Goal: Task Accomplishment & Management: Use online tool/utility

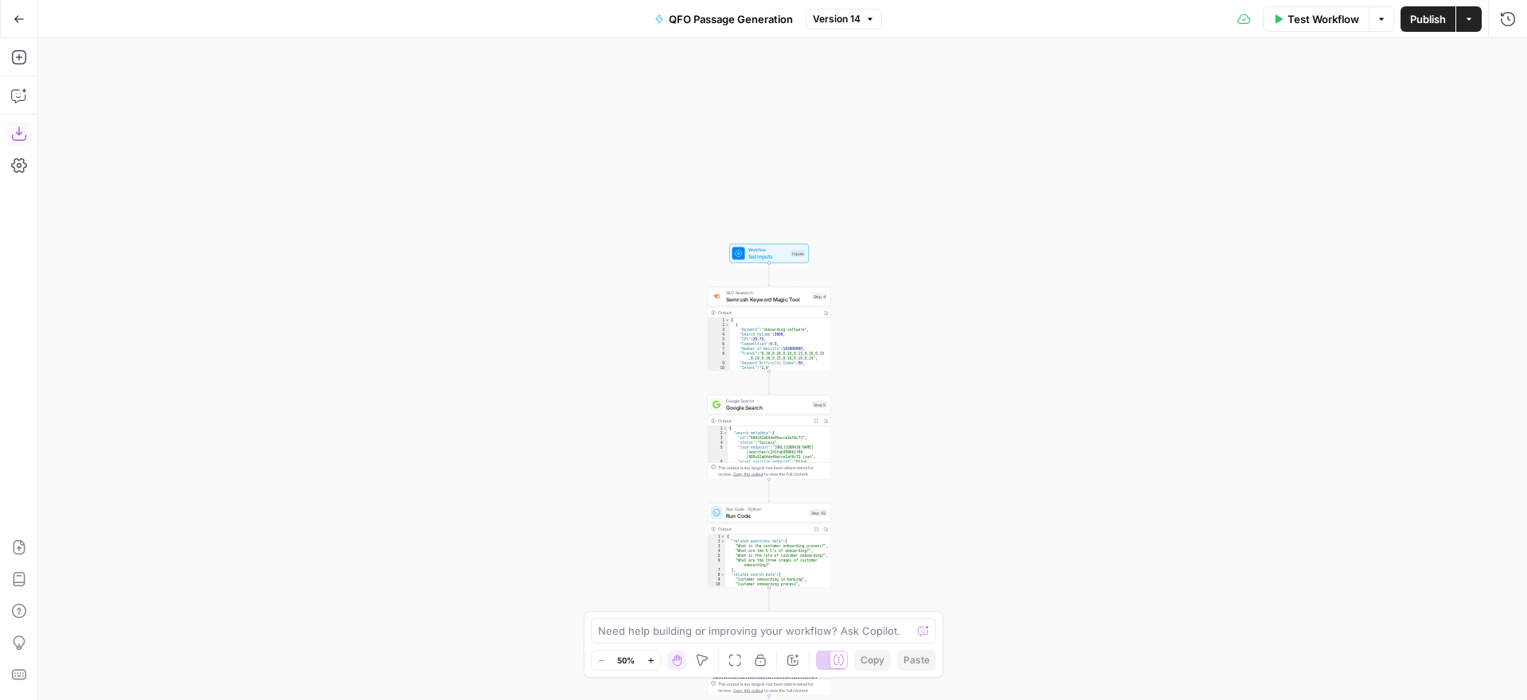
click at [20, 129] on icon "button" at bounding box center [19, 134] width 16 height 16
click at [18, 18] on icon "button" at bounding box center [19, 18] width 10 height 7
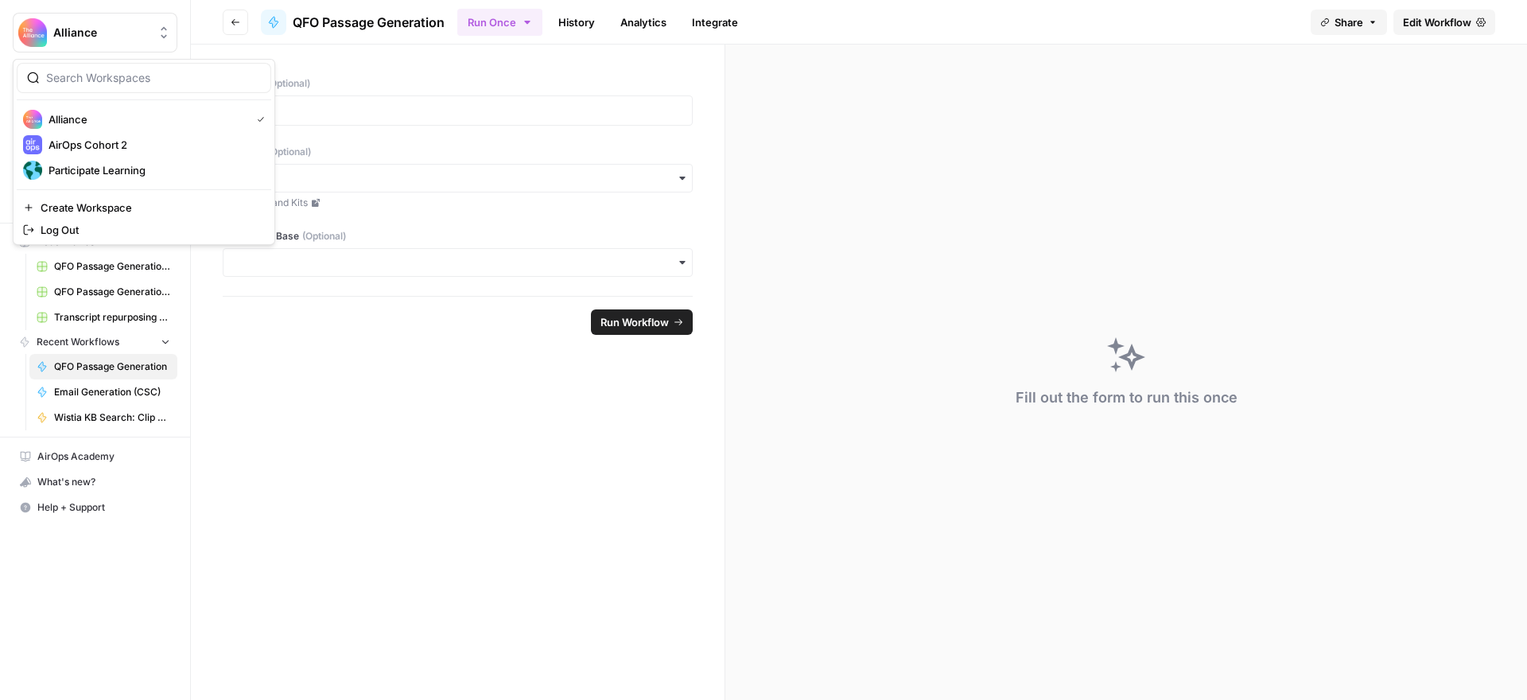
click at [69, 23] on button "Alliance" at bounding box center [95, 33] width 165 height 40
click at [103, 168] on span "Participate Learning" at bounding box center [154, 170] width 210 height 16
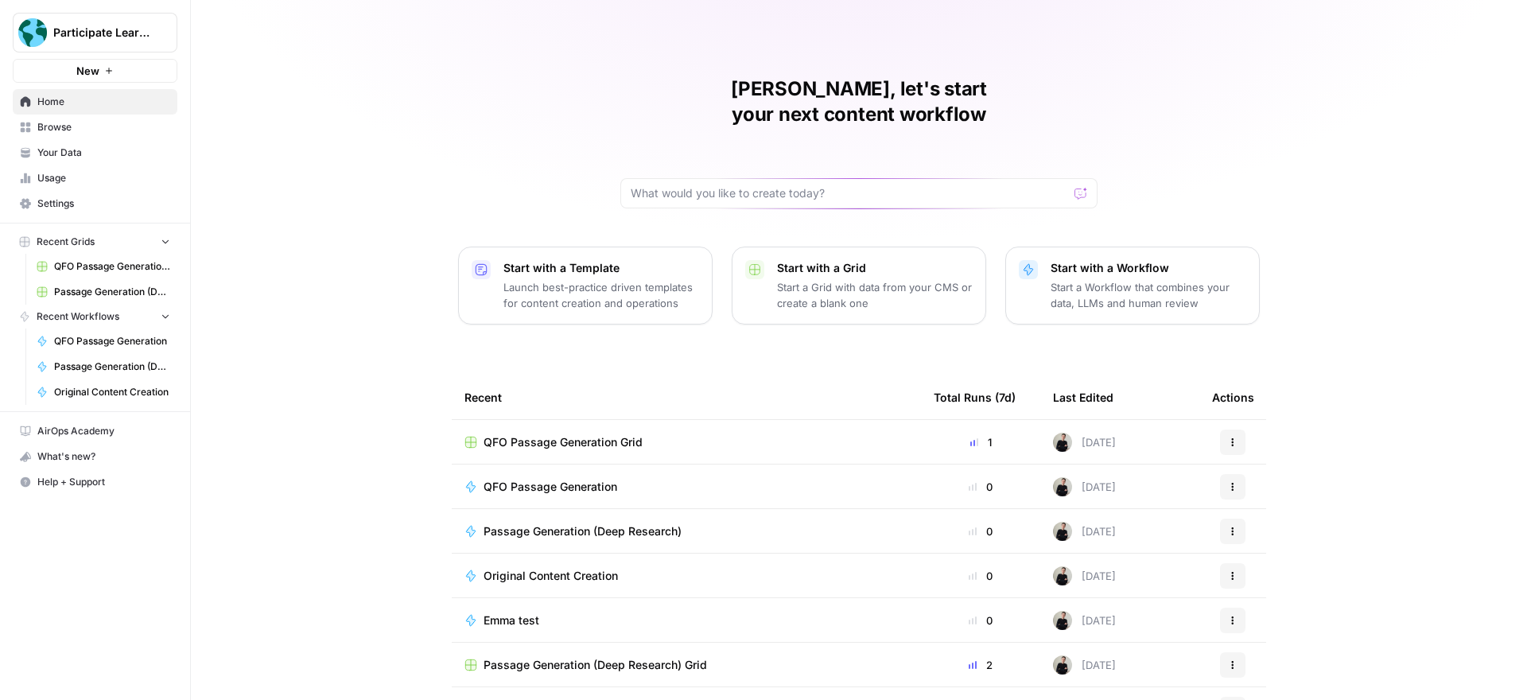
click at [566, 479] on span "QFO Passage Generation" at bounding box center [551, 487] width 134 height 16
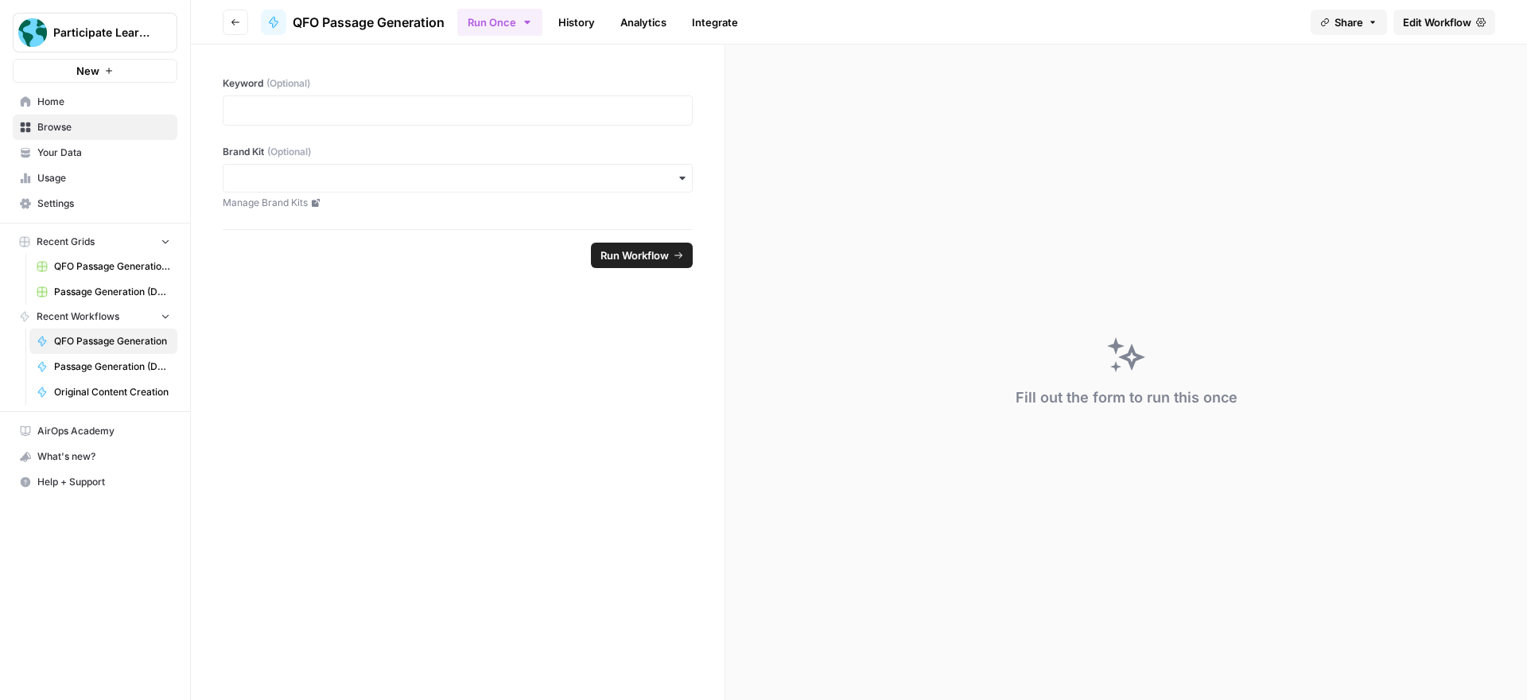
click at [1439, 21] on span "Edit Workflow" at bounding box center [1437, 22] width 68 height 16
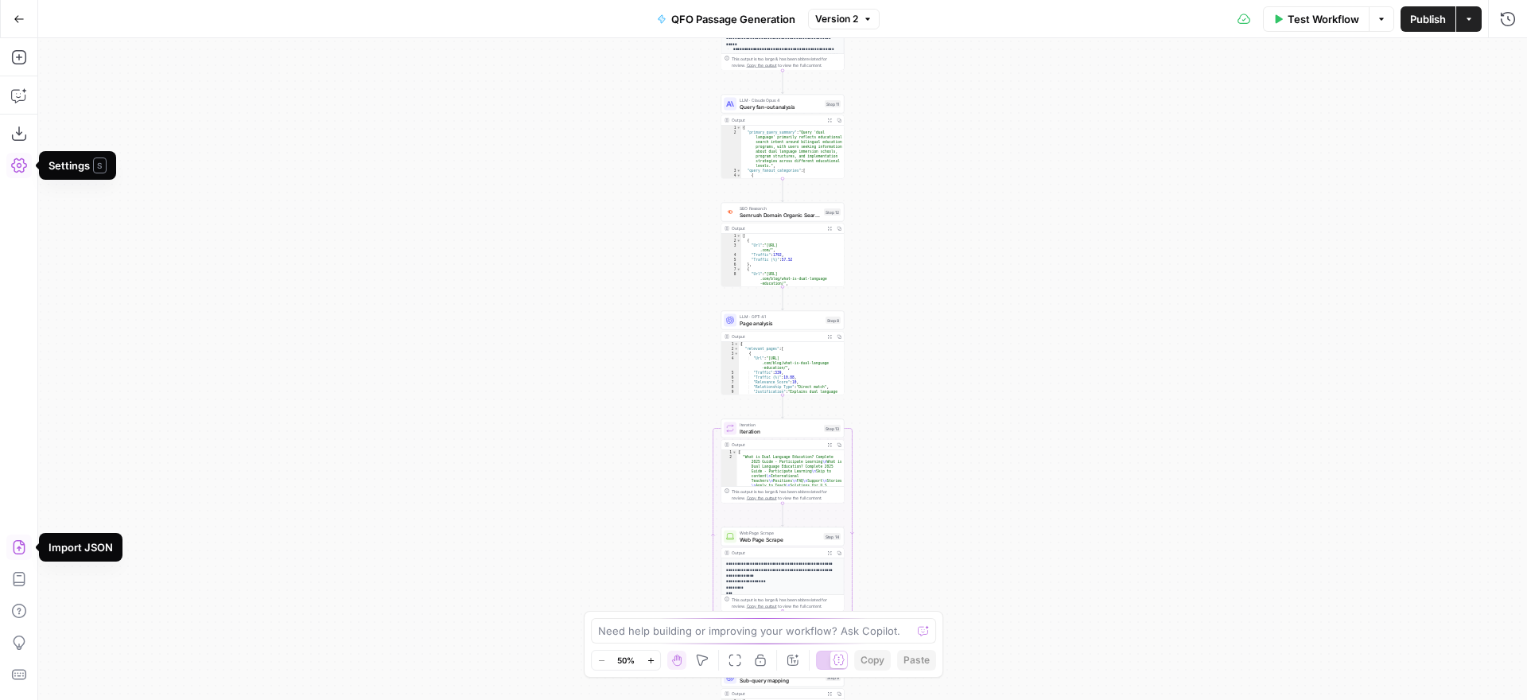
click at [21, 546] on icon "button" at bounding box center [19, 547] width 16 height 16
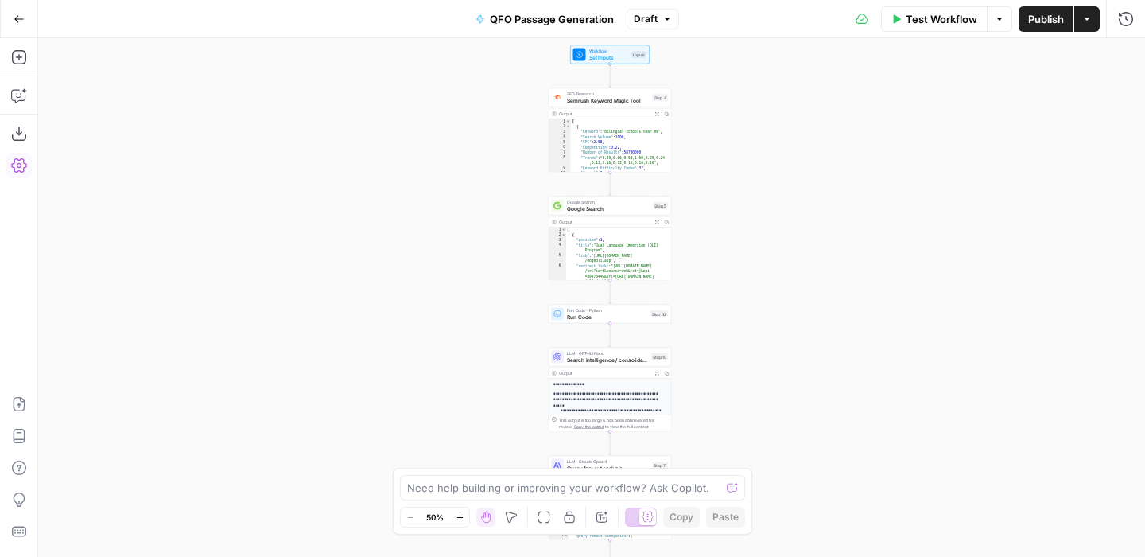
drag, startPoint x: 953, startPoint y: 348, endPoint x: 781, endPoint y: 107, distance: 295.3
click at [781, 107] on div "Workflow Set Inputs Inputs SEO Research Semrush Keyword Magic Tool Step 4 Outpu…" at bounding box center [591, 297] width 1107 height 518
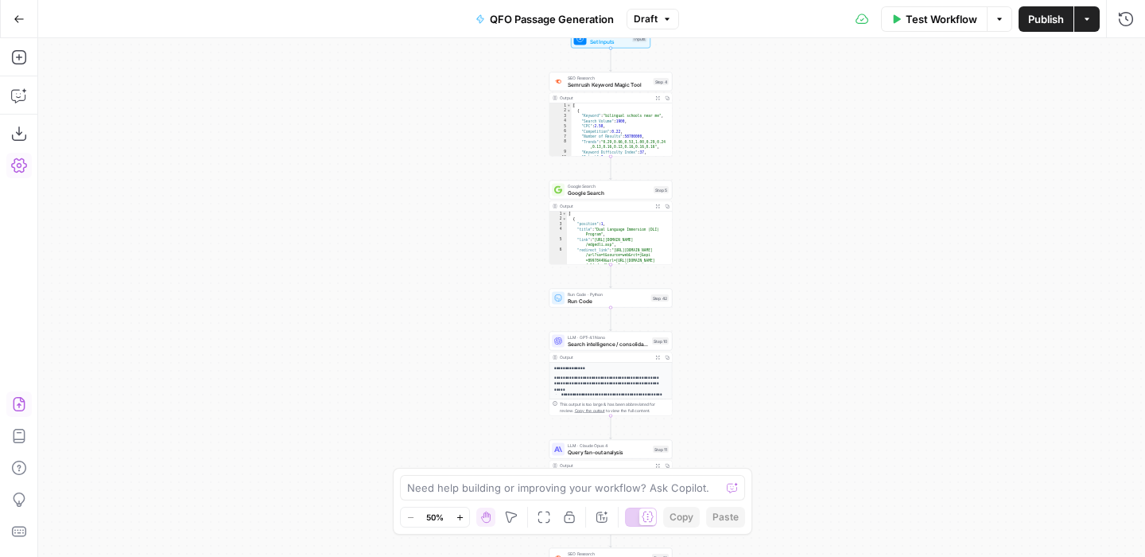
click at [17, 407] on icon "button" at bounding box center [19, 404] width 16 height 16
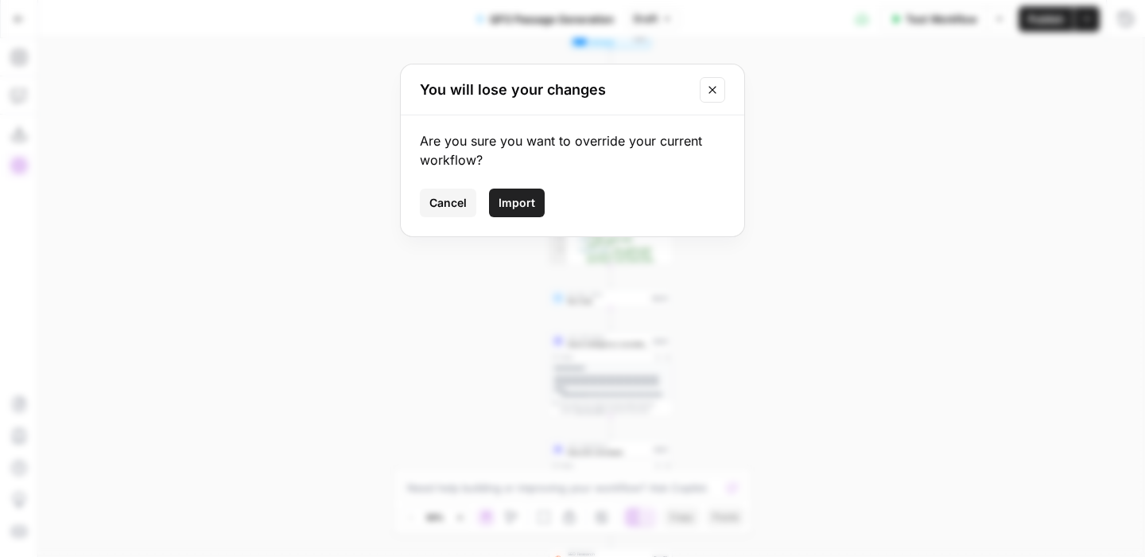
click at [518, 206] on span "Import" at bounding box center [517, 203] width 37 height 16
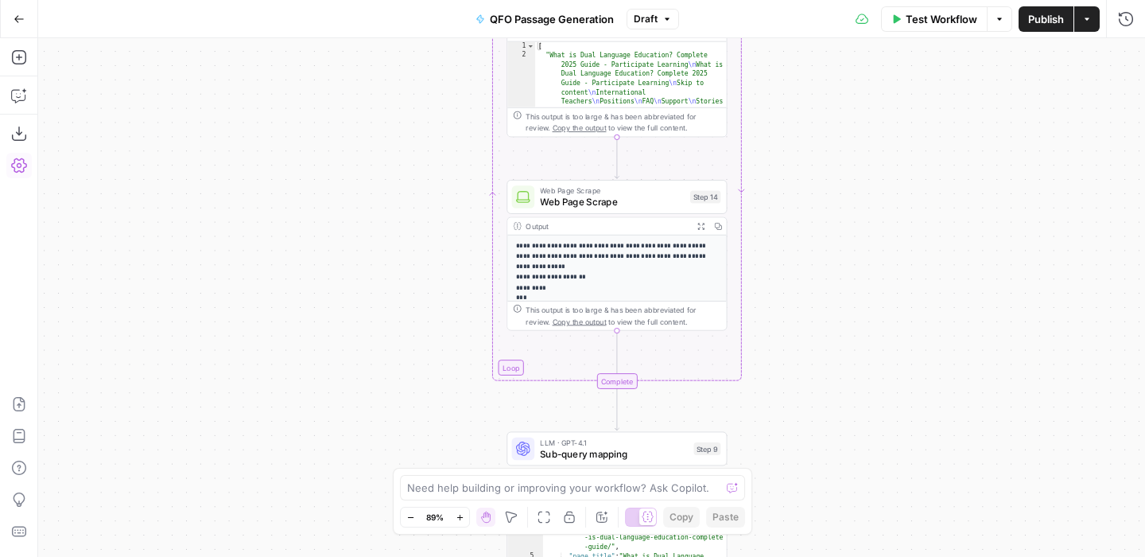
drag, startPoint x: 763, startPoint y: 275, endPoint x: 951, endPoint y: 125, distance: 240.4
click at [951, 125] on div "Workflow Set Inputs Inputs SEO Research Semrush Keyword Magic Tool Step 4 Outpu…" at bounding box center [591, 297] width 1107 height 518
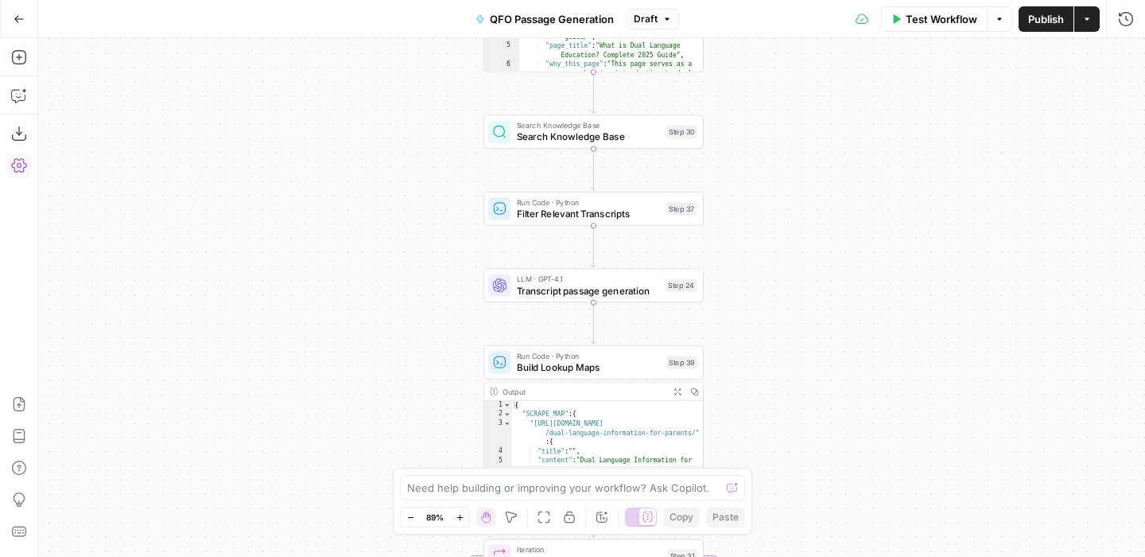
drag, startPoint x: 937, startPoint y: 273, endPoint x: 808, endPoint y: 260, distance: 129.5
click at [808, 260] on div "Workflow Set Inputs Inputs SEO Research Semrush Keyword Magic Tool Step 4 Outpu…" at bounding box center [591, 297] width 1107 height 518
click at [615, 105] on icon "button" at bounding box center [615, 104] width 11 height 11
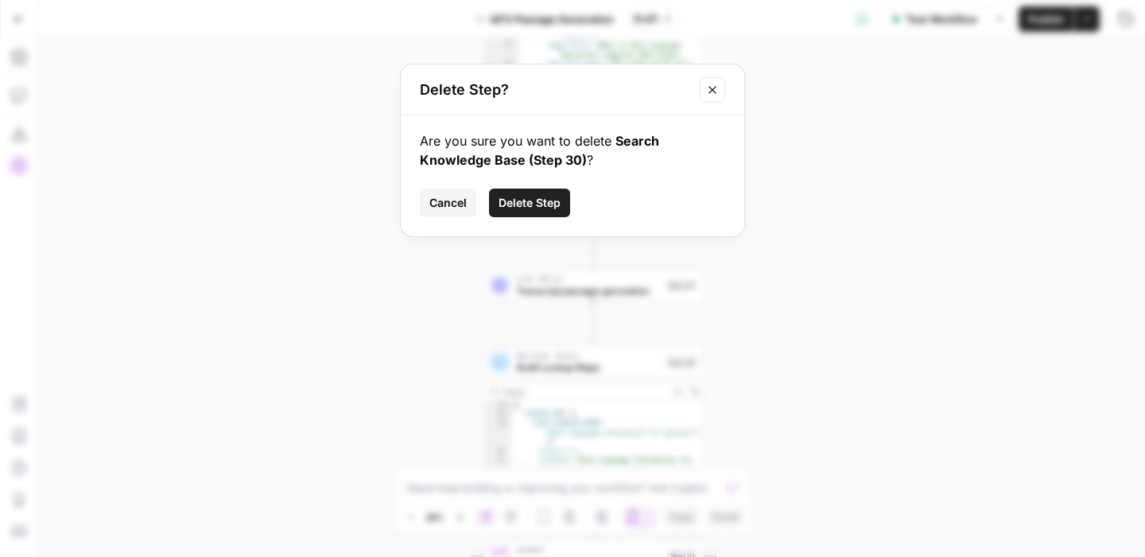
click at [530, 199] on span "Delete Step" at bounding box center [530, 203] width 62 height 16
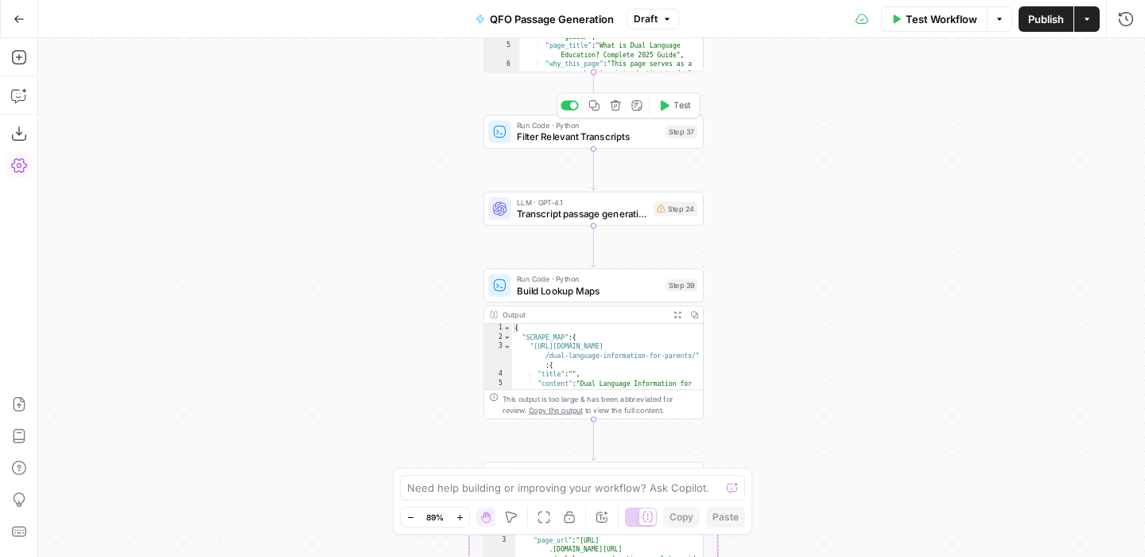
click at [619, 107] on icon "button" at bounding box center [616, 105] width 10 height 10
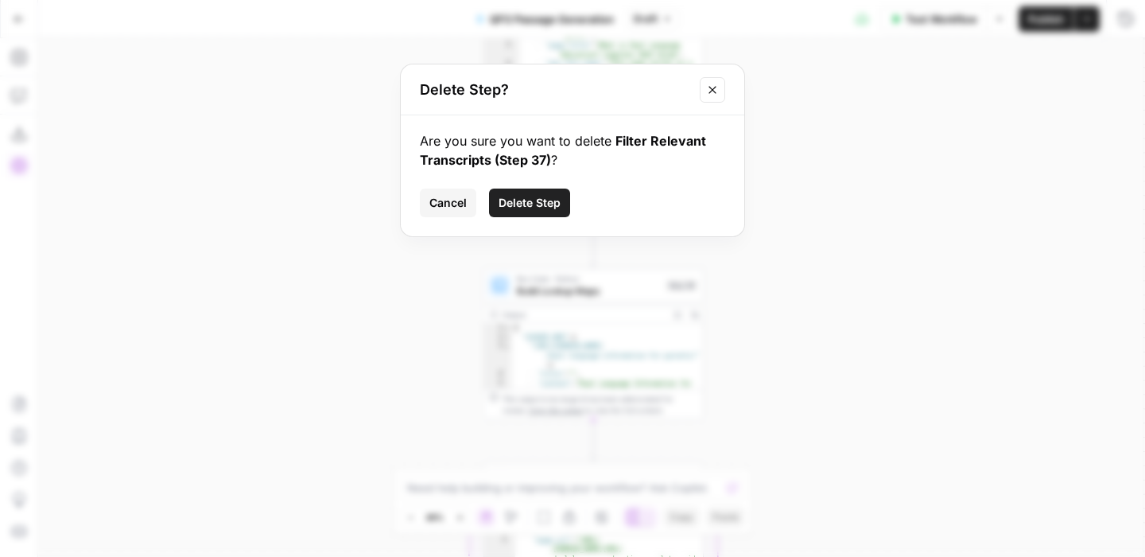
click at [531, 206] on span "Delete Step" at bounding box center [530, 203] width 62 height 16
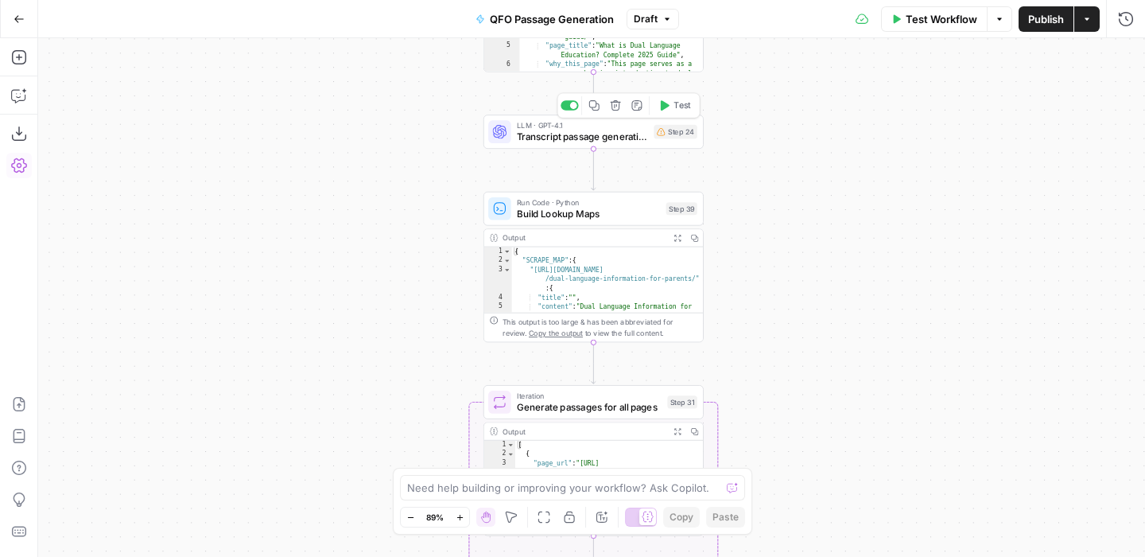
click at [593, 135] on span "Transcript passage generation" at bounding box center [582, 137] width 131 height 14
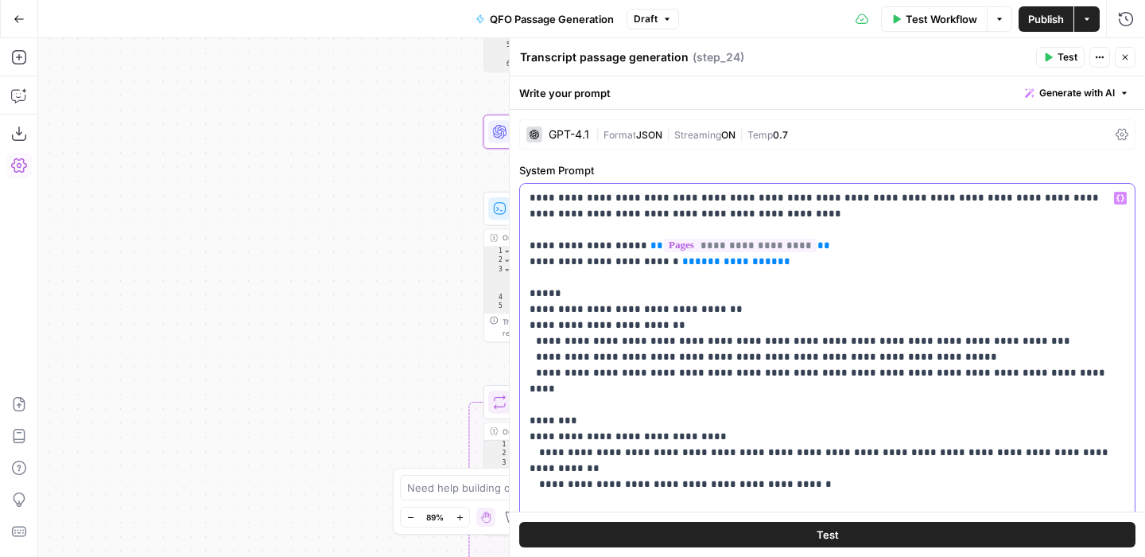
drag, startPoint x: 797, startPoint y: 262, endPoint x: 512, endPoint y: 262, distance: 284.7
click at [512, 262] on div "**********" at bounding box center [827, 297] width 636 height 518
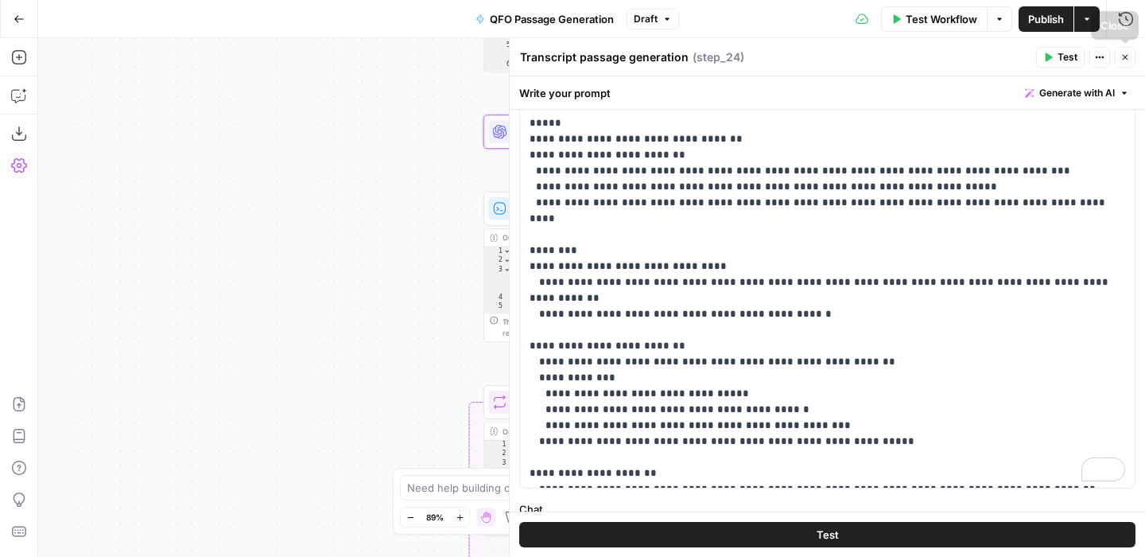
click at [1124, 59] on icon "button" at bounding box center [1125, 57] width 10 height 10
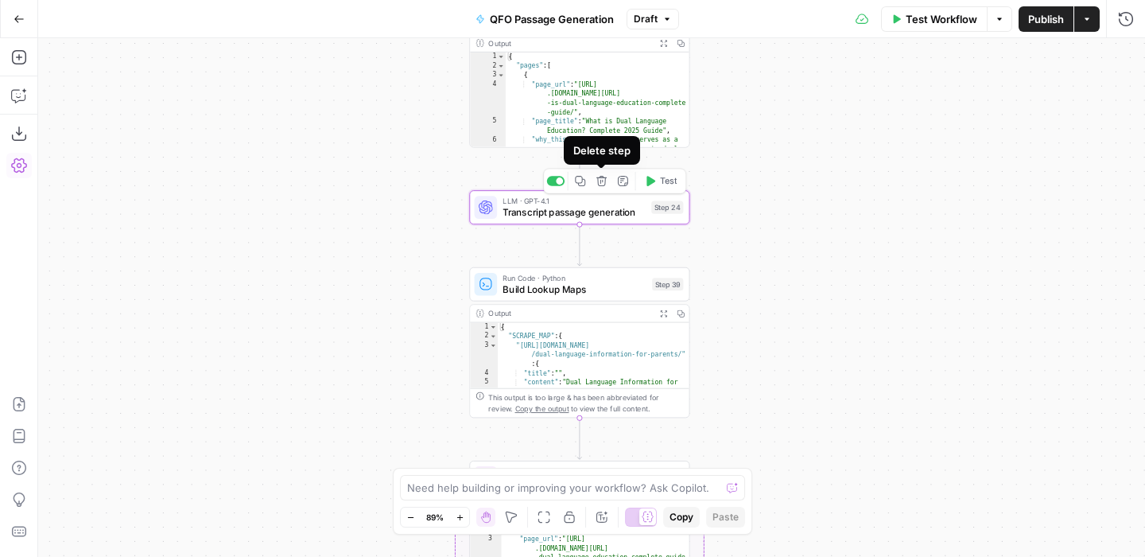
click at [601, 182] on icon "button" at bounding box center [601, 180] width 11 height 11
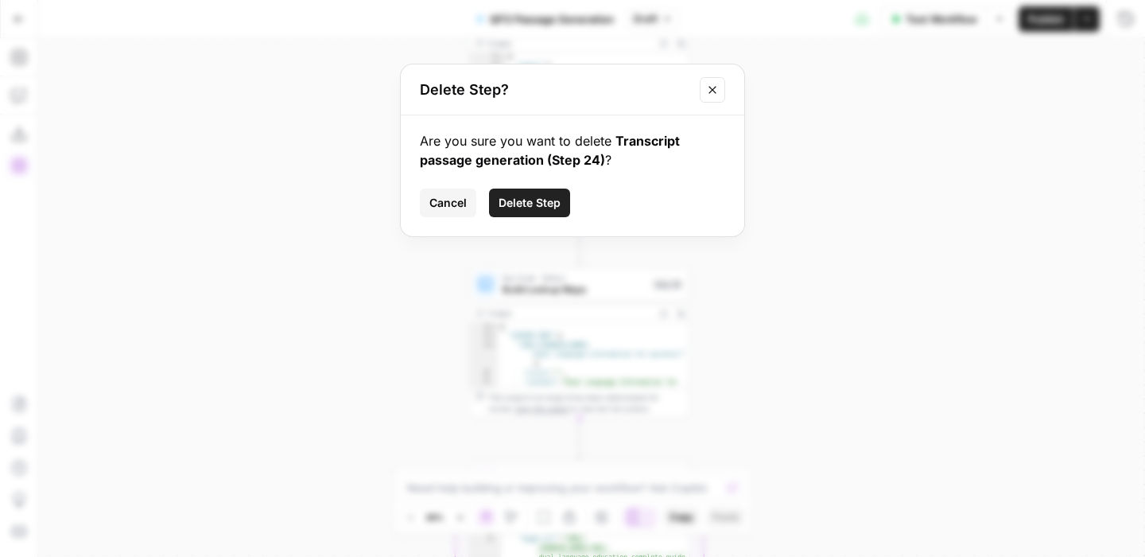
click at [538, 205] on span "Delete Step" at bounding box center [530, 203] width 62 height 16
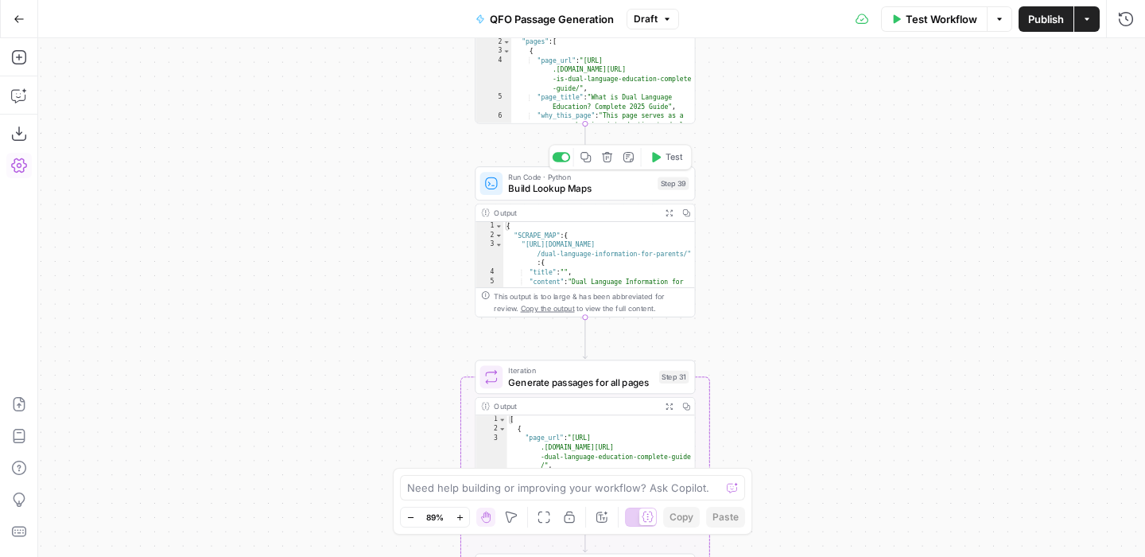
click at [623, 185] on span "Build Lookup Maps" at bounding box center [580, 188] width 144 height 14
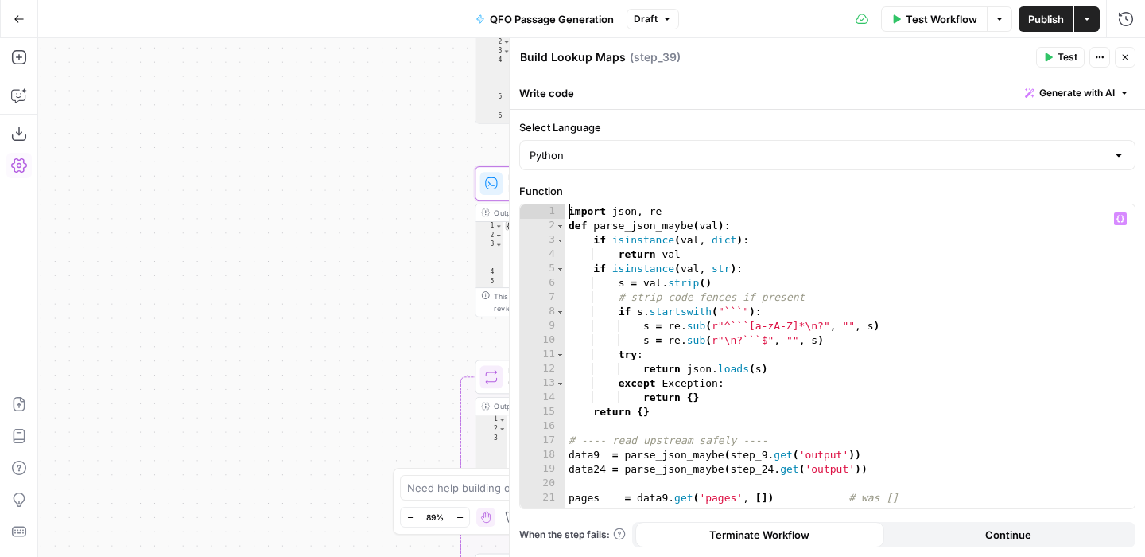
click at [569, 211] on div "import json , re def parse_json_maybe ( val ) : if isinstance ( val , dict ) : …" at bounding box center [849, 370] width 569 height 332
type textarea "**********"
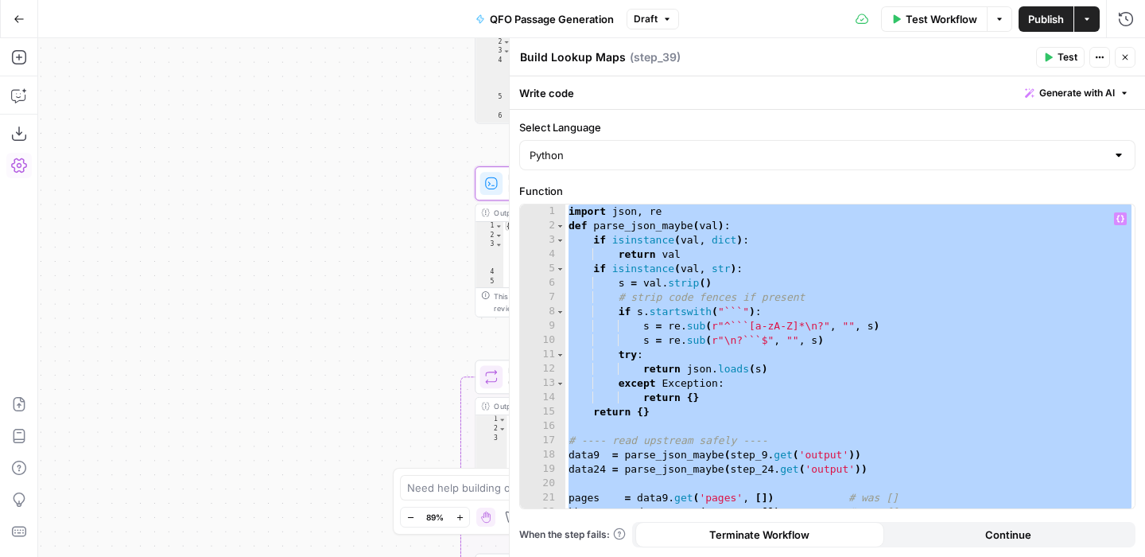
paste textarea
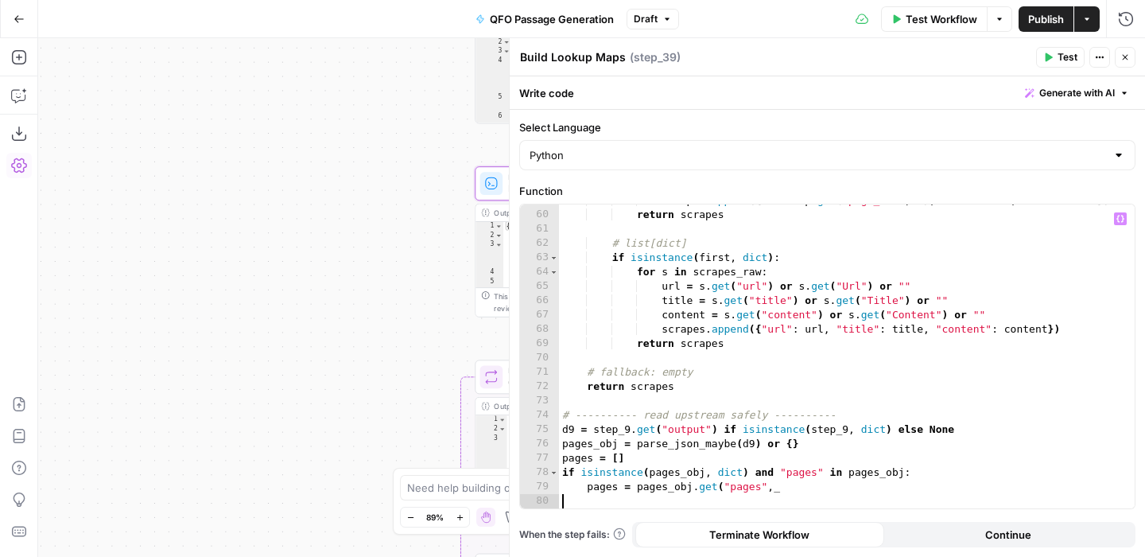
click at [1128, 56] on icon "button" at bounding box center [1125, 57] width 10 height 10
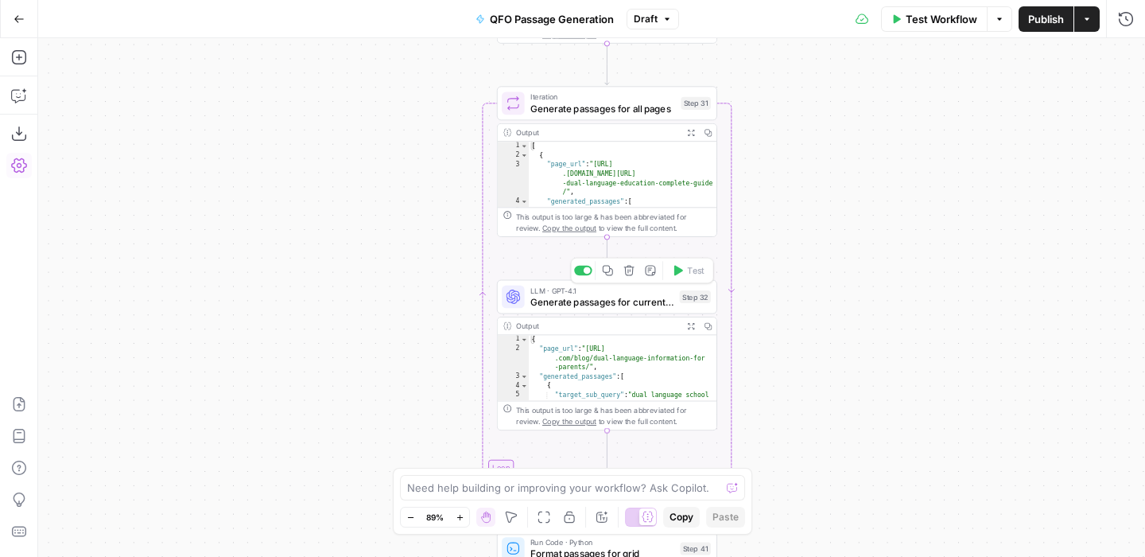
click at [617, 301] on span "Generate passages for current page" at bounding box center [602, 301] width 144 height 14
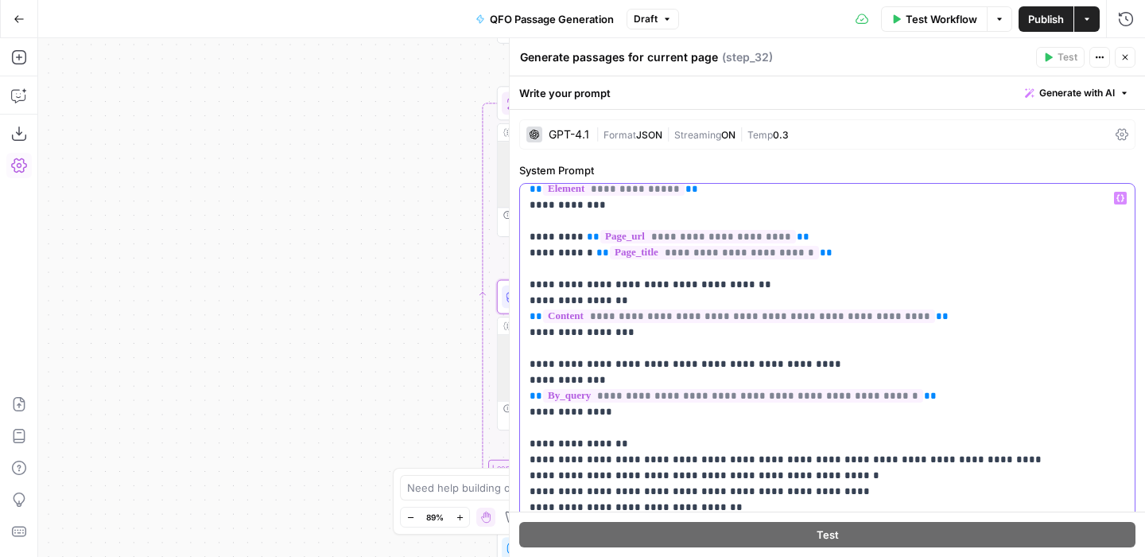
scroll to position [231, 0]
drag, startPoint x: 636, startPoint y: 396, endPoint x: 524, endPoint y: 351, distance: 120.9
click at [524, 351] on div "**********" at bounding box center [827, 508] width 615 height 648
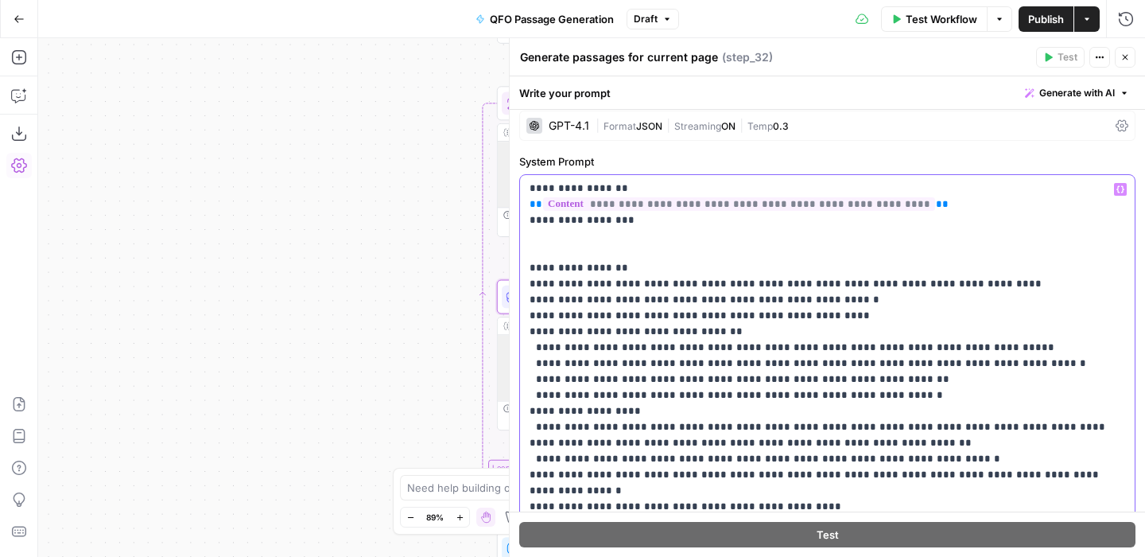
scroll to position [10, 0]
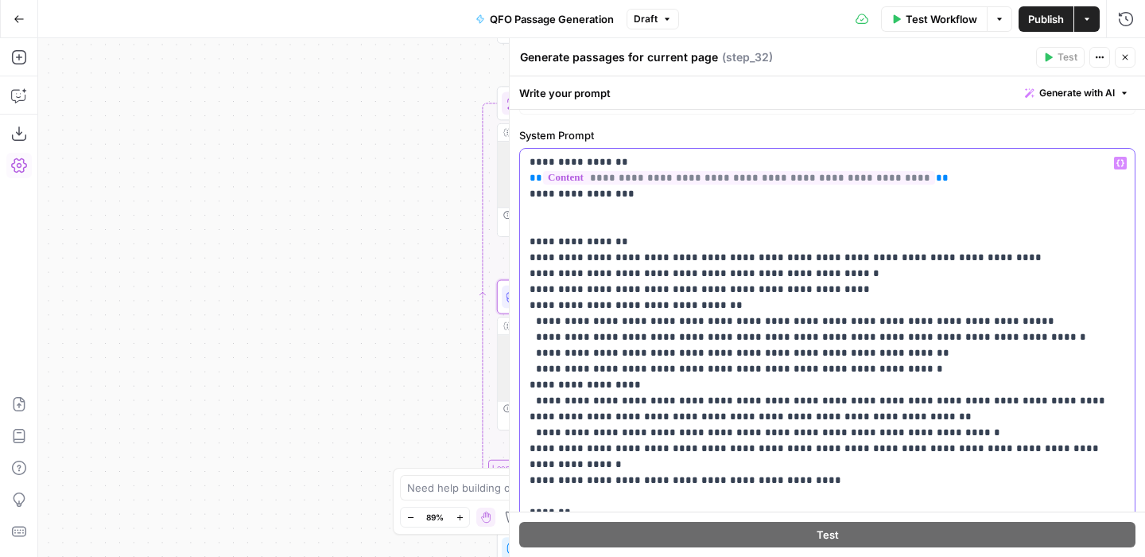
drag, startPoint x: 829, startPoint y: 399, endPoint x: 520, endPoint y: 371, distance: 310.6
click at [520, 371] on div "**********" at bounding box center [827, 473] width 615 height 648
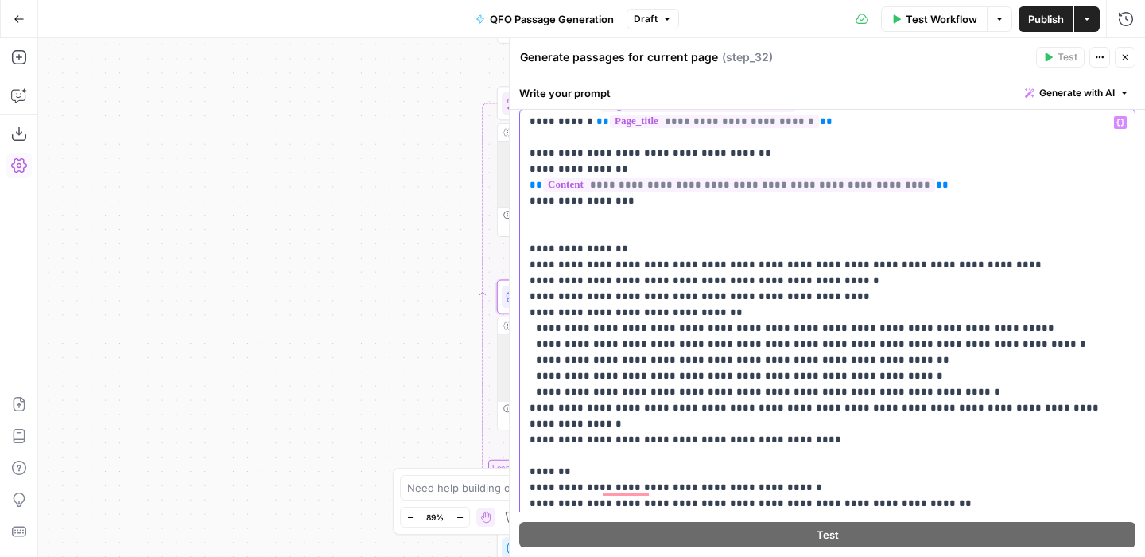
drag, startPoint x: 936, startPoint y: 376, endPoint x: 518, endPoint y: 375, distance: 417.5
click at [519, 375] on div "**********" at bounding box center [827, 432] width 616 height 650
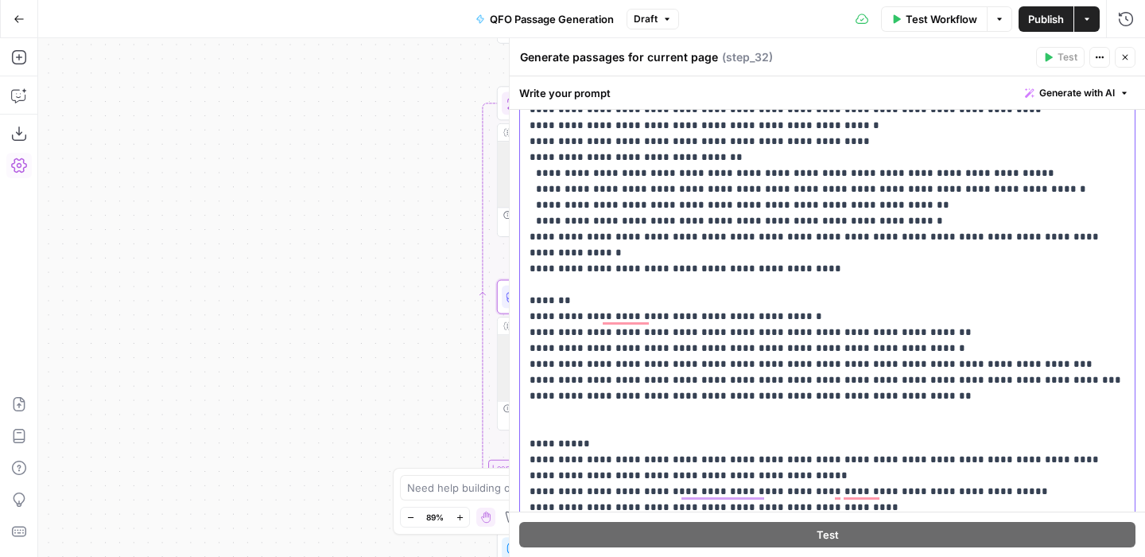
drag, startPoint x: 1000, startPoint y: 332, endPoint x: 543, endPoint y: 332, distance: 457.3
click at [543, 332] on p "**********" at bounding box center [828, 125] width 596 height 907
click at [953, 367] on p "**********" at bounding box center [828, 125] width 596 height 907
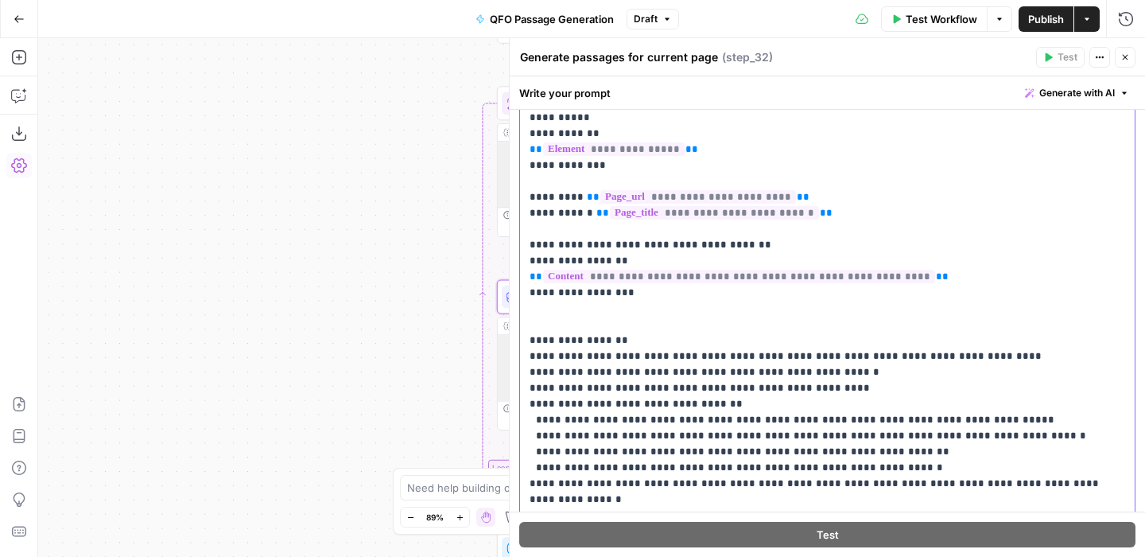
click at [919, 355] on p "**********" at bounding box center [828, 372] width 596 height 907
click at [740, 353] on p "**********" at bounding box center [828, 372] width 596 height 907
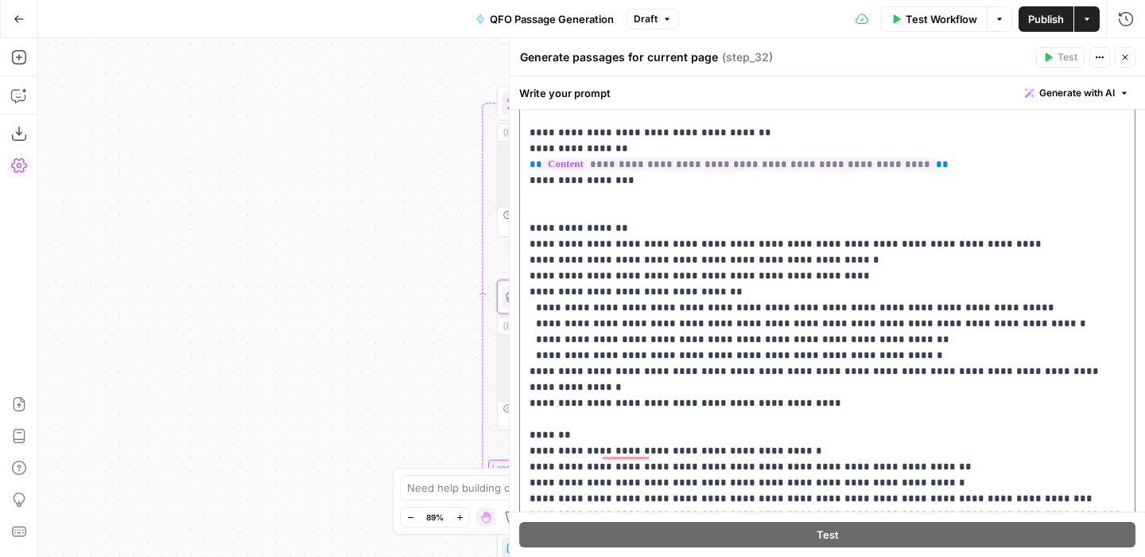
scroll to position [145, 0]
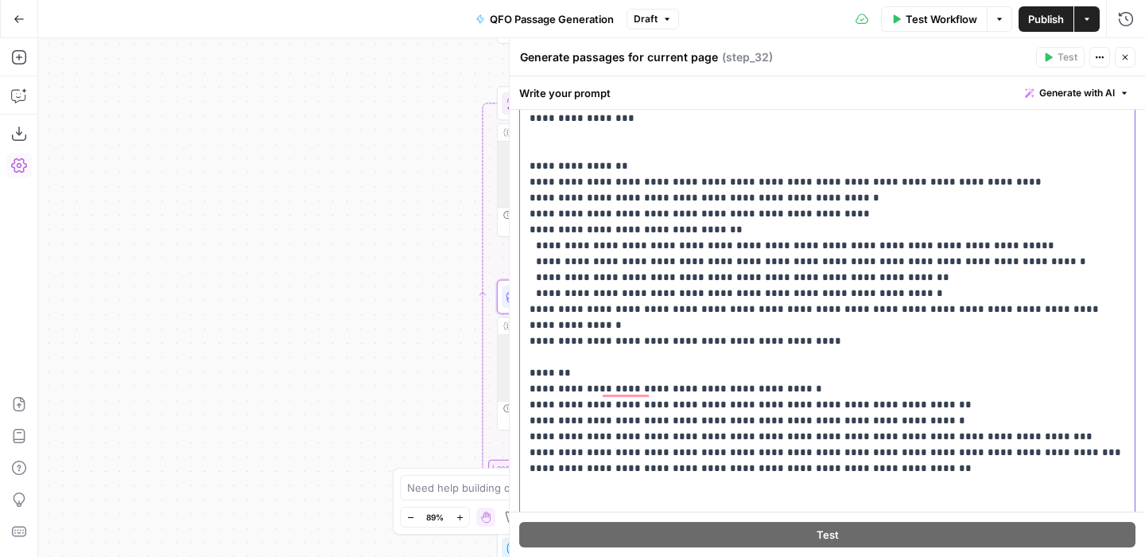
drag, startPoint x: 949, startPoint y: 437, endPoint x: 530, endPoint y: 150, distance: 508.4
click at [530, 150] on p "**********" at bounding box center [828, 198] width 596 height 907
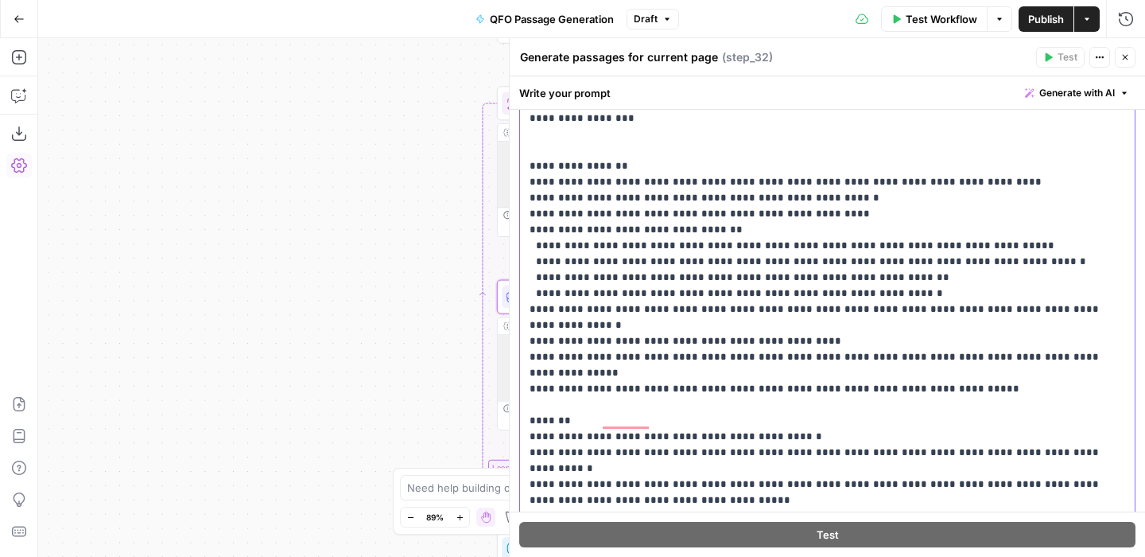
drag, startPoint x: 619, startPoint y: 182, endPoint x: 604, endPoint y: 183, distance: 15.9
click at [604, 183] on p "**********" at bounding box center [828, 262] width 596 height 1034
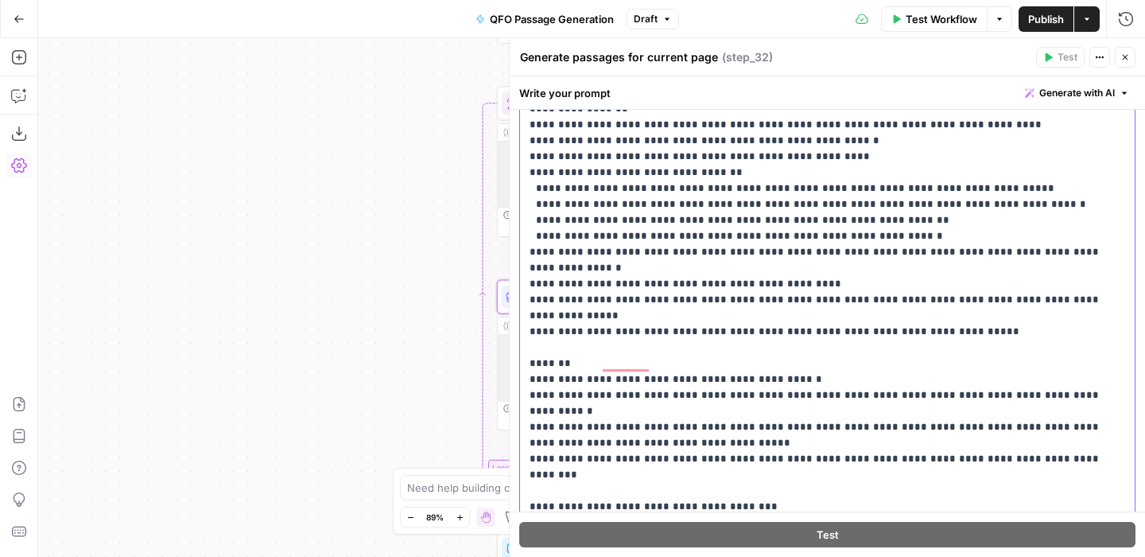
scroll to position [289, 0]
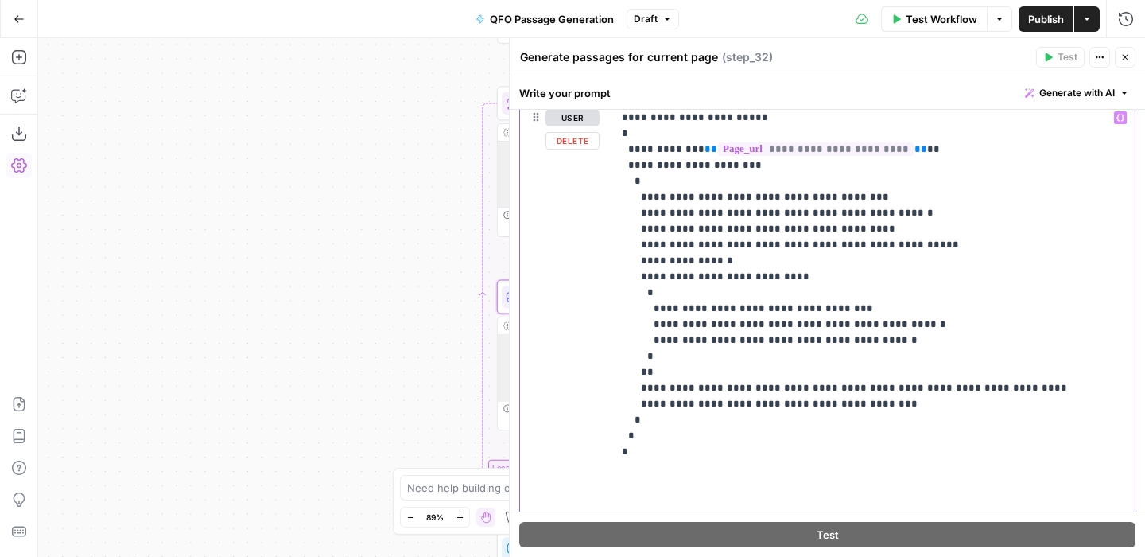
drag, startPoint x: 640, startPoint y: 453, endPoint x: 617, endPoint y: 121, distance: 333.2
click at [617, 121] on div "**********" at bounding box center [873, 379] width 522 height 553
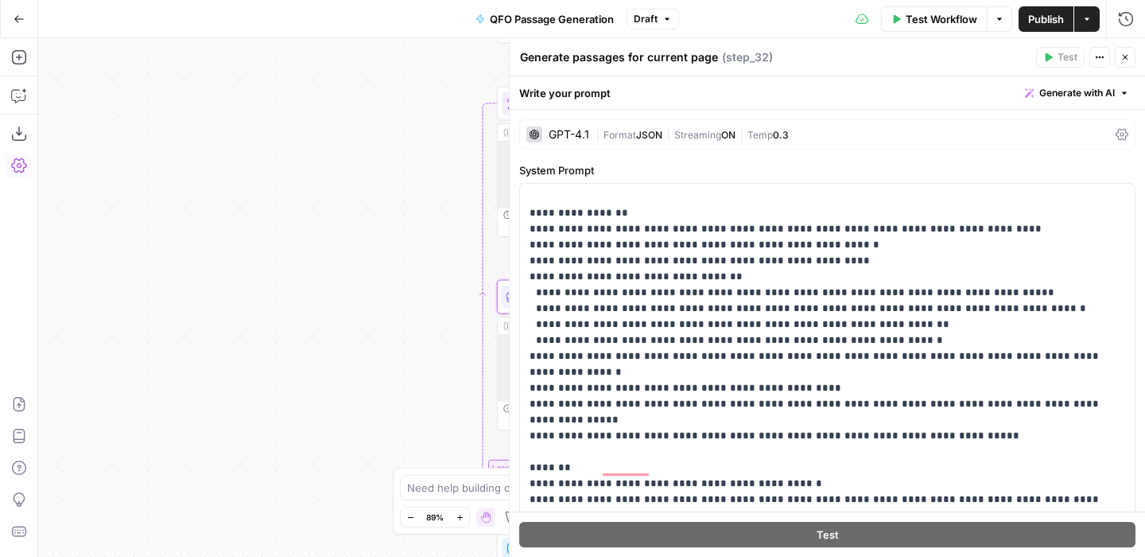
click at [1127, 60] on icon "button" at bounding box center [1125, 57] width 10 height 10
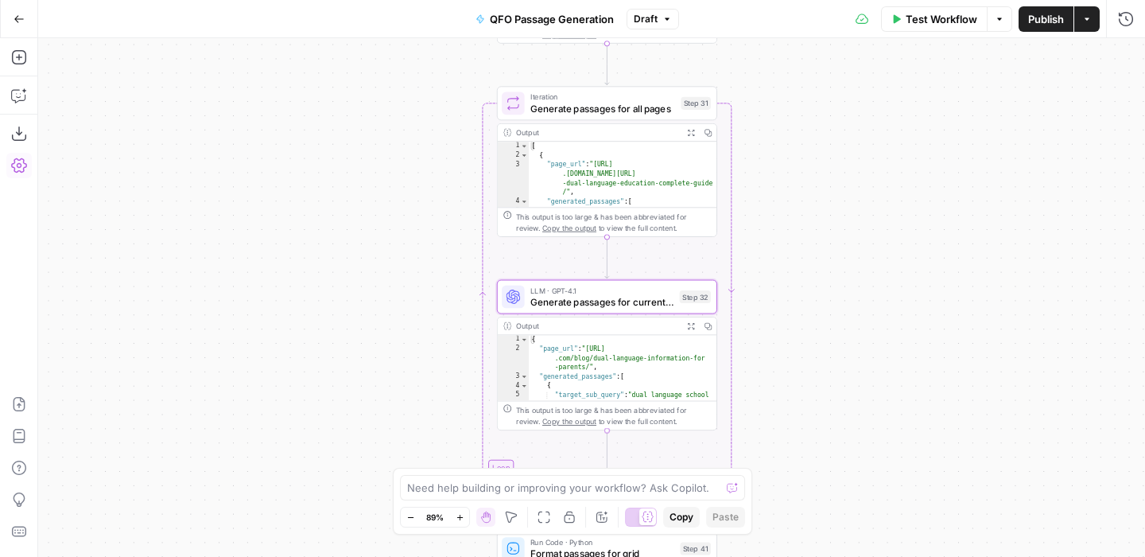
click at [1042, 19] on span "Publish" at bounding box center [1046, 19] width 36 height 16
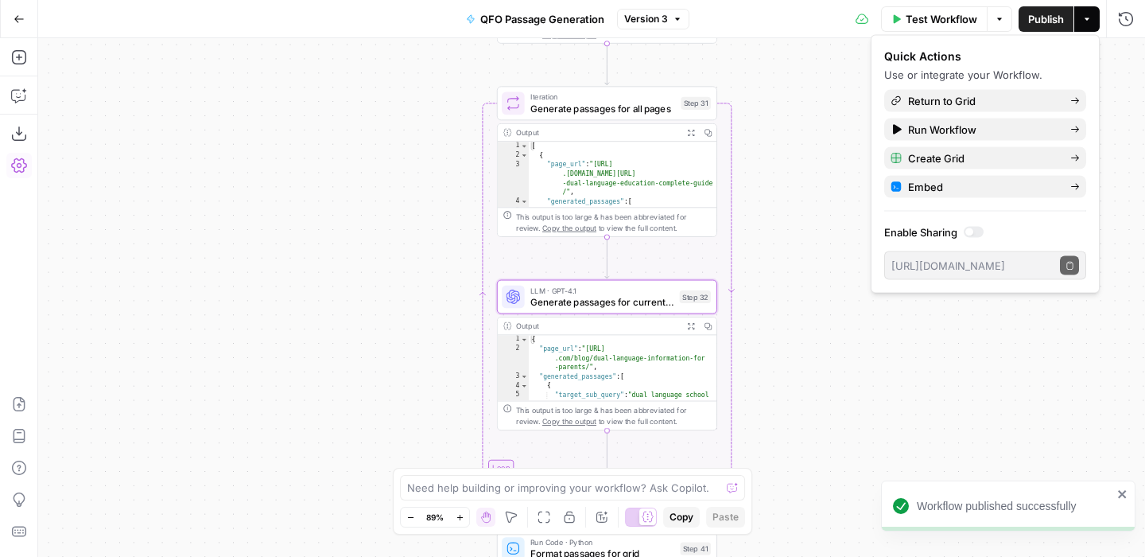
click at [1044, 22] on span "Publish" at bounding box center [1046, 19] width 36 height 16
click at [1038, 21] on span "Publish" at bounding box center [1046, 19] width 36 height 16
click at [783, 261] on div "Workflow Set Inputs Inputs SEO Research Semrush Keyword Magic Tool Step 4 Outpu…" at bounding box center [591, 297] width 1107 height 518
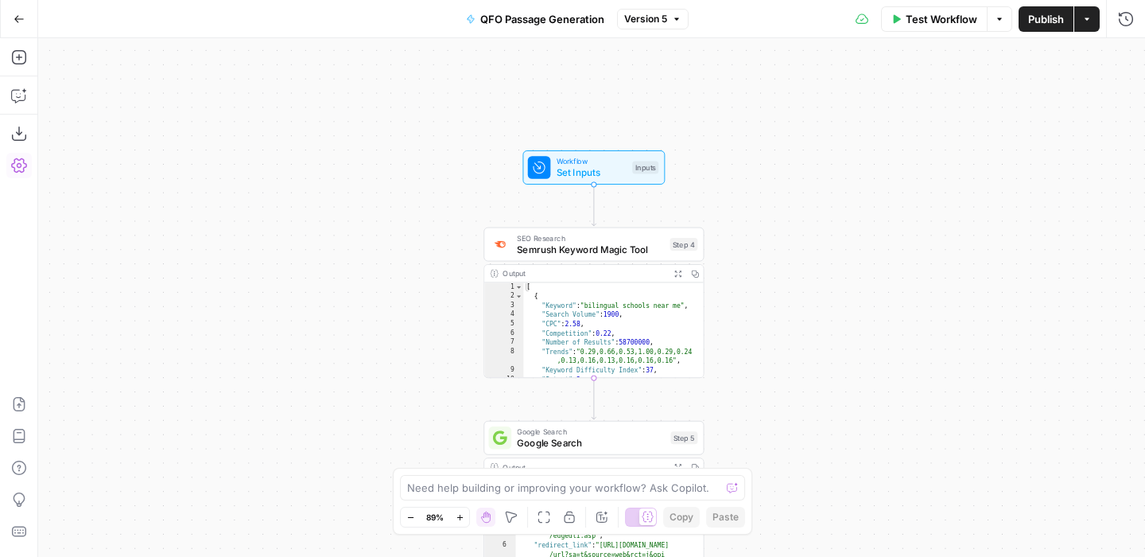
click at [996, 19] on icon "button" at bounding box center [1000, 19] width 10 height 10
click at [1087, 24] on button "Actions" at bounding box center [1086, 18] width 25 height 25
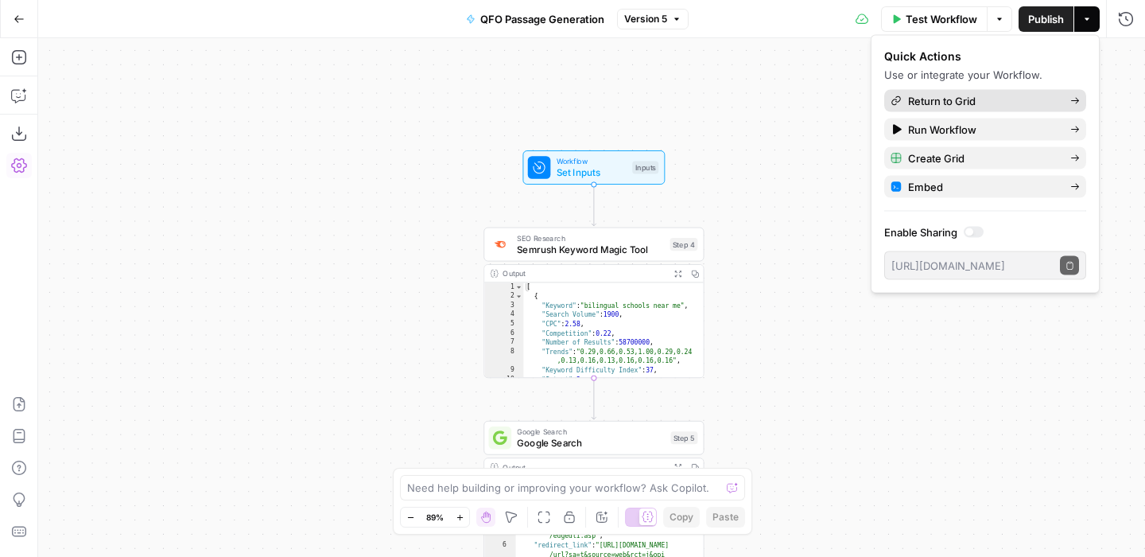
click at [976, 99] on span "Return to Grid" at bounding box center [983, 101] width 150 height 16
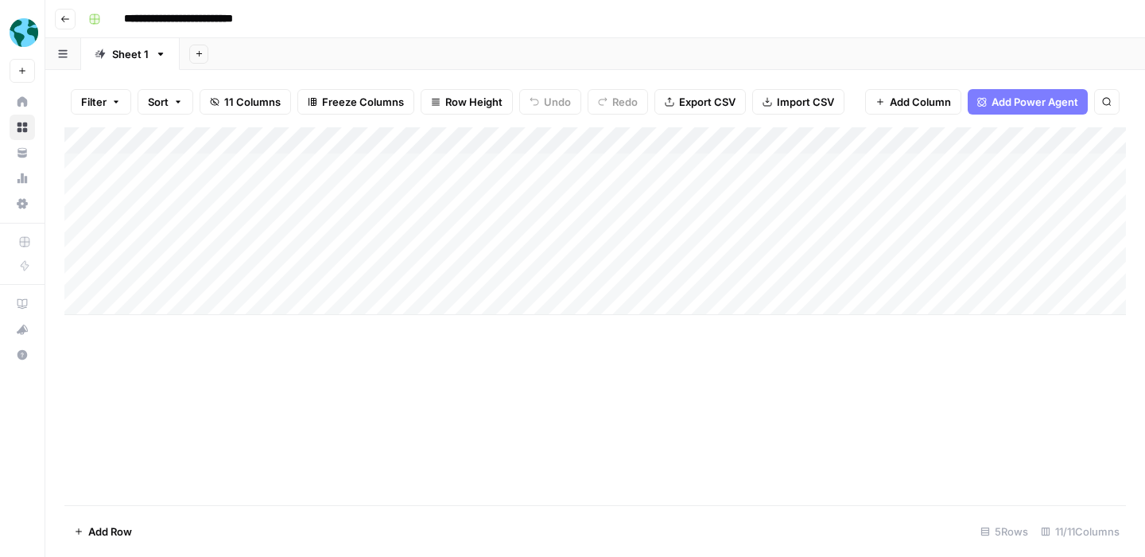
click at [128, 191] on div "Add Column" at bounding box center [595, 221] width 1062 height 188
click at [135, 197] on div "Add Column" at bounding box center [595, 221] width 1062 height 188
type textarea "**********"
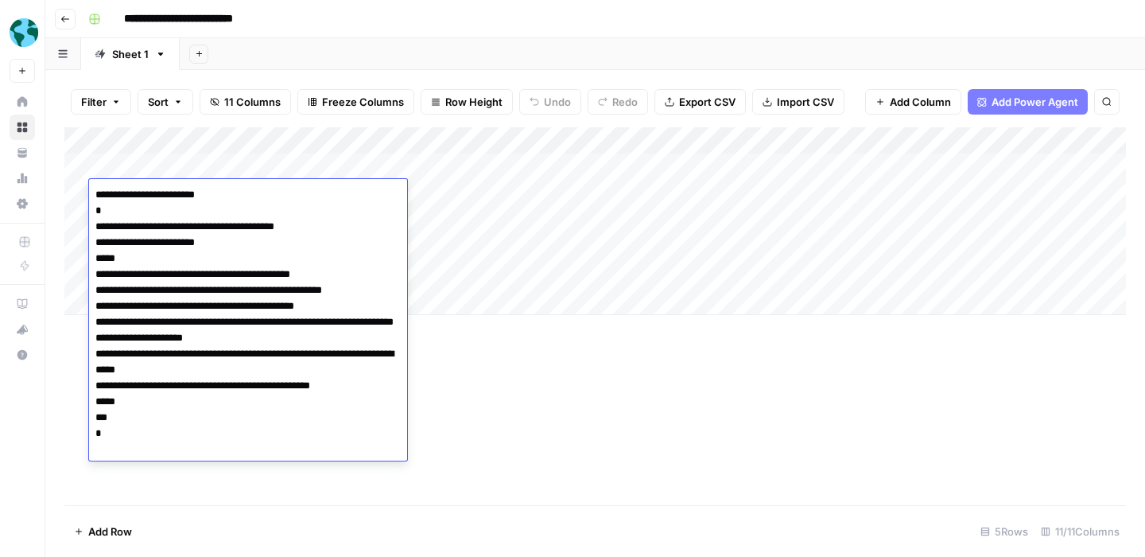
drag, startPoint x: 105, startPoint y: 449, endPoint x: 87, endPoint y: 185, distance: 264.6
click at [87, 185] on body "**********" at bounding box center [572, 278] width 1145 height 557
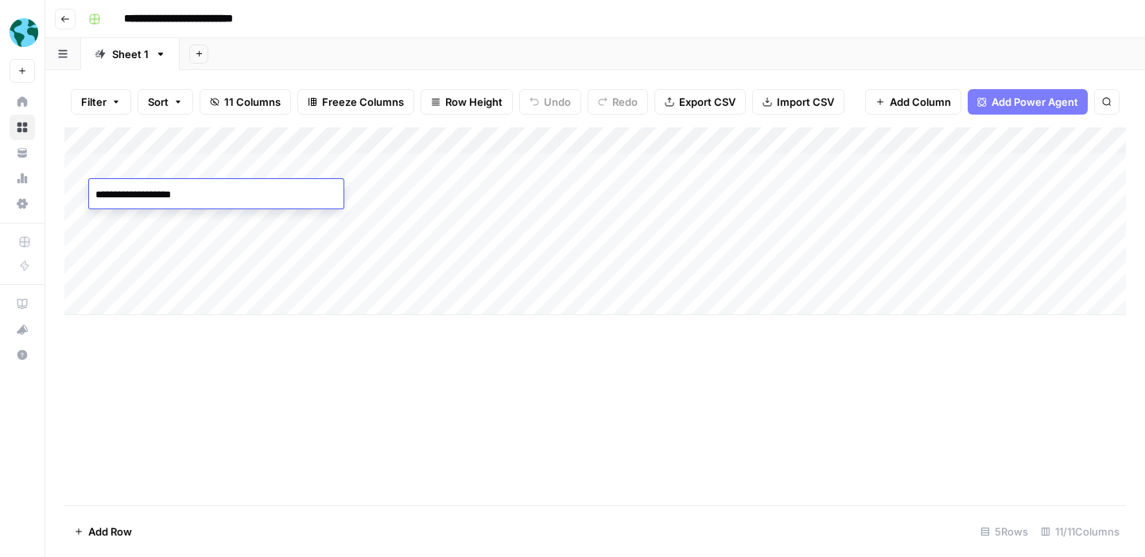
type textarea "**********"
drag, startPoint x: 191, startPoint y: 196, endPoint x: 88, endPoint y: 196, distance: 102.6
click at [88, 196] on body "**********" at bounding box center [572, 278] width 1145 height 557
paste textarea "**********"
type textarea "**********"
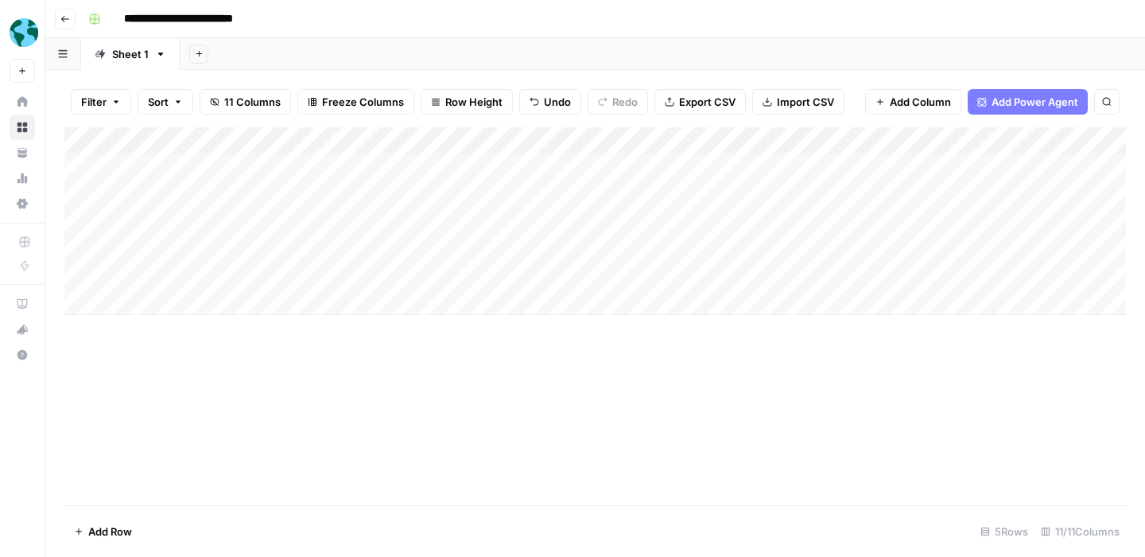
click at [186, 379] on div "Add Column" at bounding box center [595, 316] width 1062 height 378
click at [305, 193] on div "Add Column" at bounding box center [595, 221] width 1062 height 188
click at [625, 165] on div "Add Column" at bounding box center [595, 221] width 1062 height 188
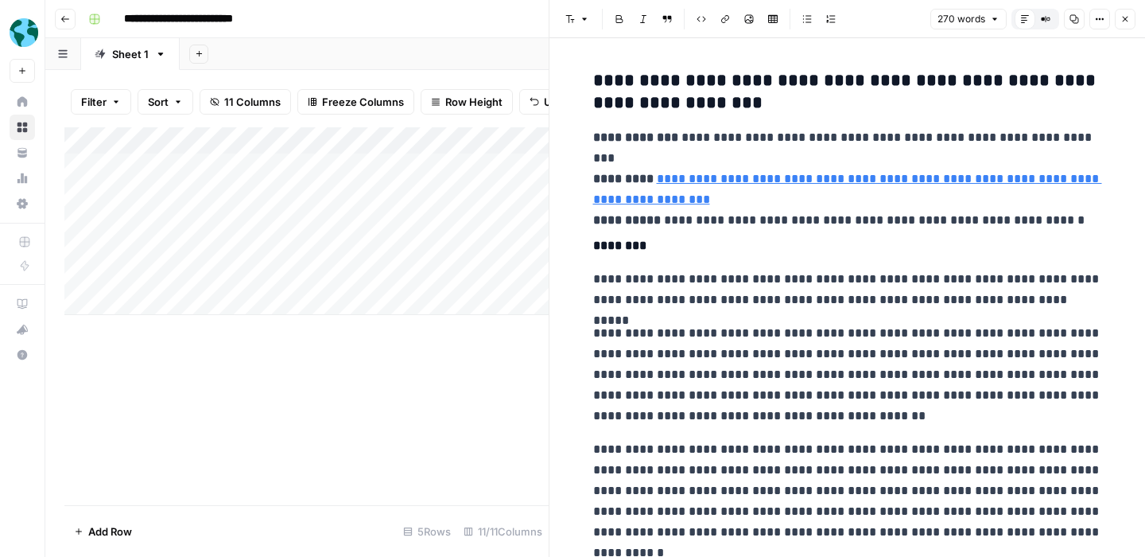
click at [1127, 18] on icon "button" at bounding box center [1125, 19] width 10 height 10
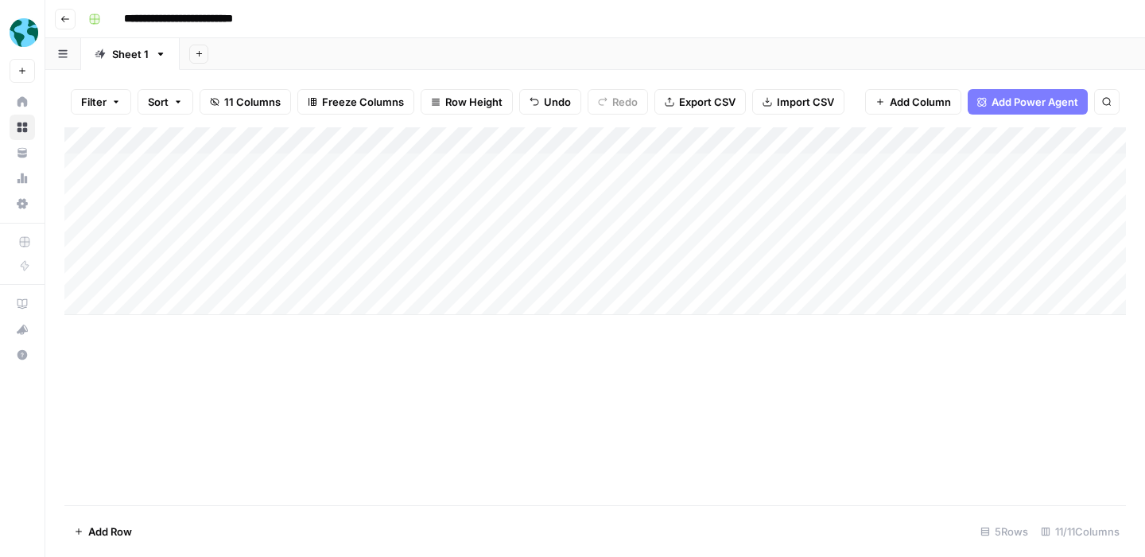
click at [793, 165] on div "Add Column" at bounding box center [595, 221] width 1062 height 188
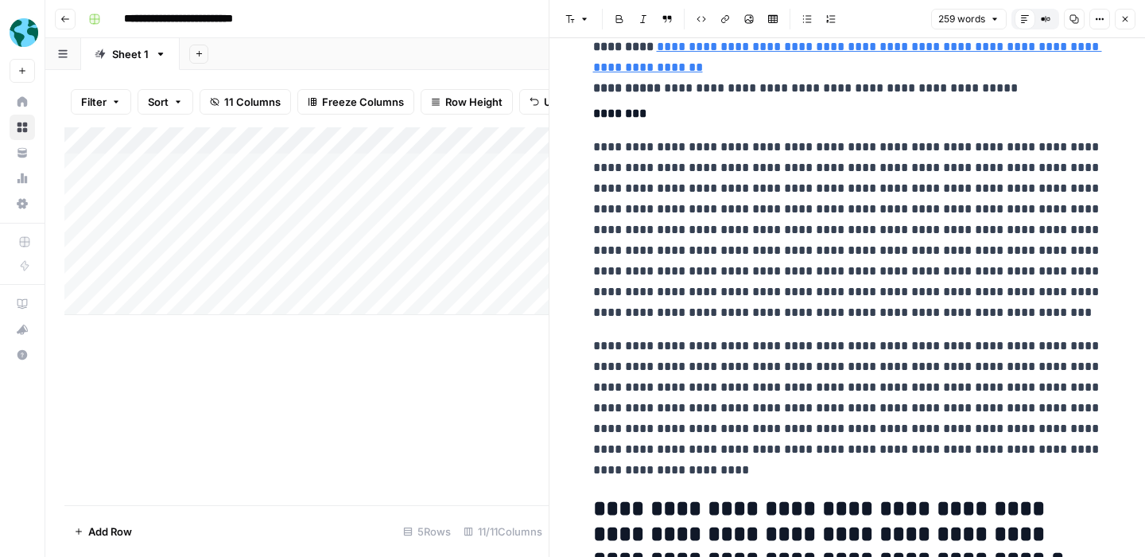
scroll to position [165, 0]
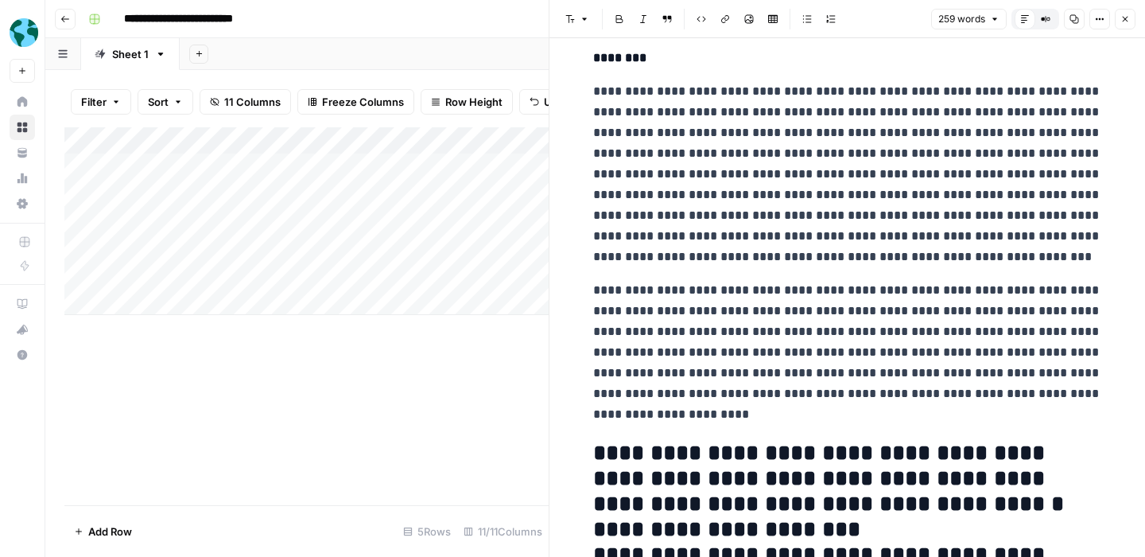
click at [1130, 20] on button "Close" at bounding box center [1125, 19] width 21 height 21
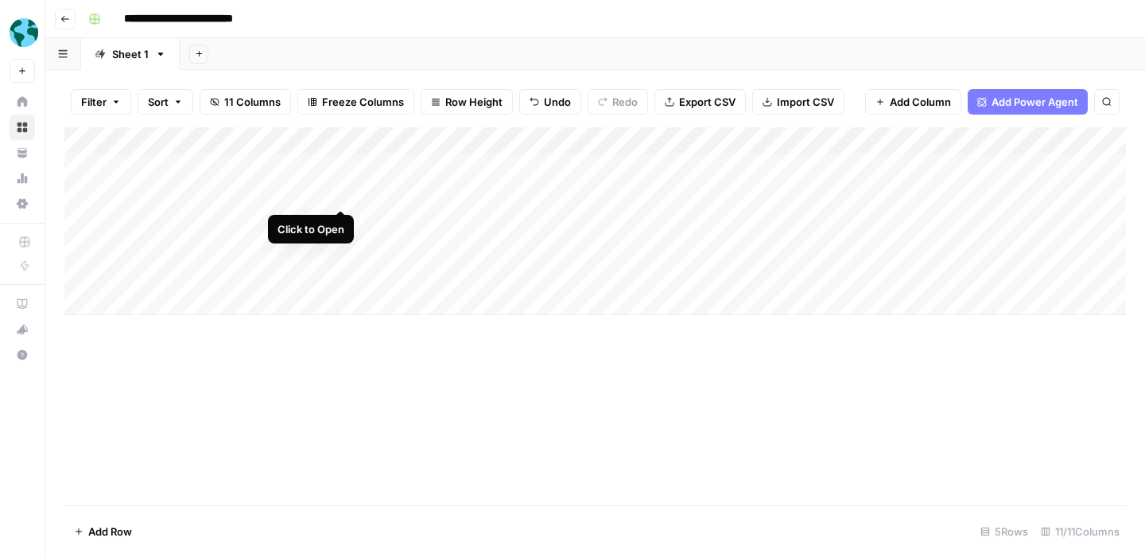
click at [339, 194] on div "Add Column" at bounding box center [595, 221] width 1062 height 188
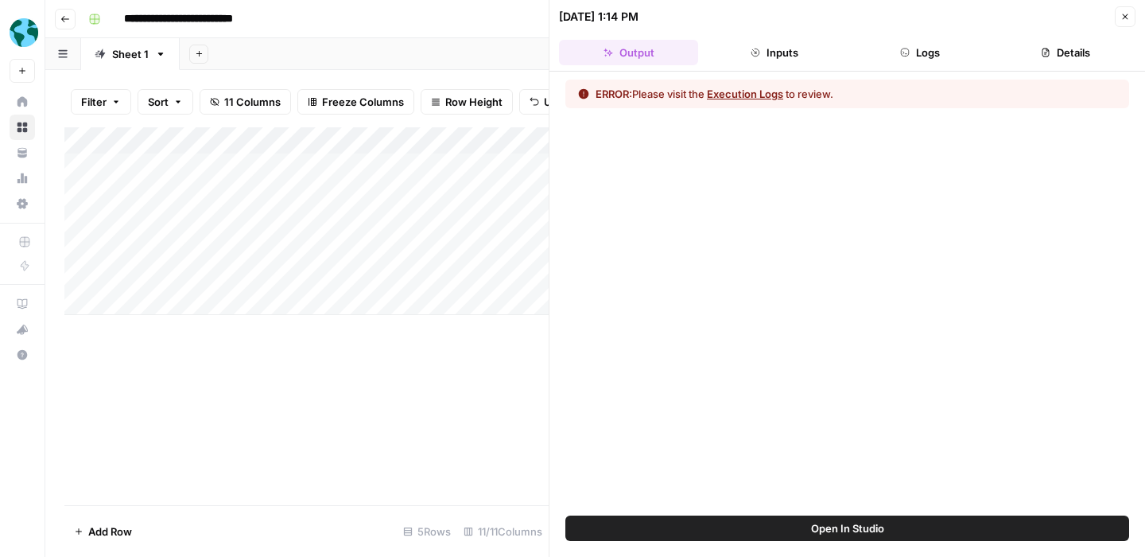
click at [931, 54] on button "Logs" at bounding box center [920, 52] width 139 height 25
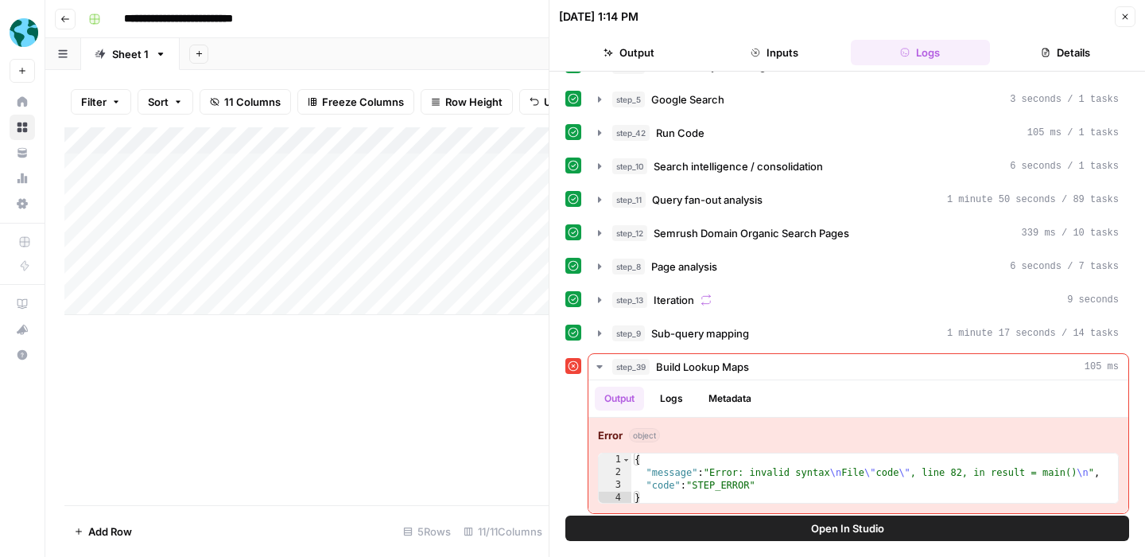
scroll to position [33, 0]
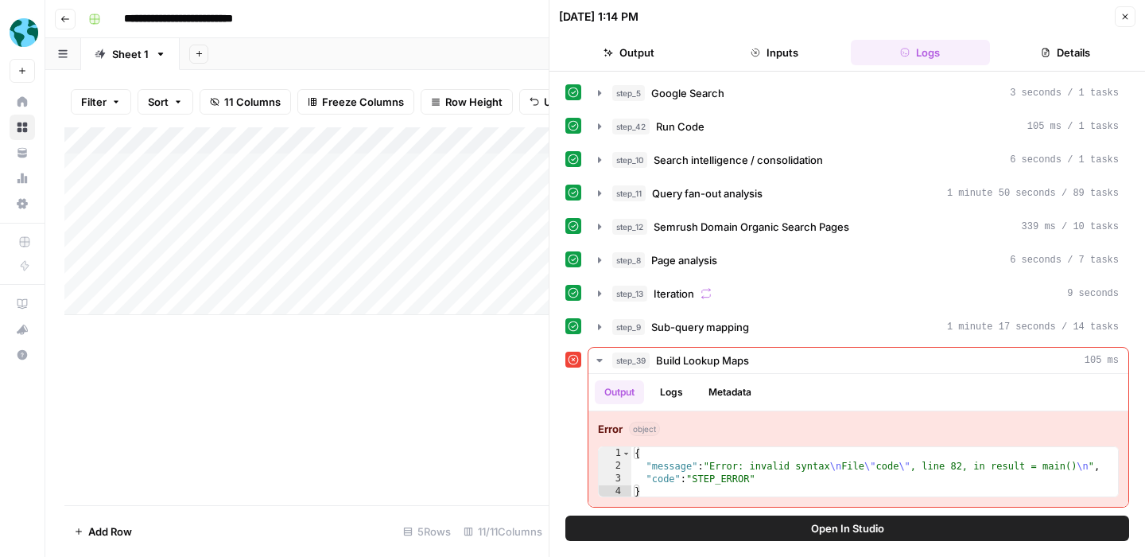
click at [838, 530] on span "Open In Studio" at bounding box center [847, 528] width 73 height 16
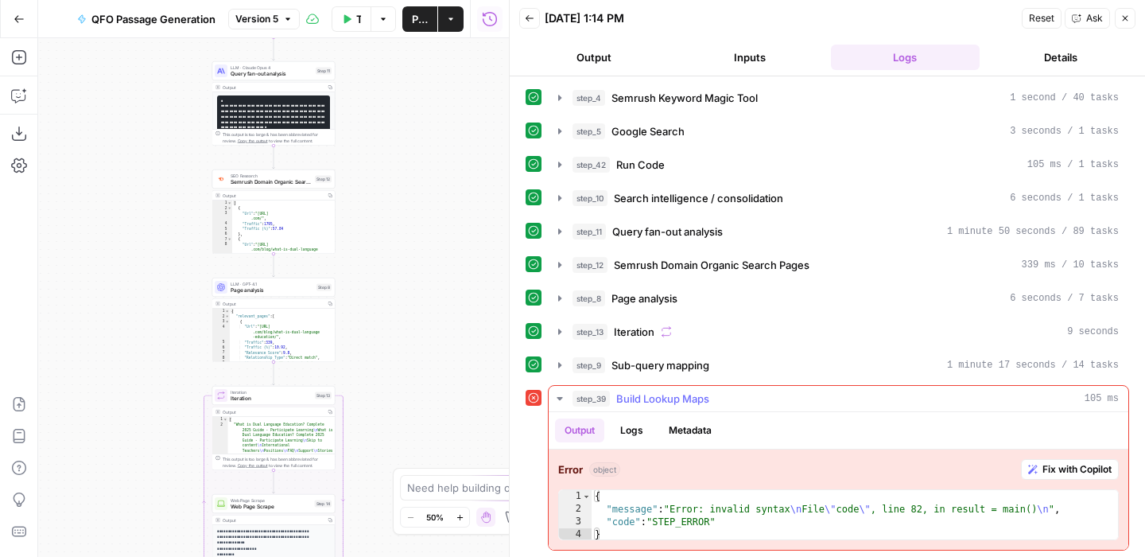
click at [1047, 464] on span "Fix with Copilot" at bounding box center [1077, 469] width 69 height 14
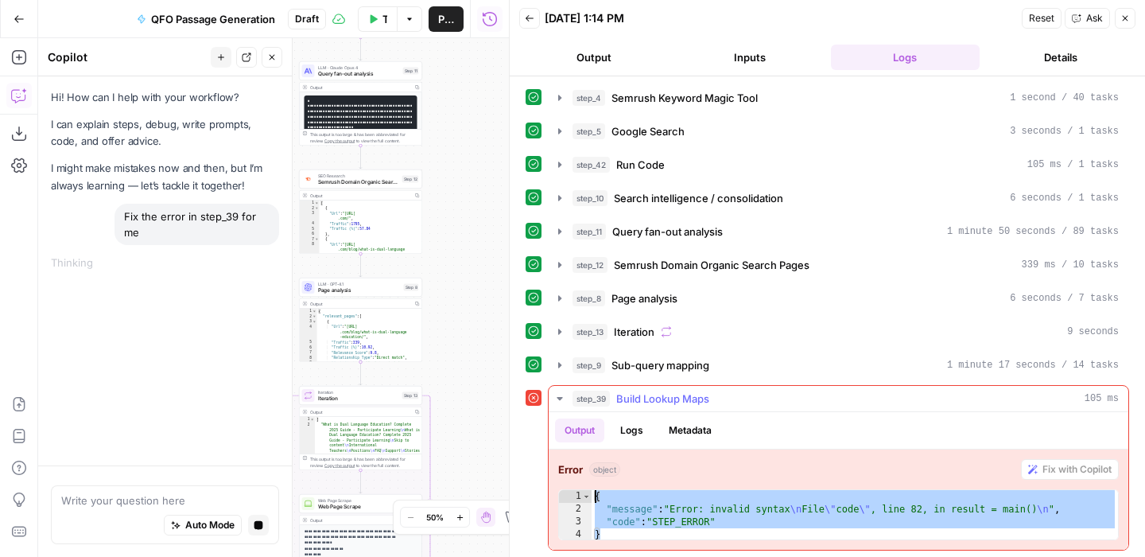
drag, startPoint x: 617, startPoint y: 536, endPoint x: 595, endPoint y: 495, distance: 47.0
click at [595, 495] on div "{ "message" : "Error: invalid syntax \n File \" code \" , line 82, in result = …" at bounding box center [855, 528] width 526 height 76
type textarea "**********"
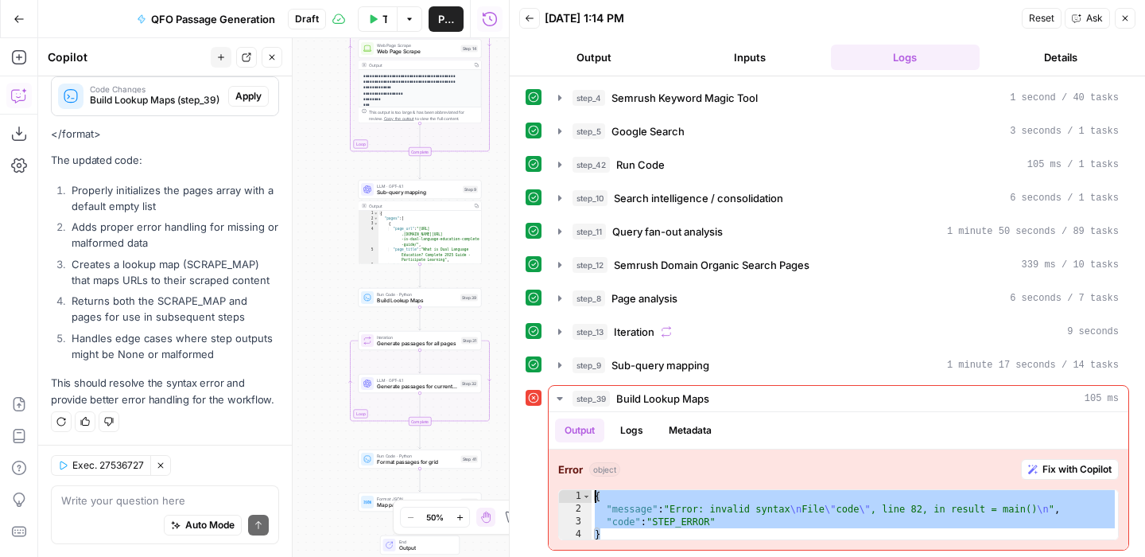
scroll to position [304, 0]
click at [249, 94] on span "Apply" at bounding box center [248, 94] width 26 height 14
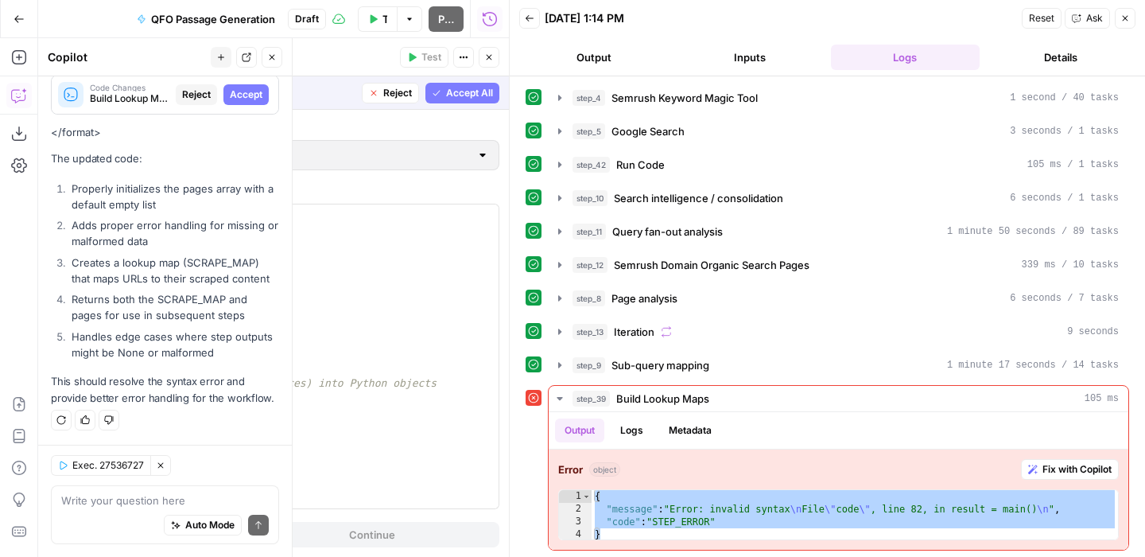
click at [1125, 20] on icon "button" at bounding box center [1125, 19] width 10 height 10
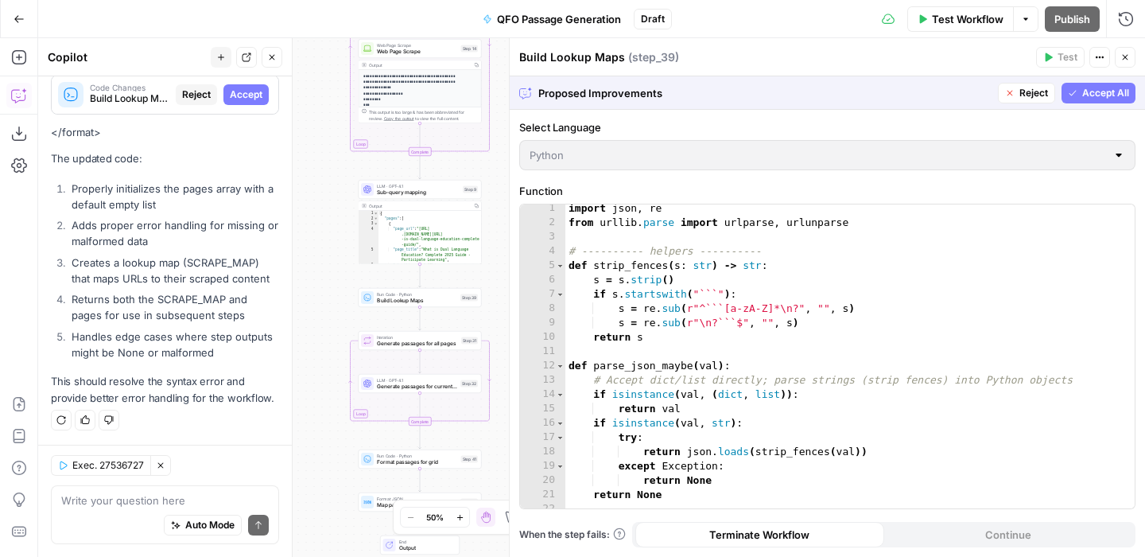
scroll to position [0, 0]
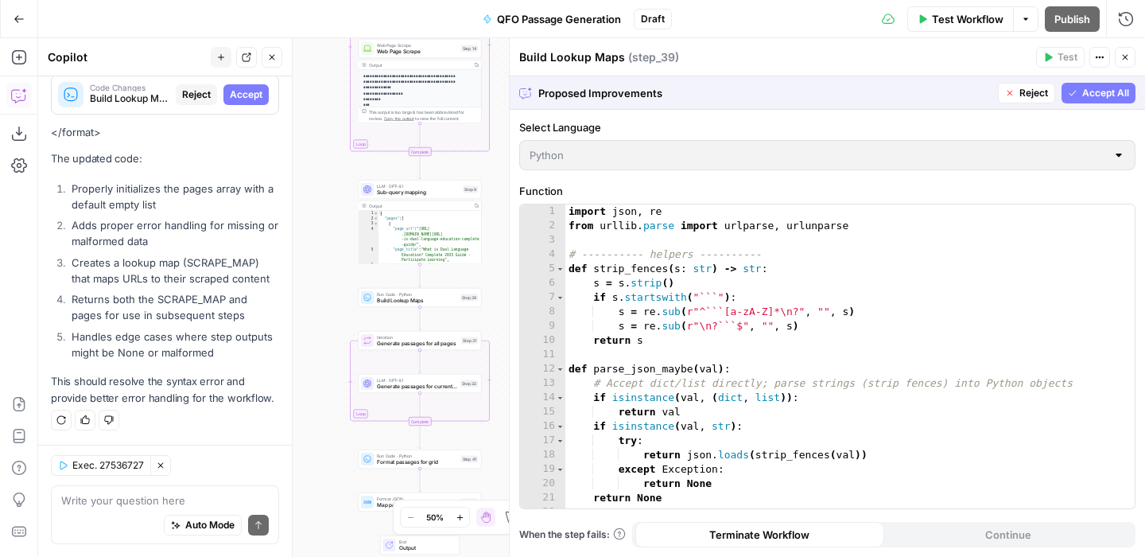
click at [1089, 96] on span "Accept All" at bounding box center [1105, 93] width 47 height 14
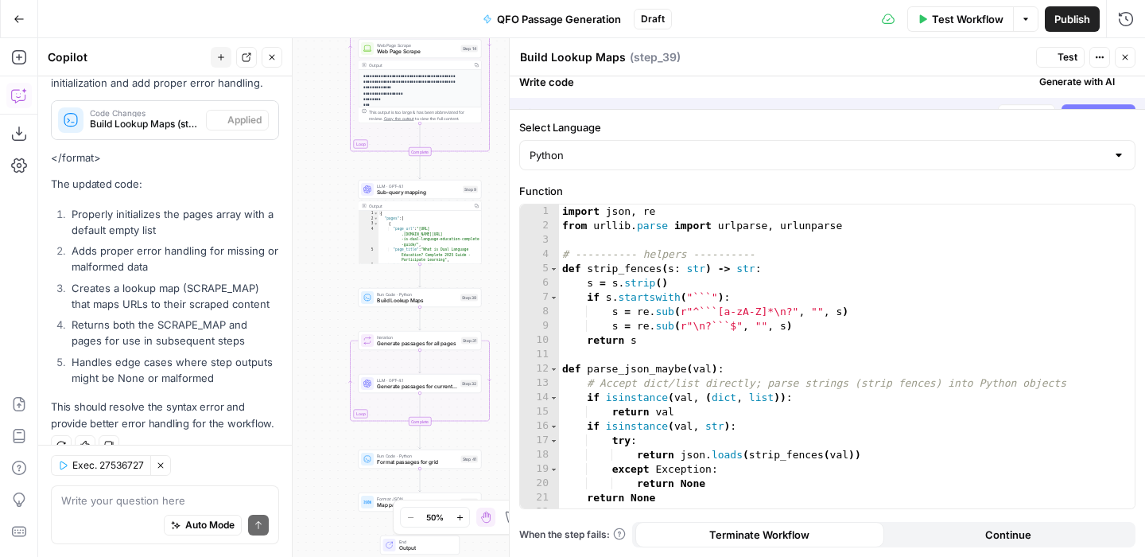
scroll to position [329, 0]
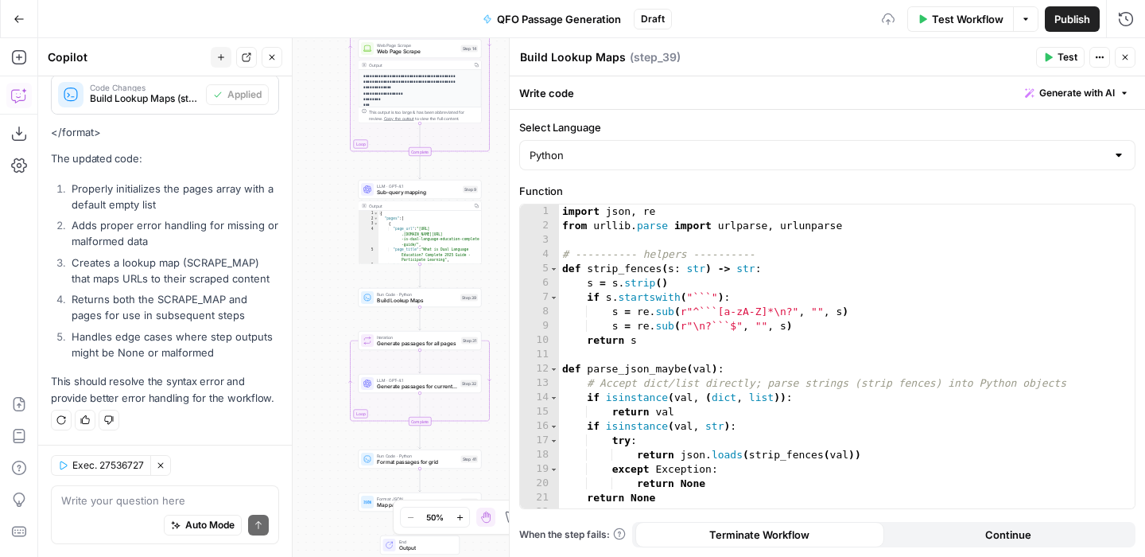
click at [1058, 48] on button "Test" at bounding box center [1060, 57] width 49 height 21
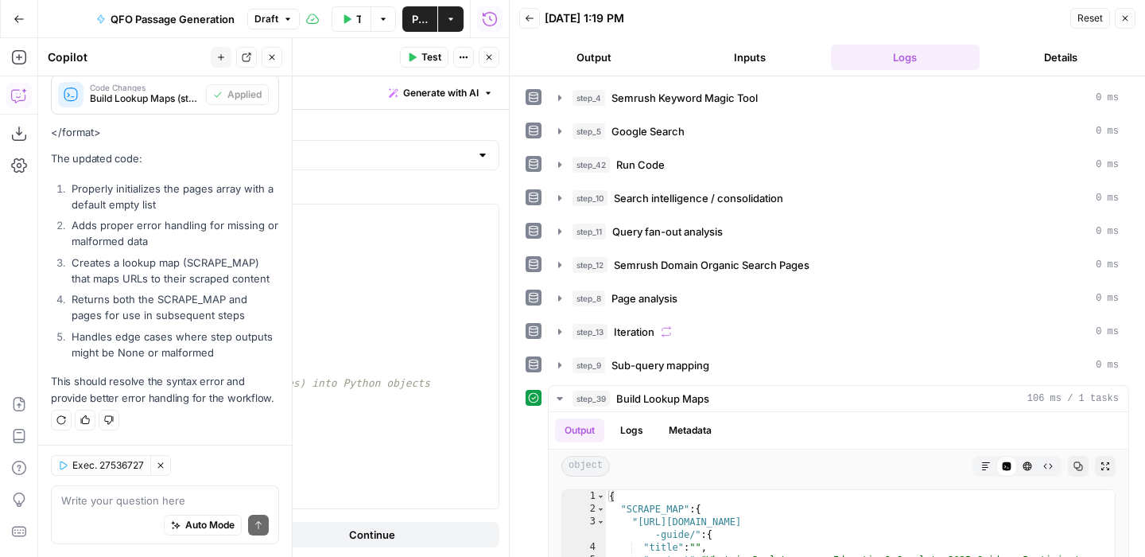
click at [418, 20] on span "Publish" at bounding box center [420, 19] width 16 height 16
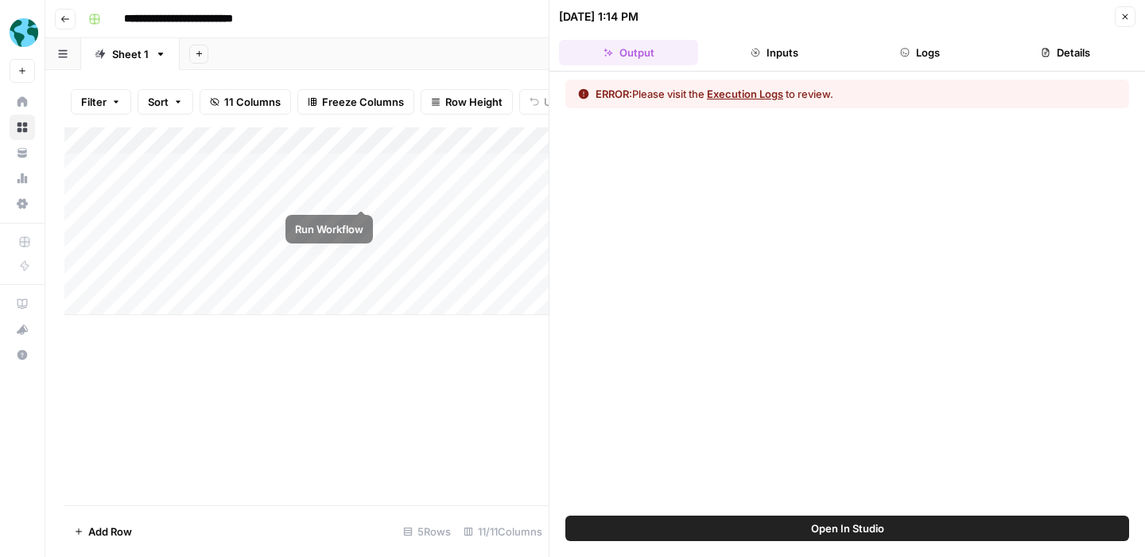
click at [358, 192] on div "Add Column" at bounding box center [306, 221] width 484 height 188
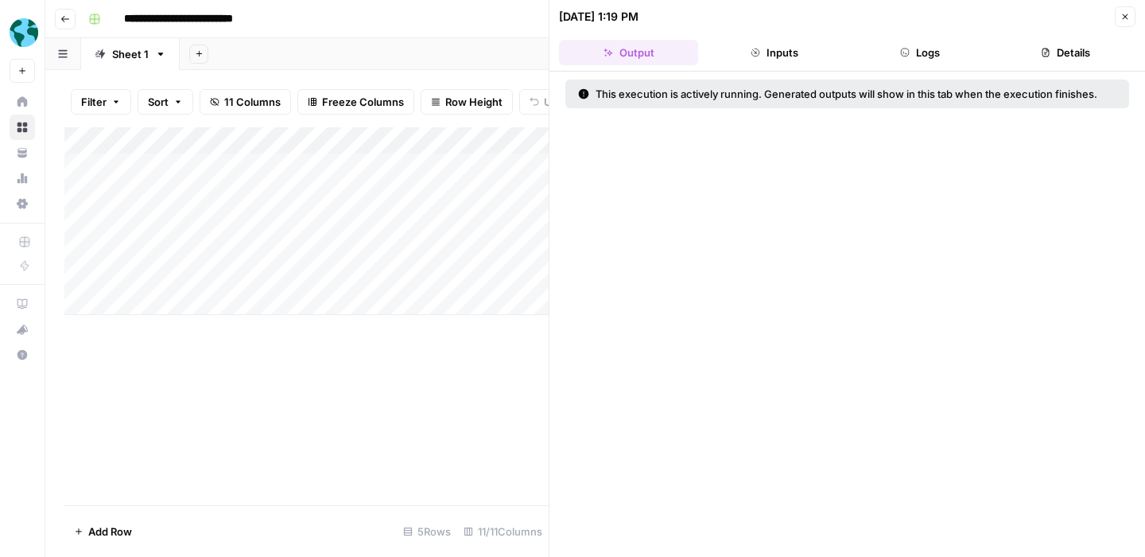
click at [922, 52] on button "Logs" at bounding box center [920, 52] width 139 height 25
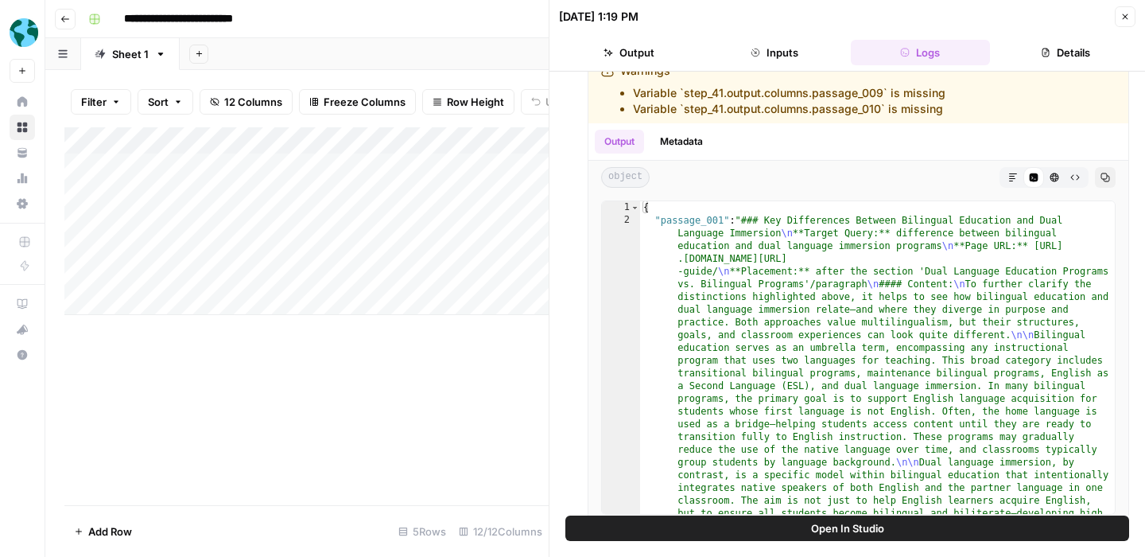
scroll to position [453, 0]
click at [1124, 18] on icon "button" at bounding box center [1125, 17] width 10 height 10
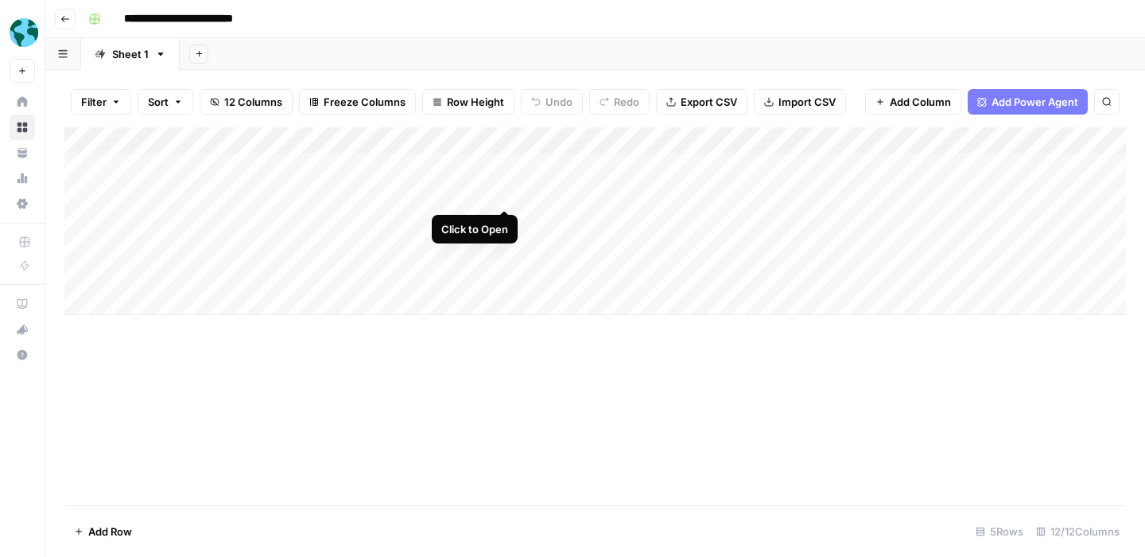
click at [504, 190] on div "Add Column" at bounding box center [595, 221] width 1062 height 188
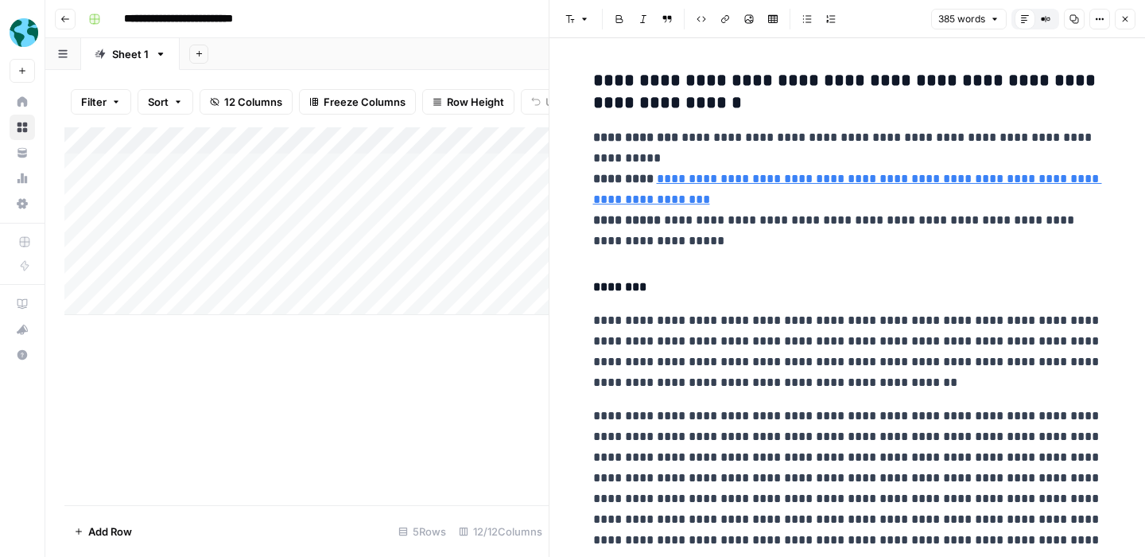
click at [1127, 23] on icon "button" at bounding box center [1125, 19] width 10 height 10
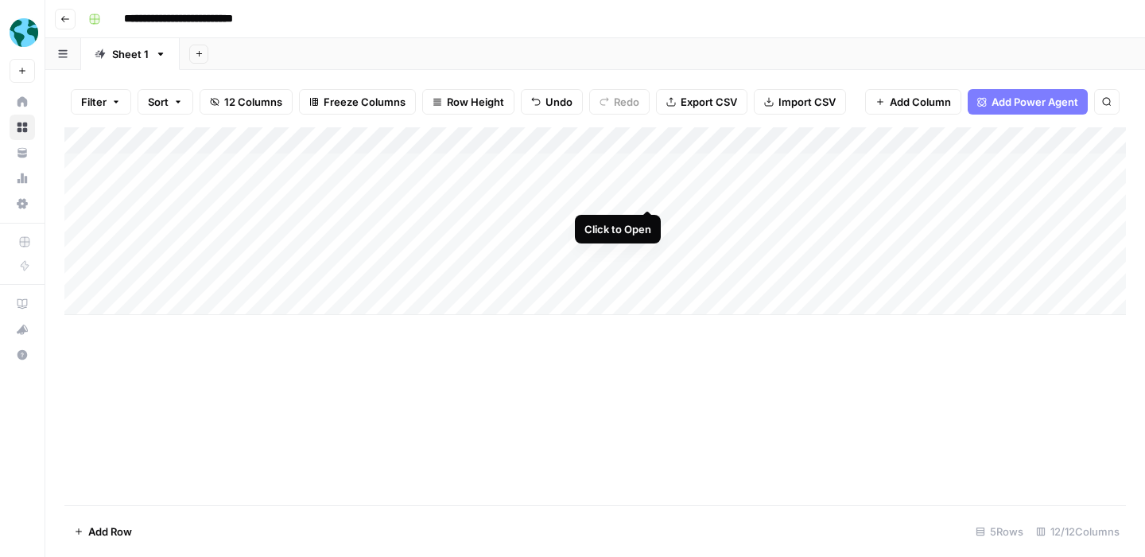
click at [650, 193] on div "Add Column" at bounding box center [595, 221] width 1062 height 188
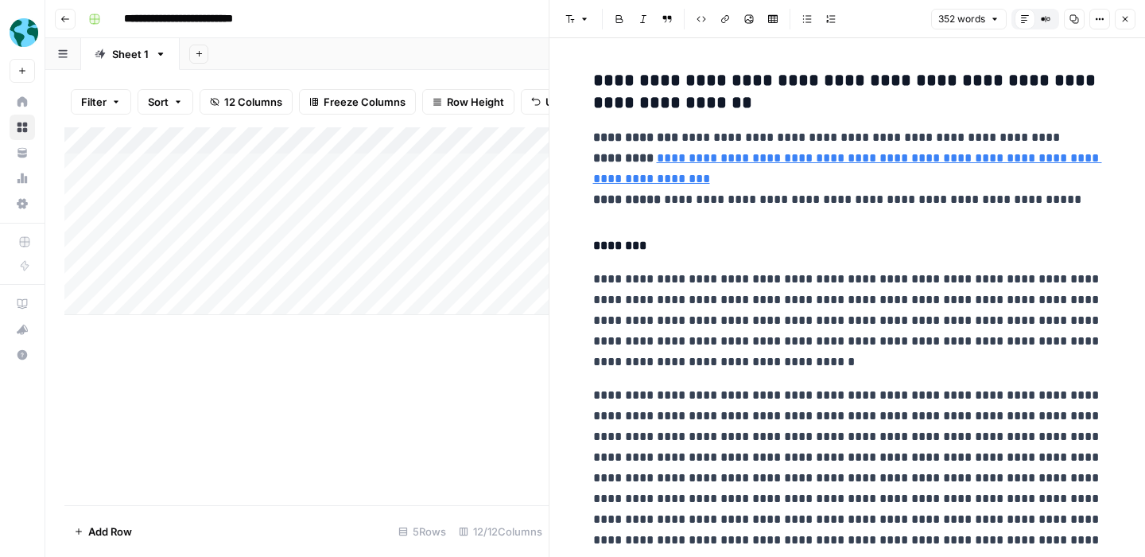
click at [1129, 19] on span "Close" at bounding box center [1129, 19] width 1 height 1
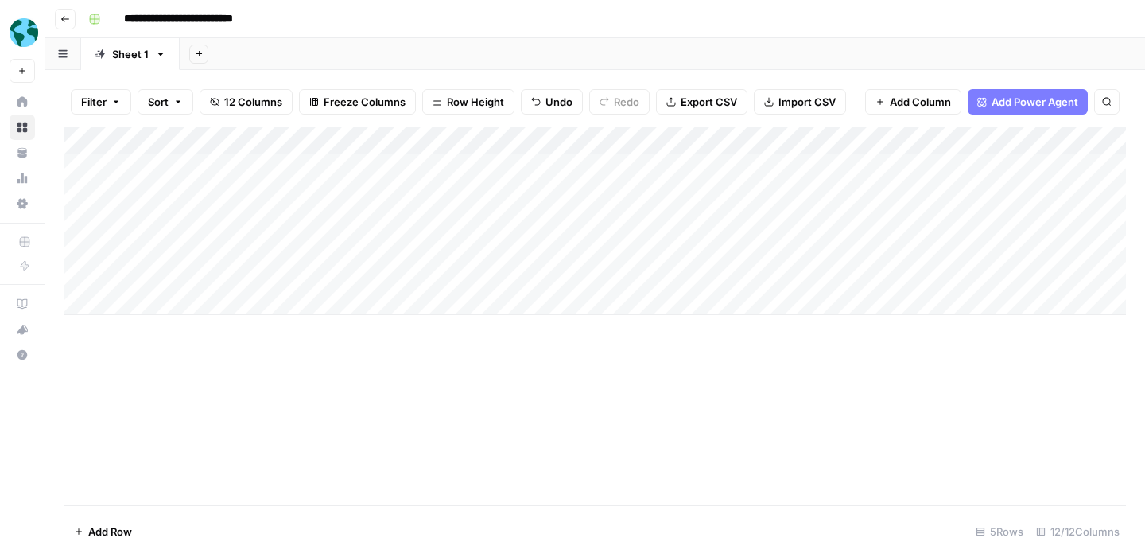
click at [60, 10] on button "Go back" at bounding box center [65, 19] width 21 height 21
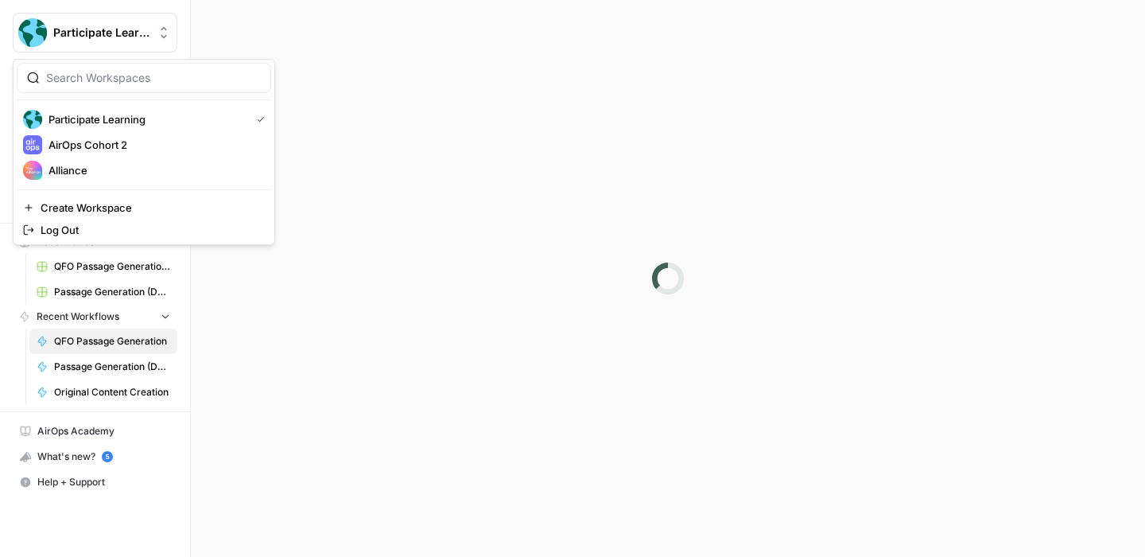
click at [23, 14] on button "Participate Learning" at bounding box center [95, 33] width 165 height 40
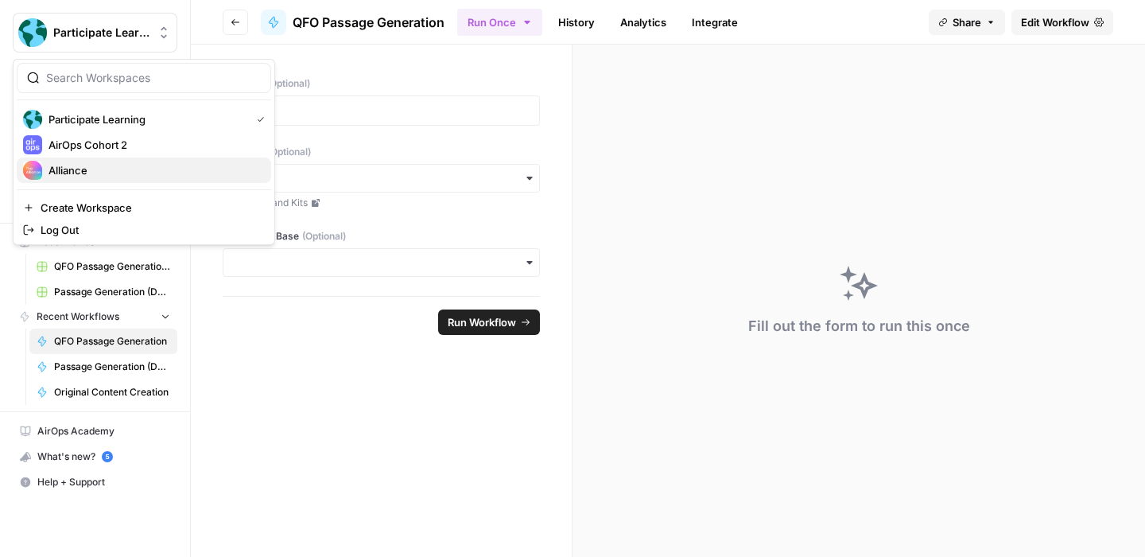
click at [110, 165] on span "Alliance" at bounding box center [154, 170] width 210 height 16
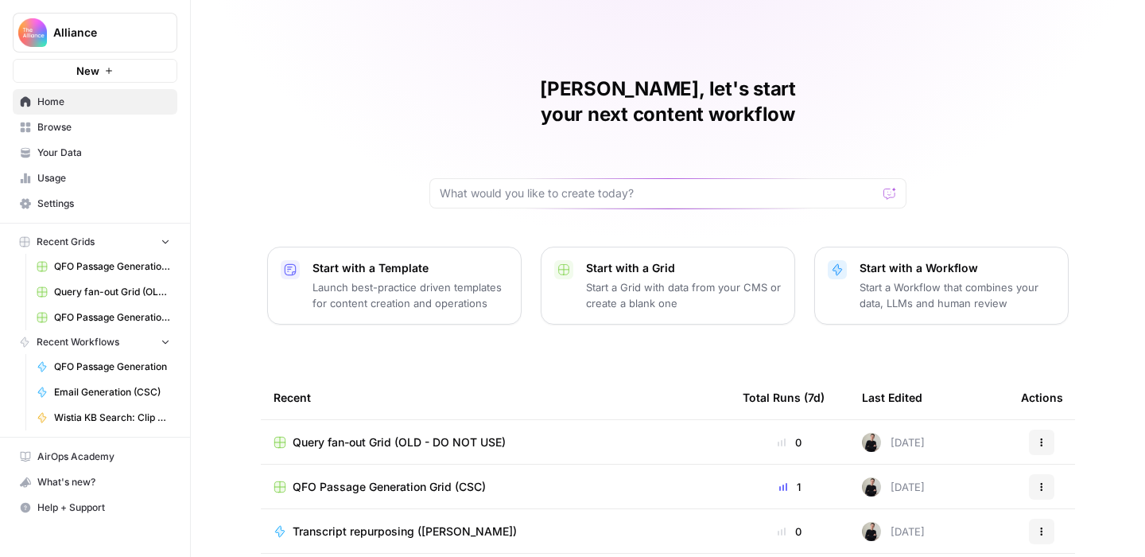
click at [93, 127] on span "Browse" at bounding box center [103, 127] width 133 height 14
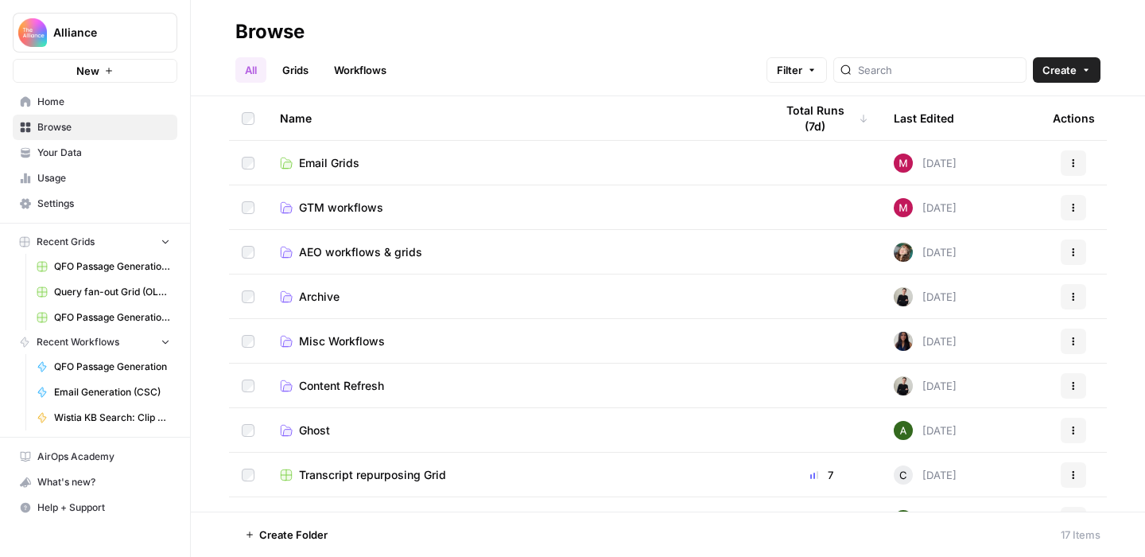
click at [310, 69] on link "Grids" at bounding box center [295, 69] width 45 height 25
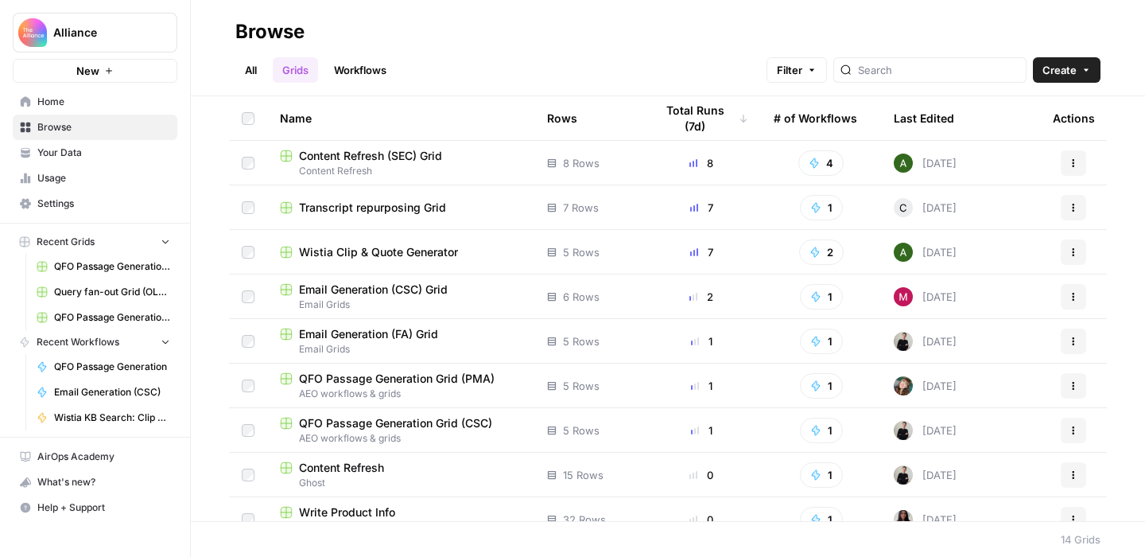
click at [258, 64] on link "All" at bounding box center [250, 69] width 31 height 25
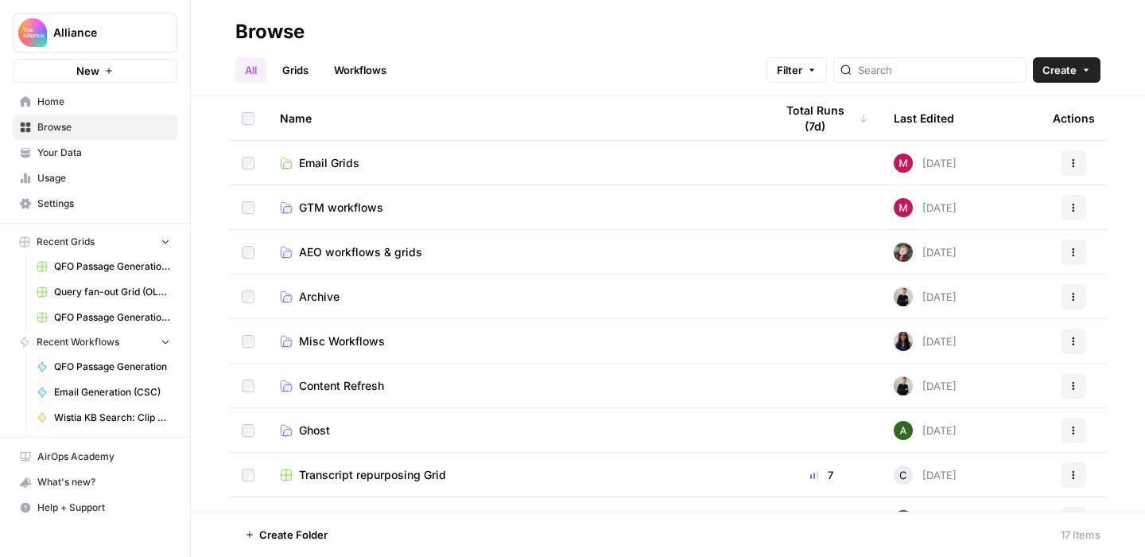
click at [380, 251] on span "AEO workflows & grids" at bounding box center [360, 252] width 123 height 16
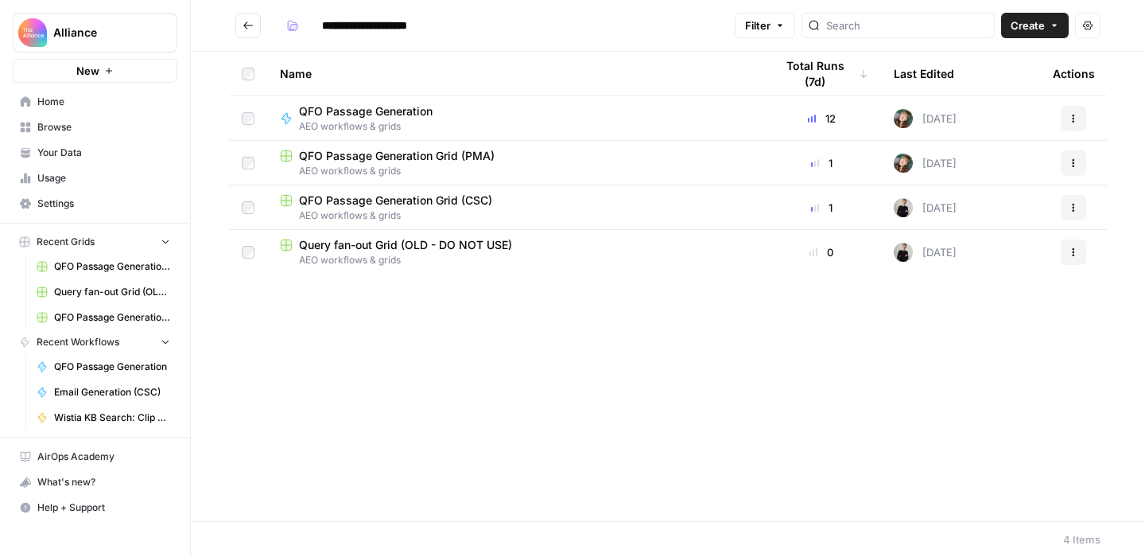
click at [516, 158] on div "QFO Passage Generation Grid (PMA)" at bounding box center [514, 156] width 469 height 16
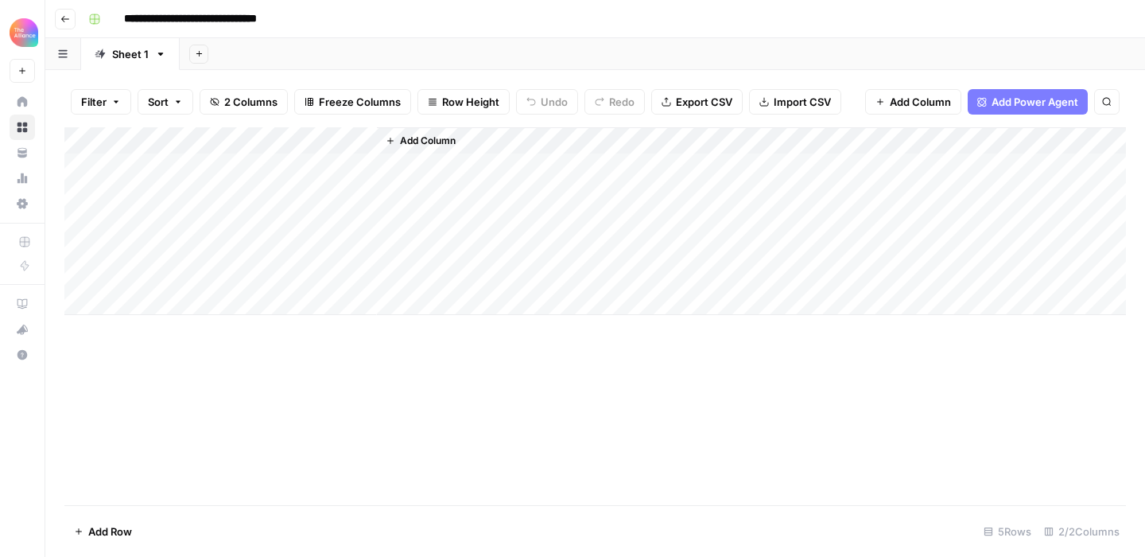
click at [345, 141] on div "Add Column" at bounding box center [595, 221] width 1062 height 188
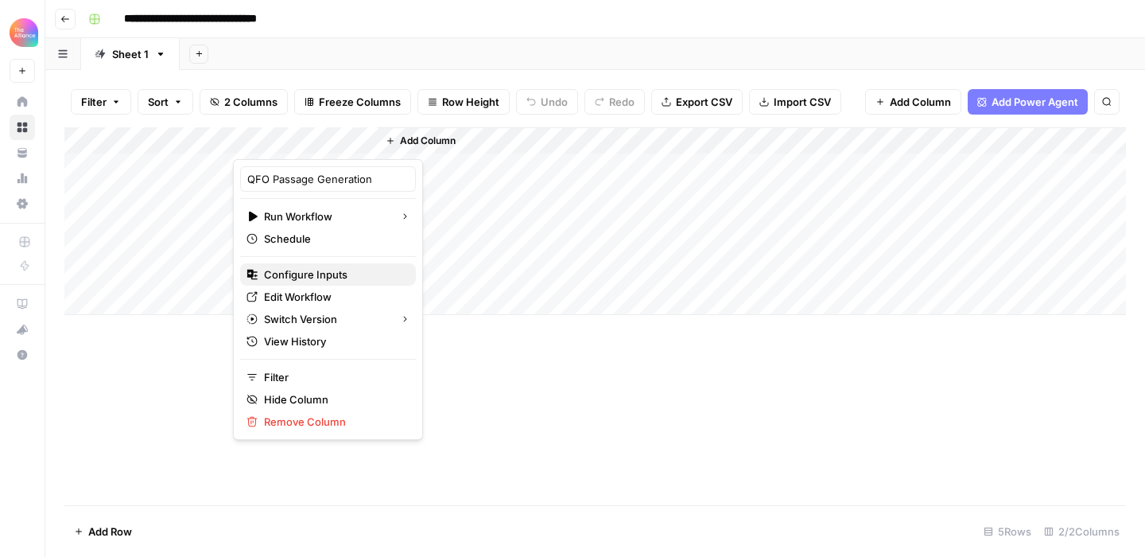
click at [328, 270] on span "Configure Inputs" at bounding box center [333, 274] width 139 height 16
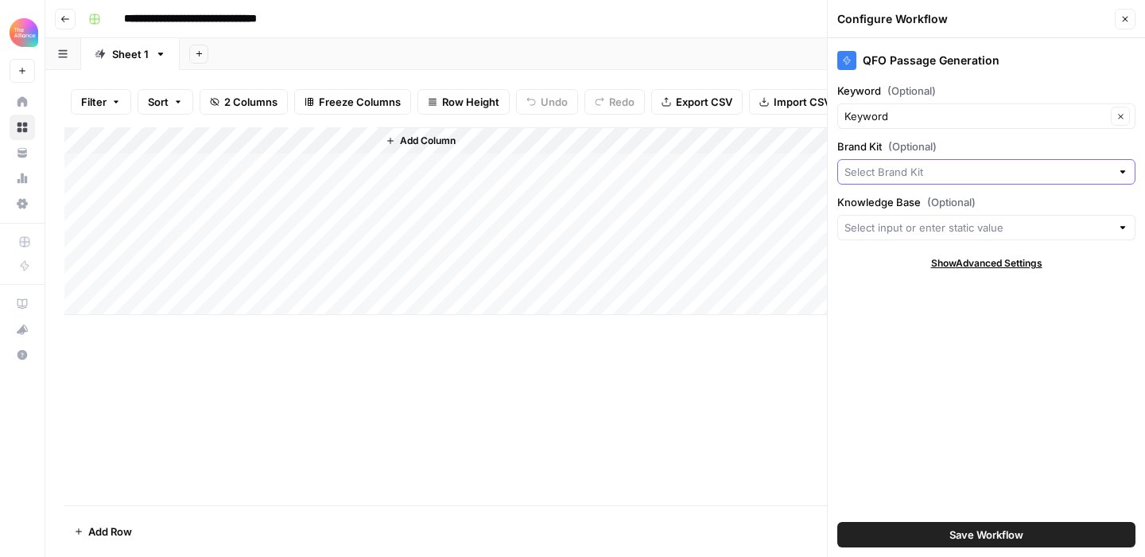
click at [942, 172] on input "Brand Kit (Optional)" at bounding box center [978, 172] width 266 height 16
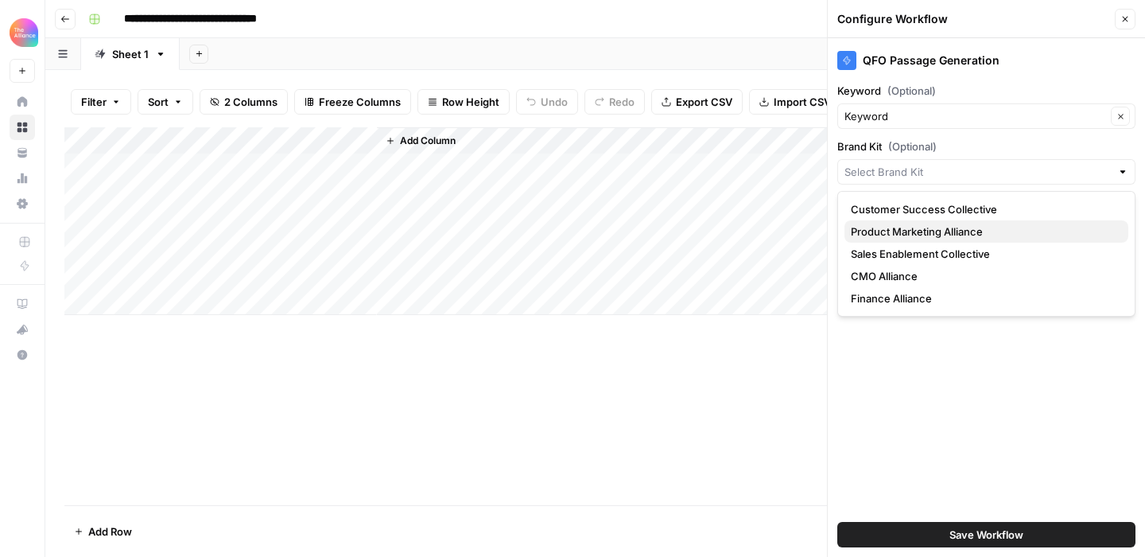
click at [941, 224] on span "Product Marketing Alliance" at bounding box center [983, 231] width 265 height 16
type input "Product Marketing Alliance"
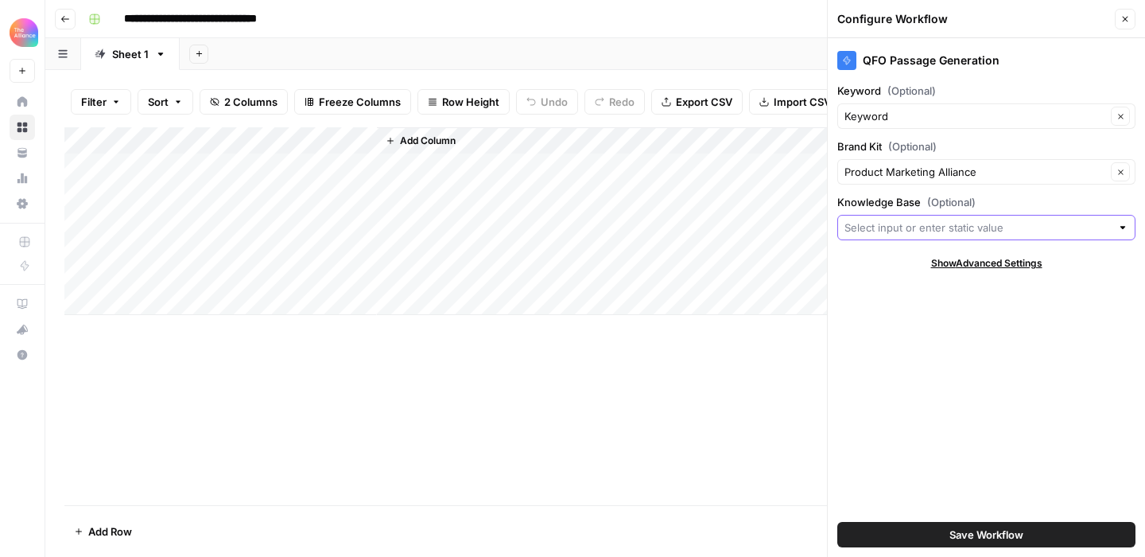
click at [944, 231] on input "Knowledge Base (Optional)" at bounding box center [978, 227] width 266 height 16
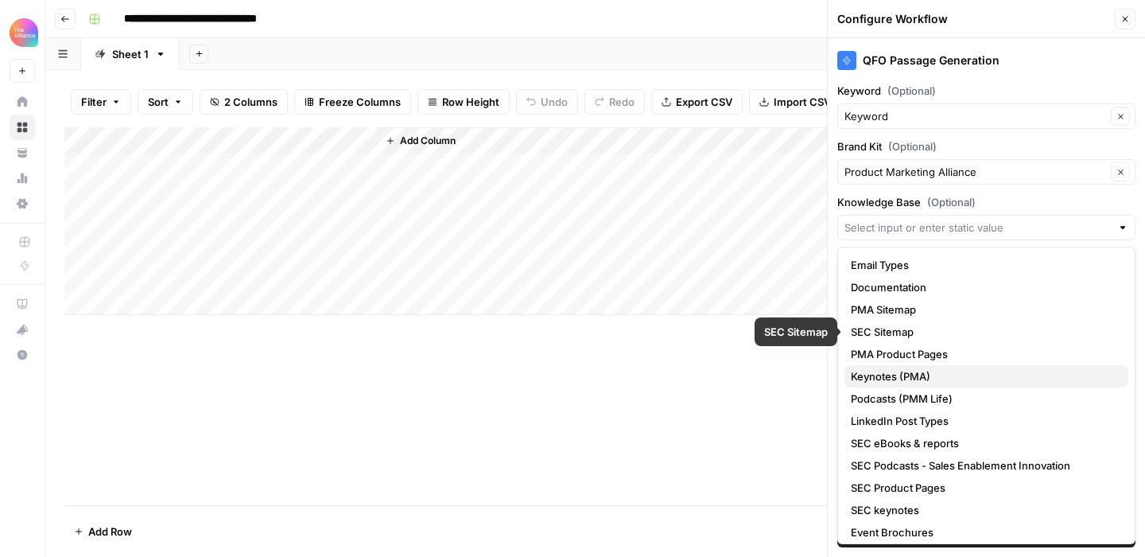
click at [952, 371] on span "Keynotes (PMA)" at bounding box center [983, 376] width 265 height 16
type input "Keynotes (PMA)"
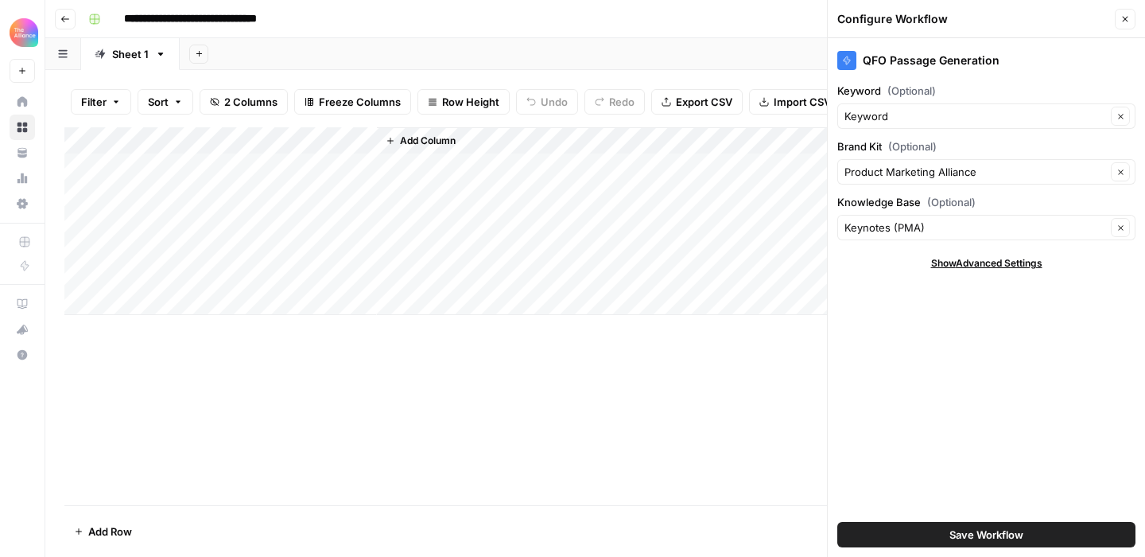
click at [1018, 533] on span "Save Workflow" at bounding box center [987, 534] width 74 height 16
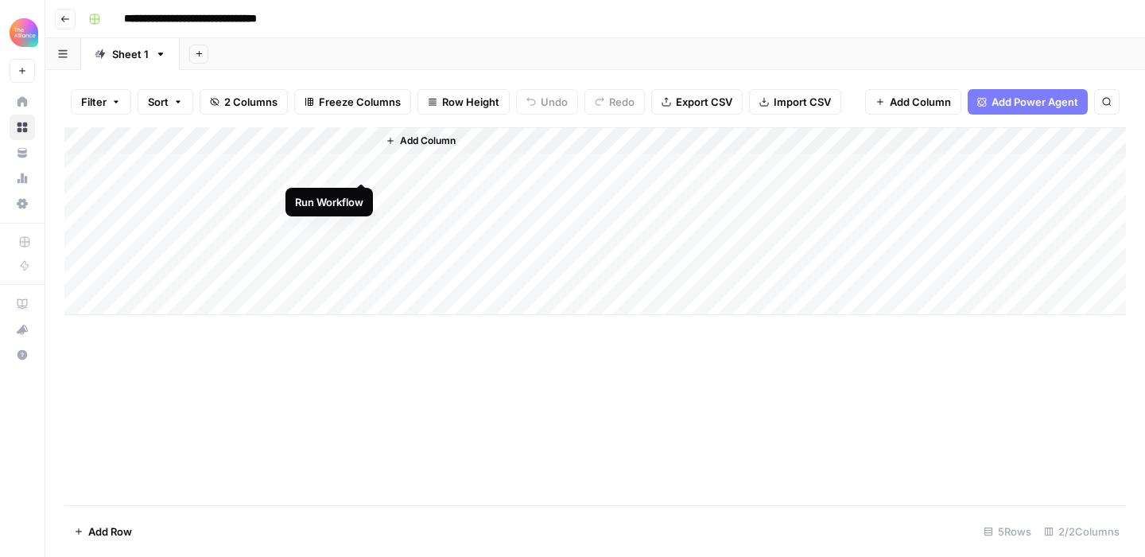
click at [362, 161] on div "Add Column" at bounding box center [595, 221] width 1062 height 188
click at [63, 17] on icon "button" at bounding box center [65, 19] width 8 height 6
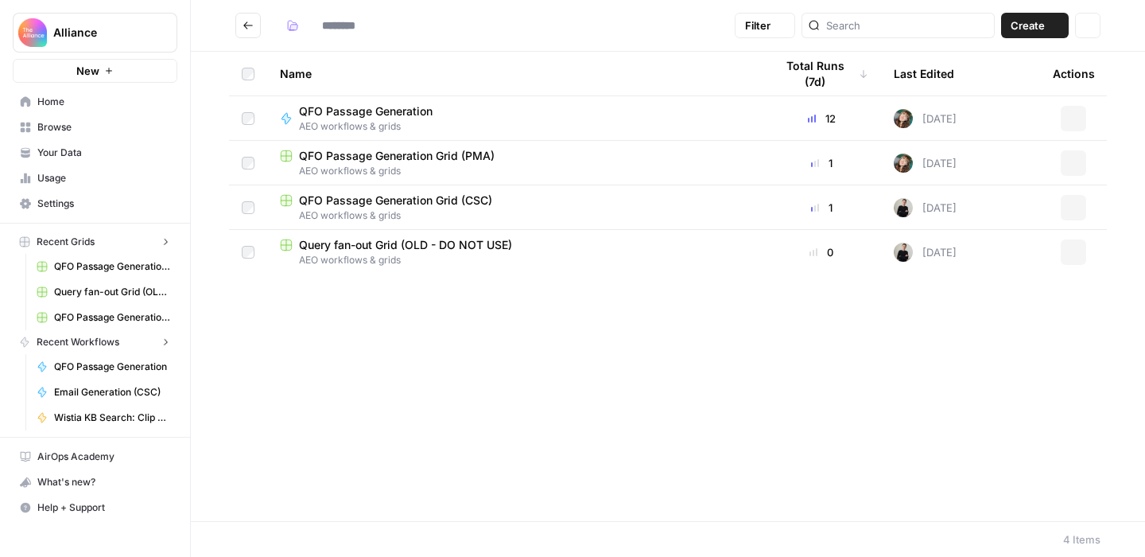
type input "**********"
click at [250, 16] on button "Go back" at bounding box center [247, 25] width 25 height 25
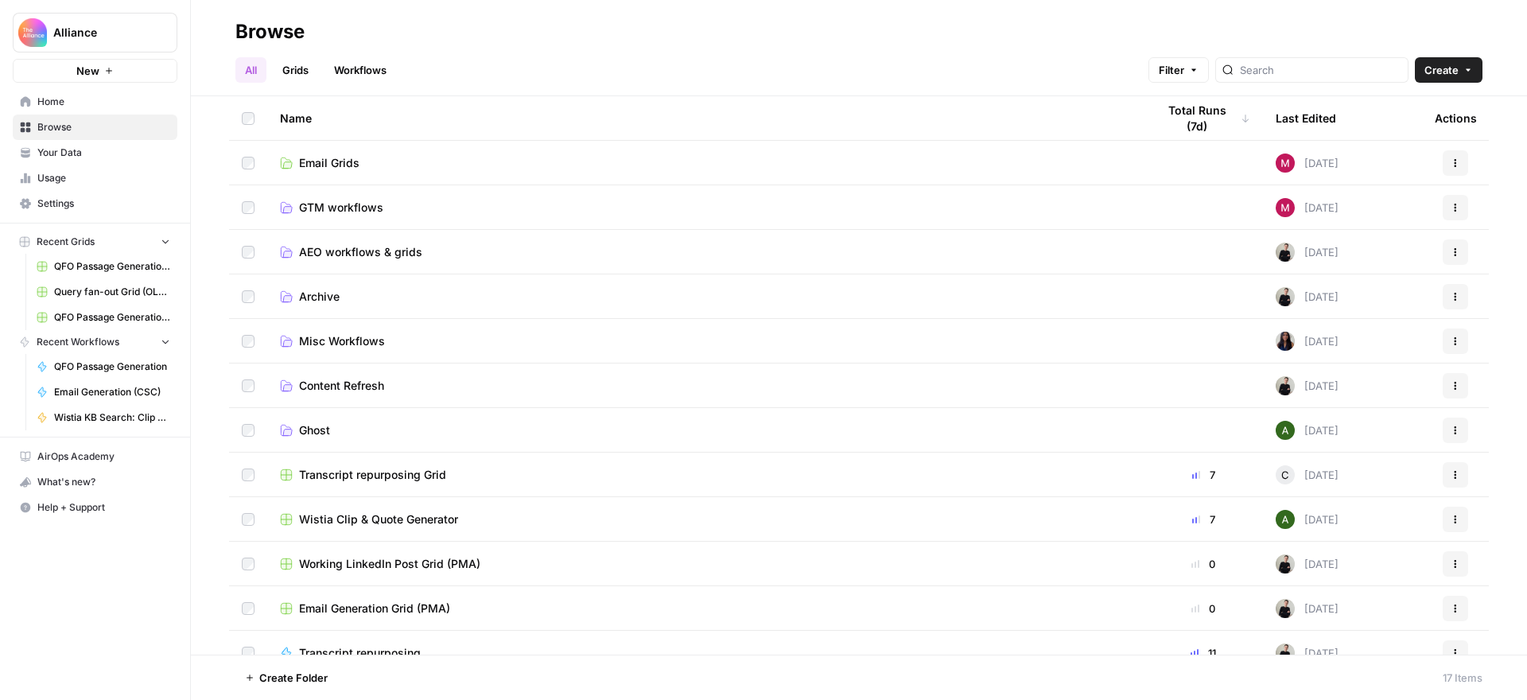
click at [350, 247] on span "AEO workflows & grids" at bounding box center [360, 252] width 123 height 16
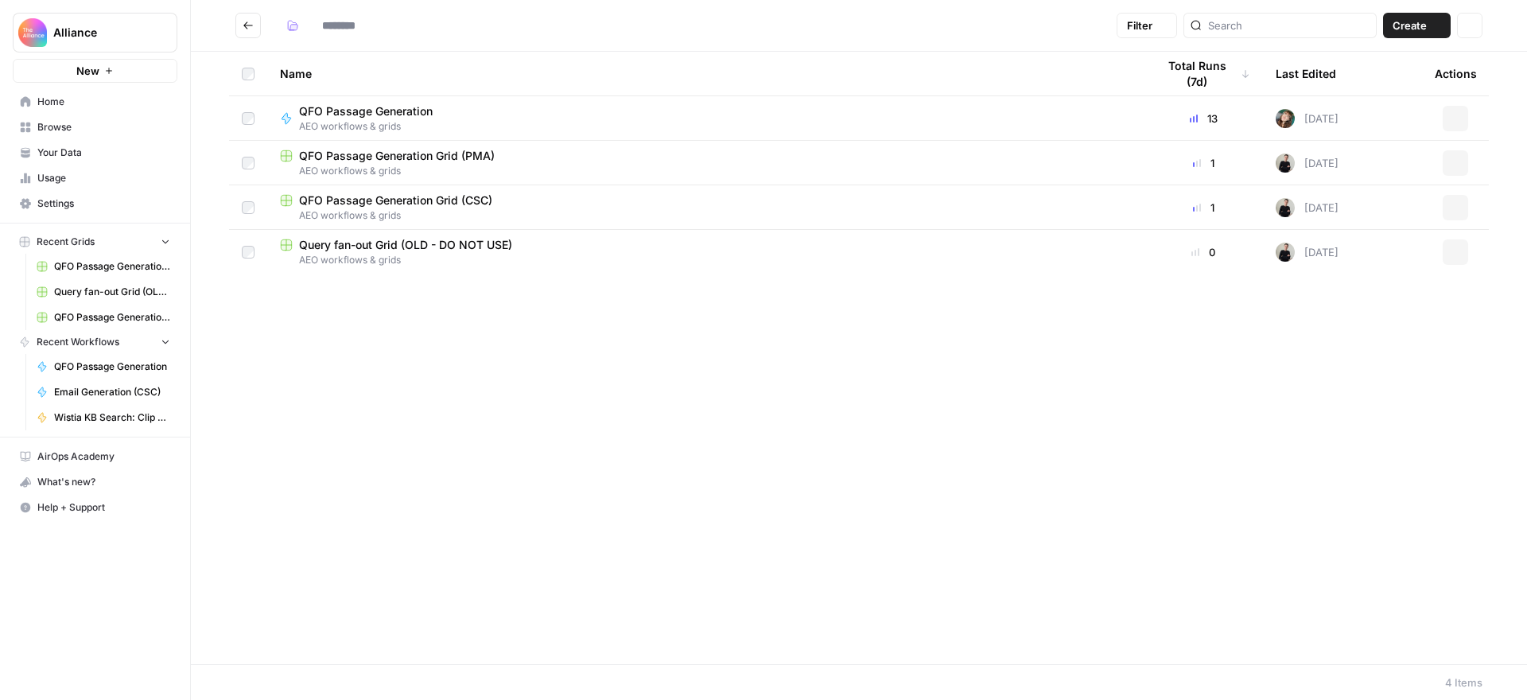
type input "**********"
click at [412, 155] on span "QFO Passage Generation Grid (PMA)" at bounding box center [397, 156] width 196 height 16
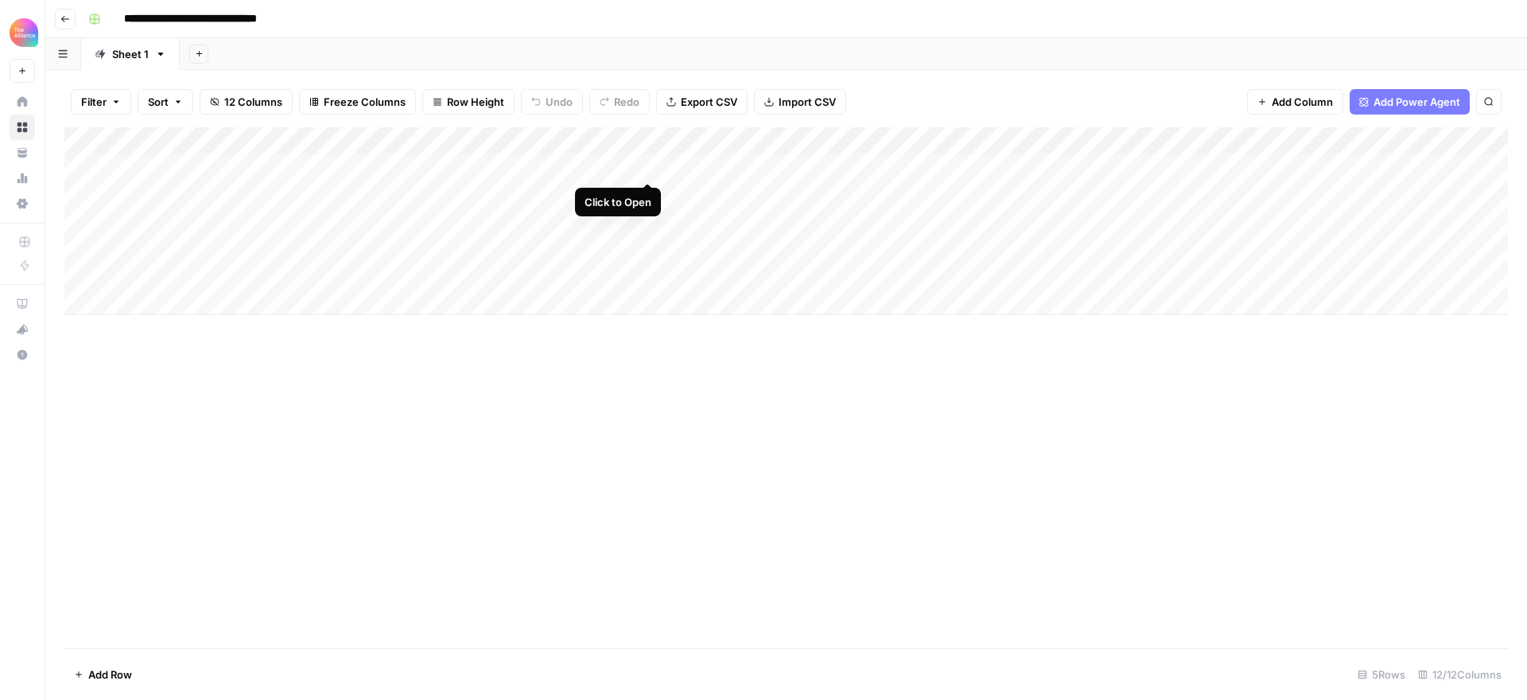
click at [646, 164] on div "Add Column" at bounding box center [785, 221] width 1443 height 188
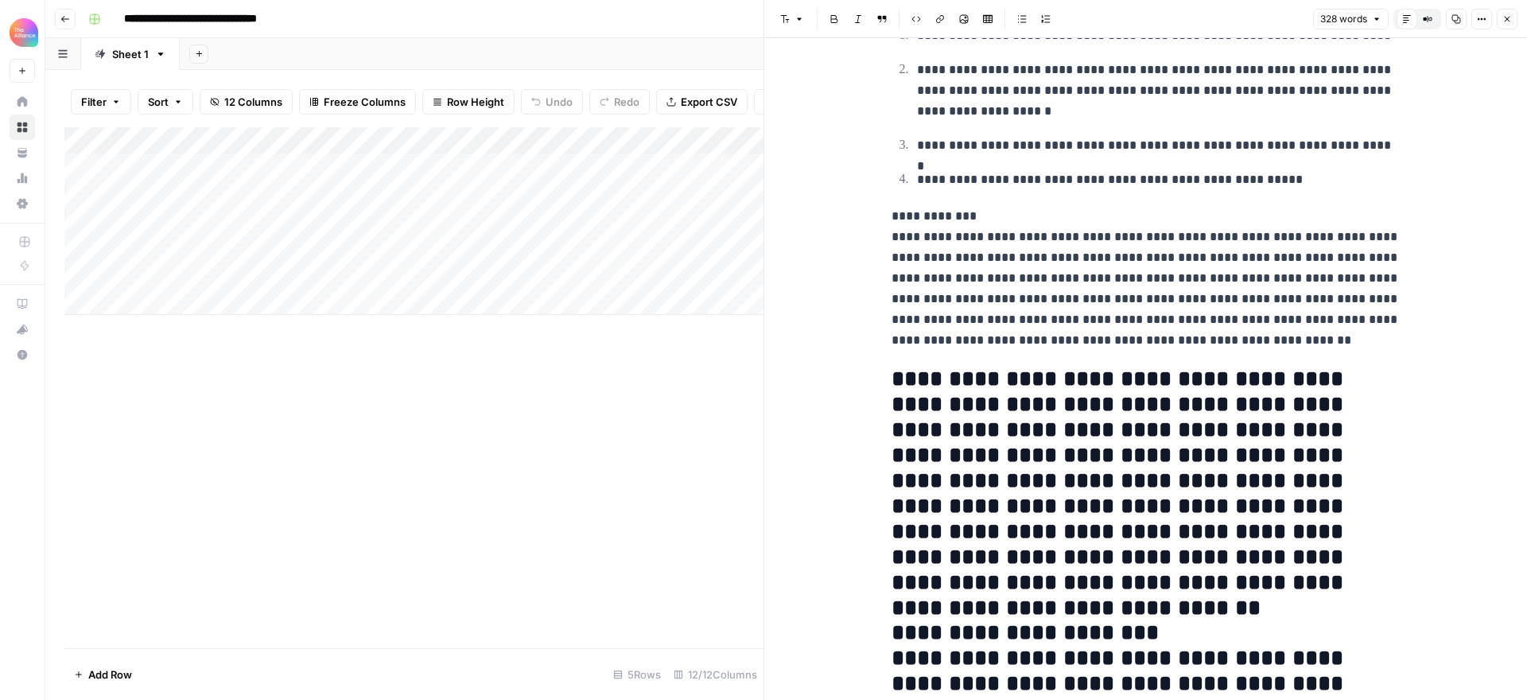
scroll to position [465, 0]
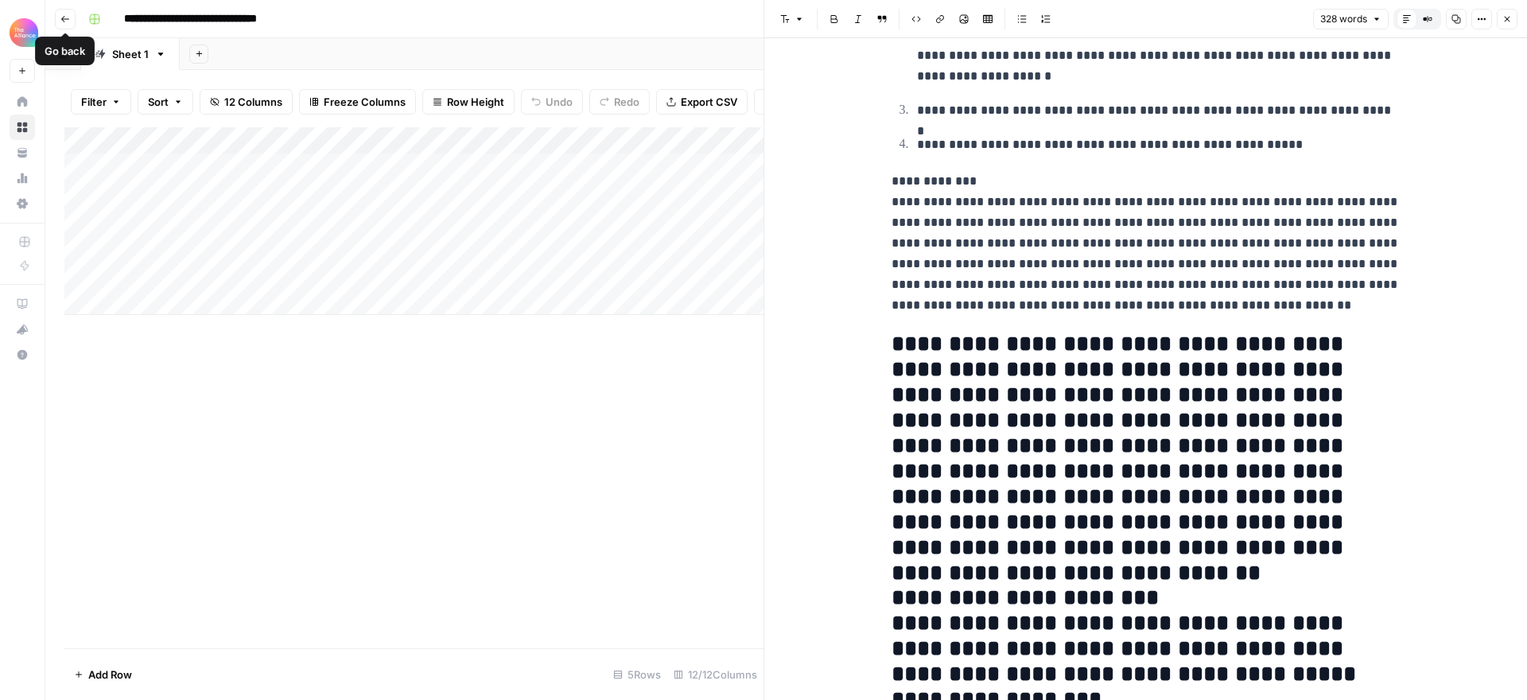
click at [68, 17] on icon "button" at bounding box center [65, 19] width 10 height 10
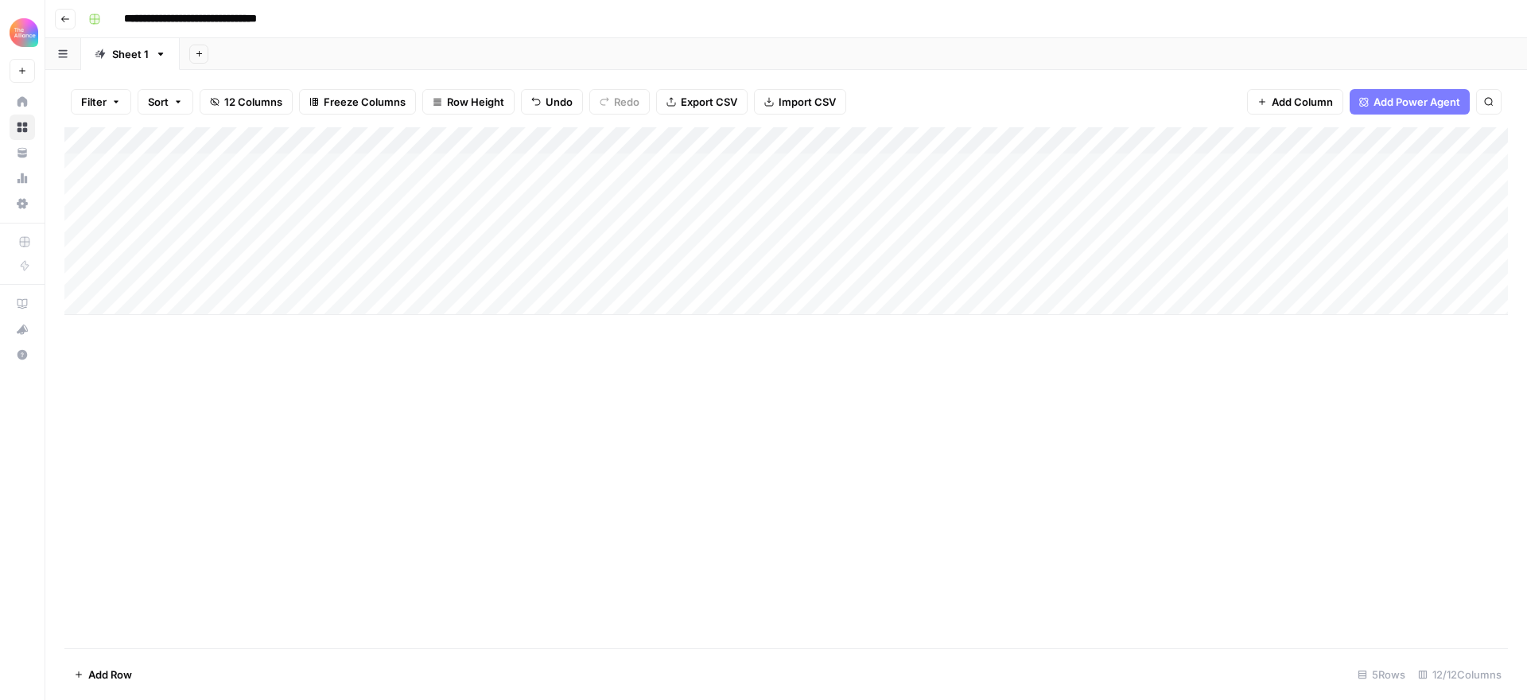
click at [68, 17] on icon "button" at bounding box center [65, 19] width 10 height 10
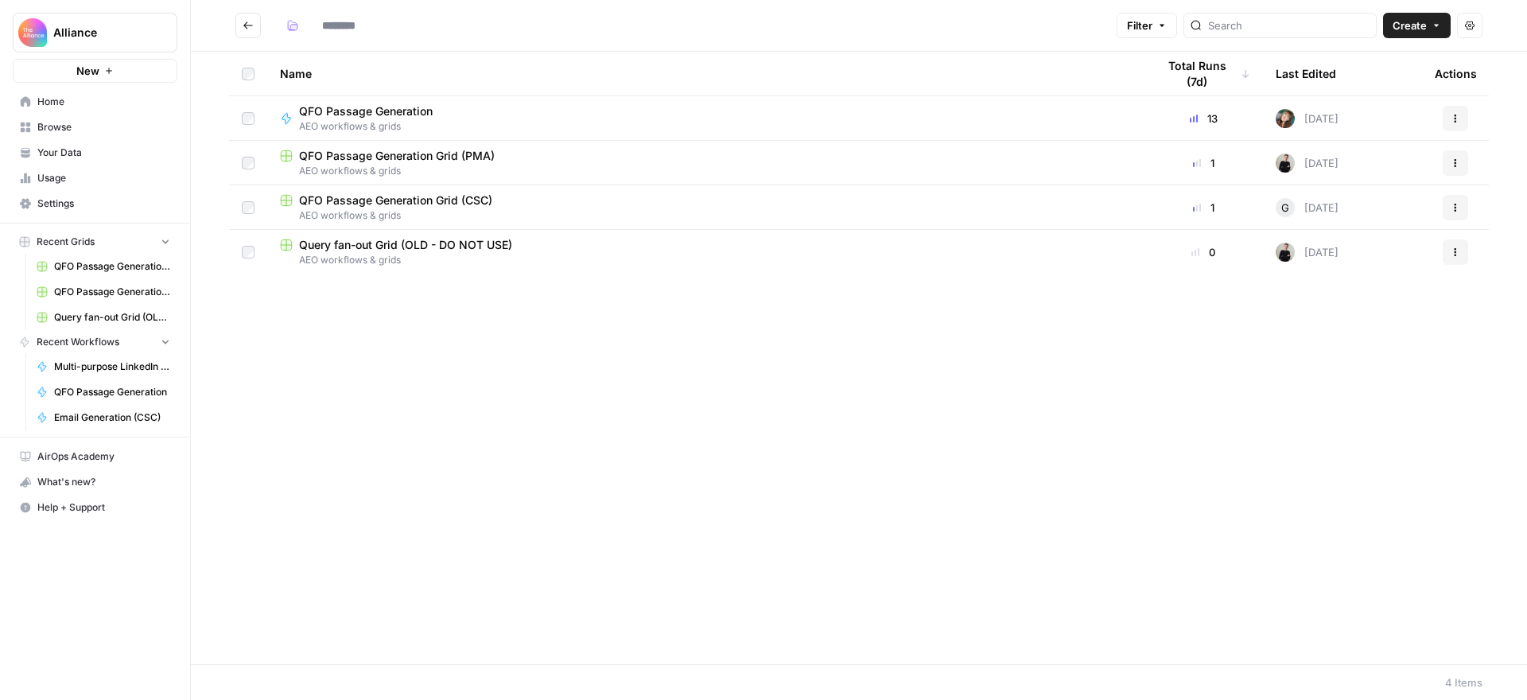
type input "**********"
click at [423, 192] on span "QFO Passage Generation Grid (CSC)" at bounding box center [395, 200] width 193 height 16
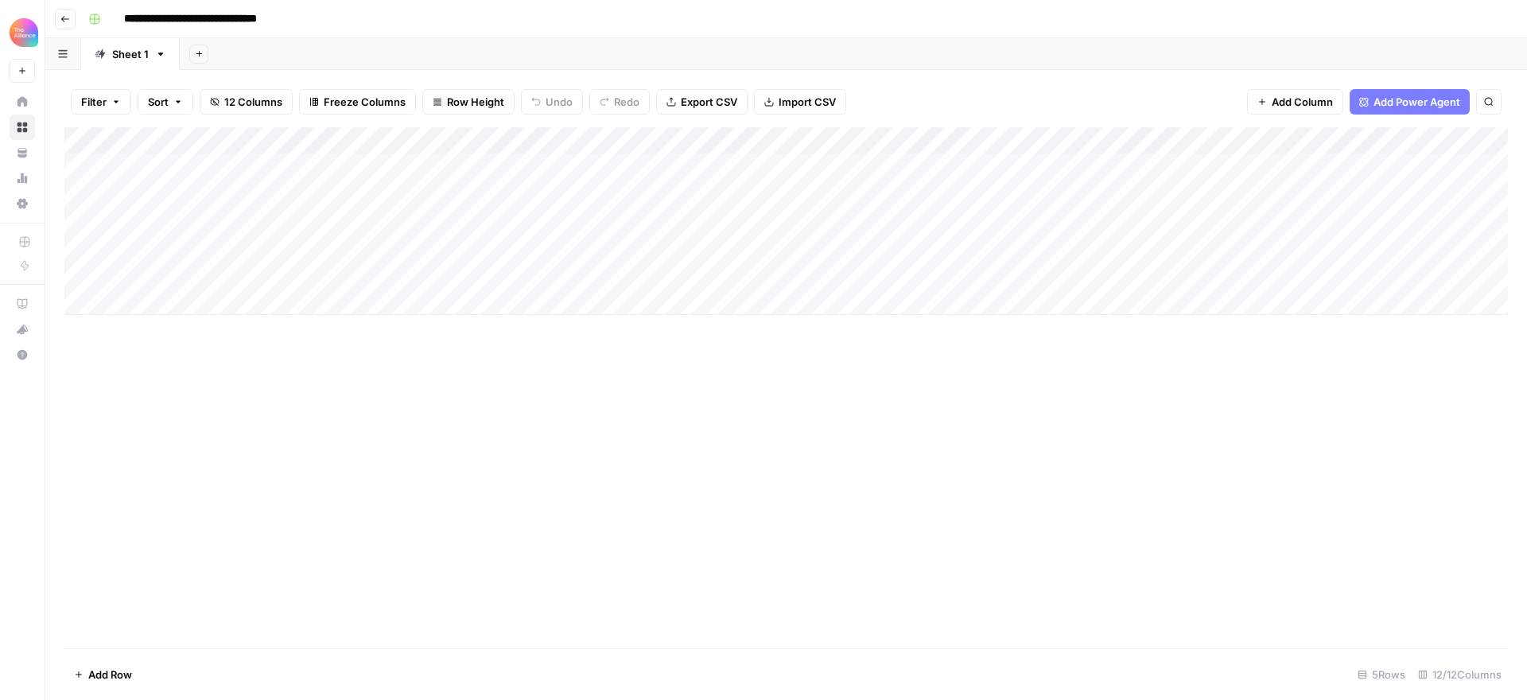
click at [339, 163] on div "Add Column" at bounding box center [785, 221] width 1443 height 188
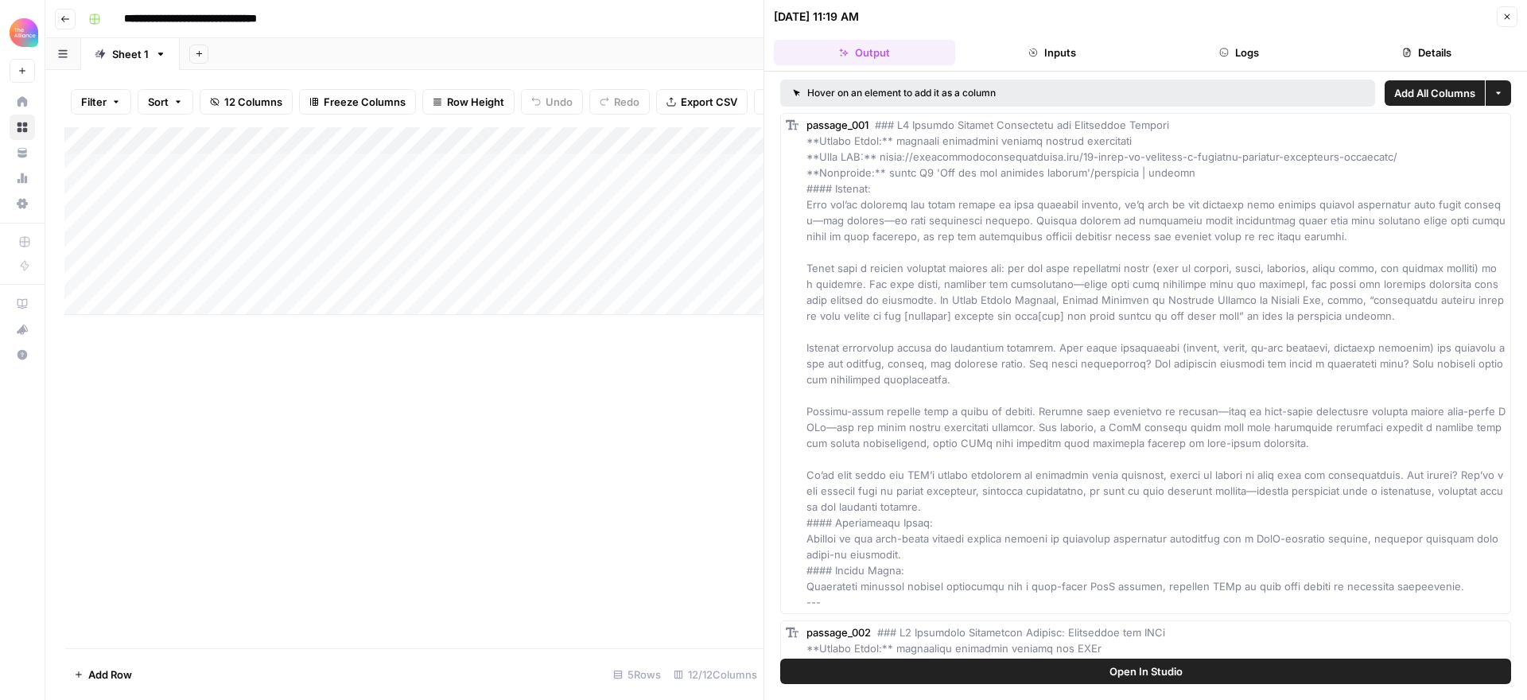
click at [1144, 56] on button "Logs" at bounding box center [1239, 52] width 181 height 25
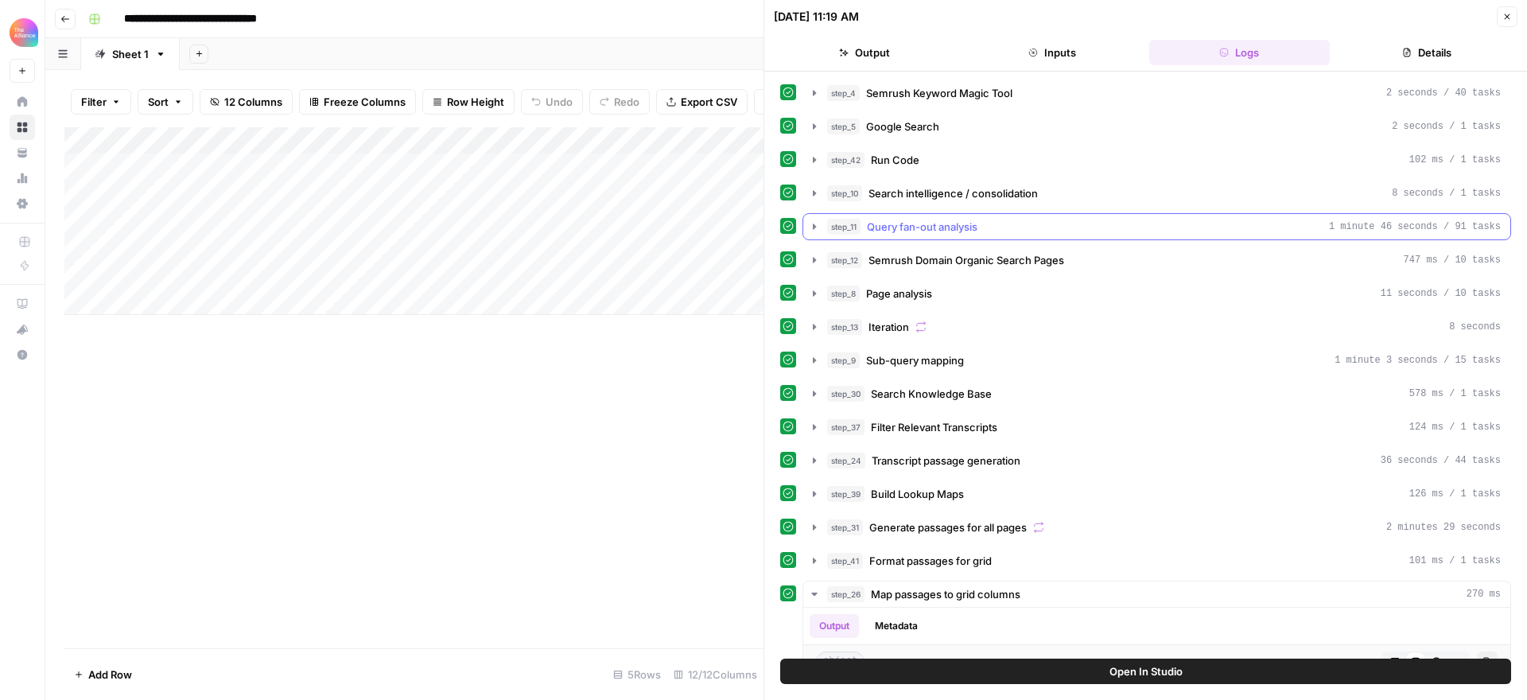
click at [814, 225] on icon "button" at bounding box center [814, 226] width 3 height 6
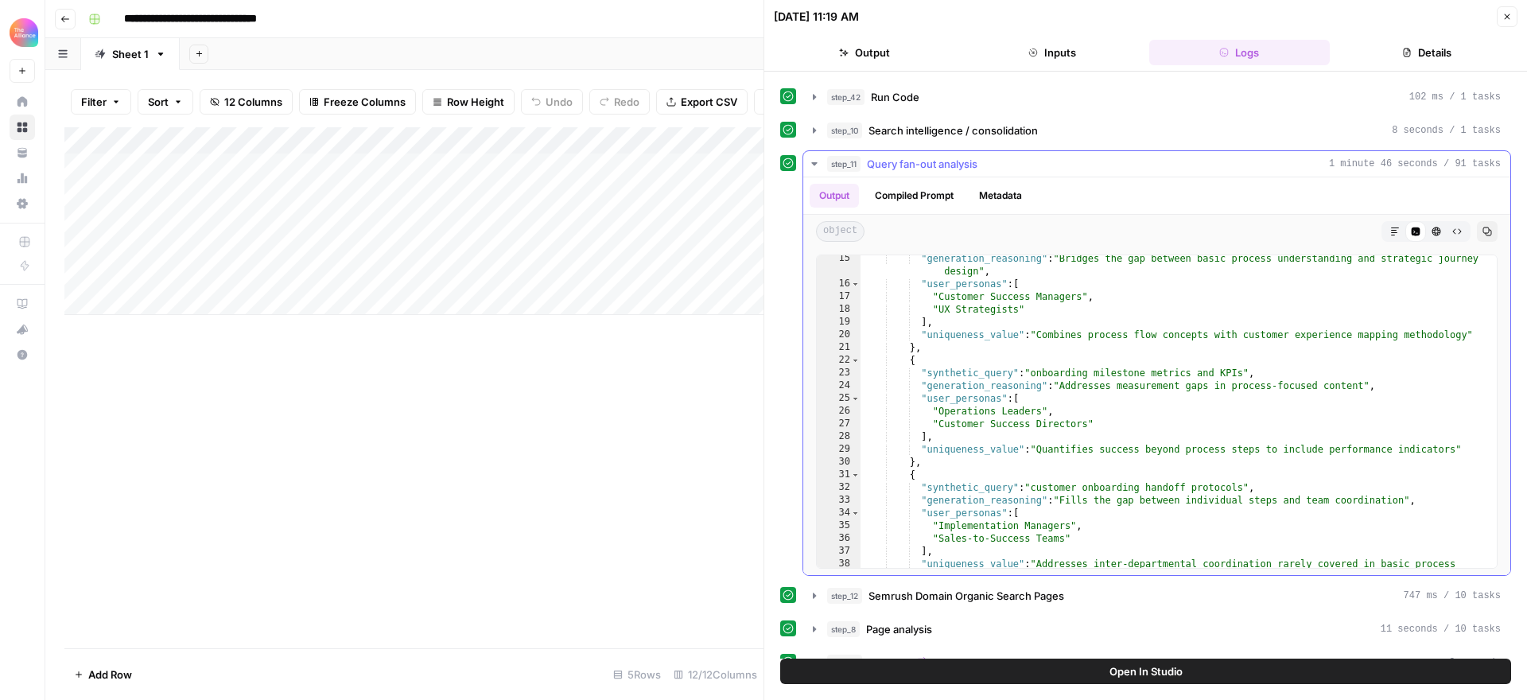
scroll to position [219, 0]
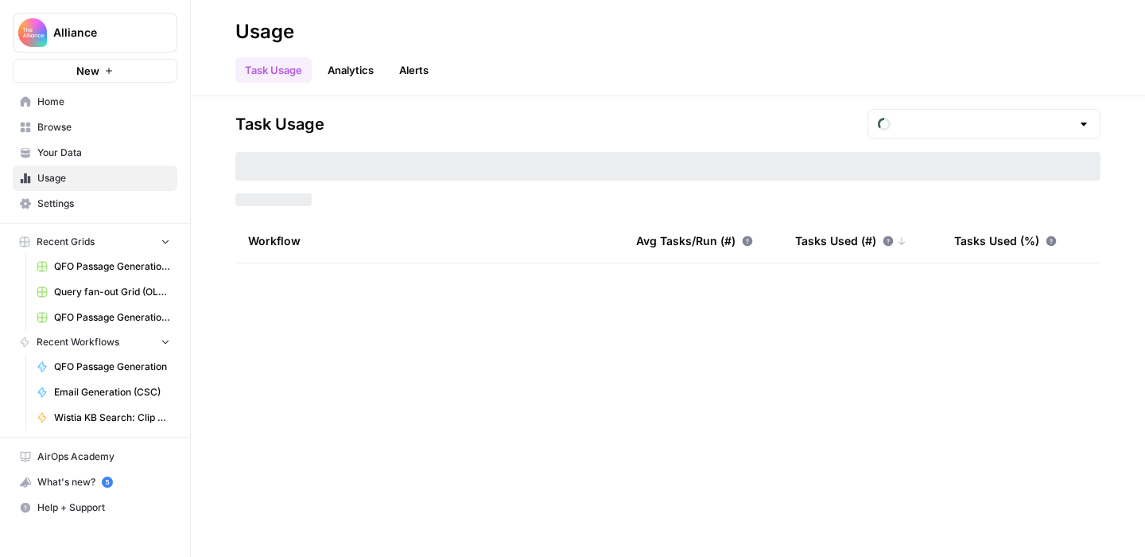
type input "August Tasks"
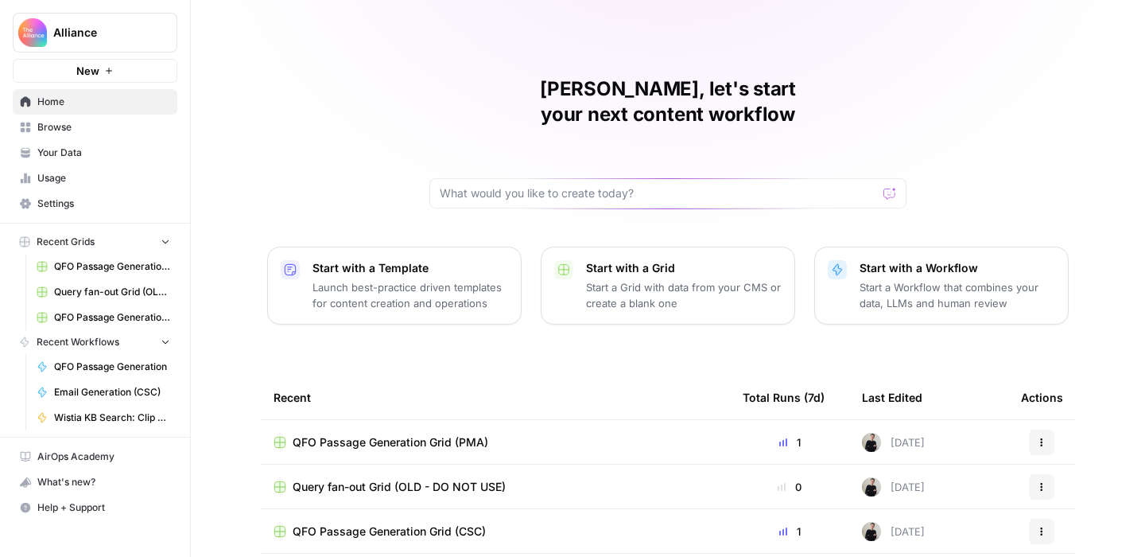
click at [75, 128] on span "Browse" at bounding box center [103, 127] width 133 height 14
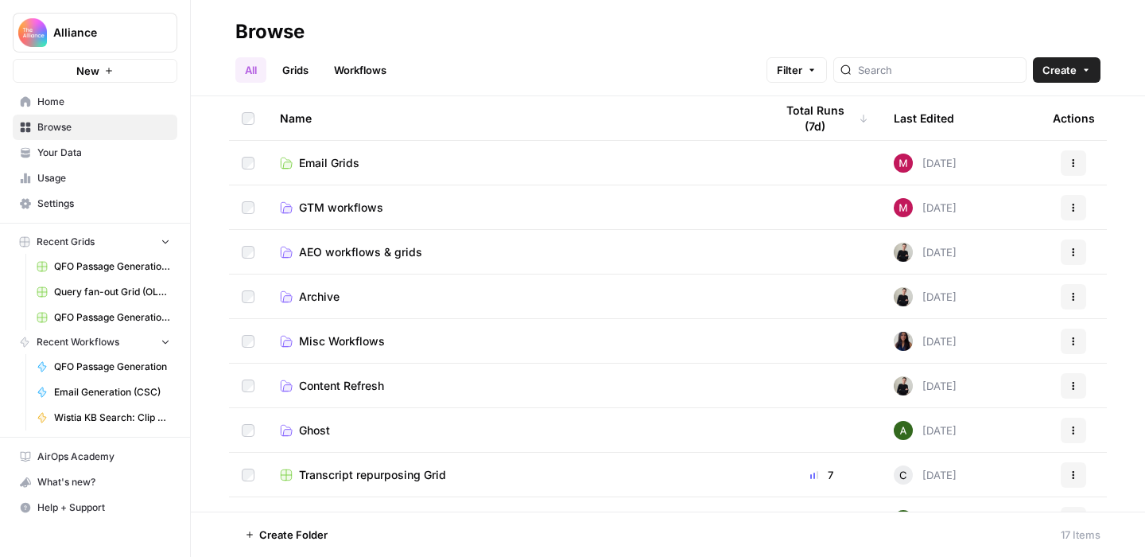
click at [348, 212] on span "GTM workflows" at bounding box center [341, 208] width 84 height 16
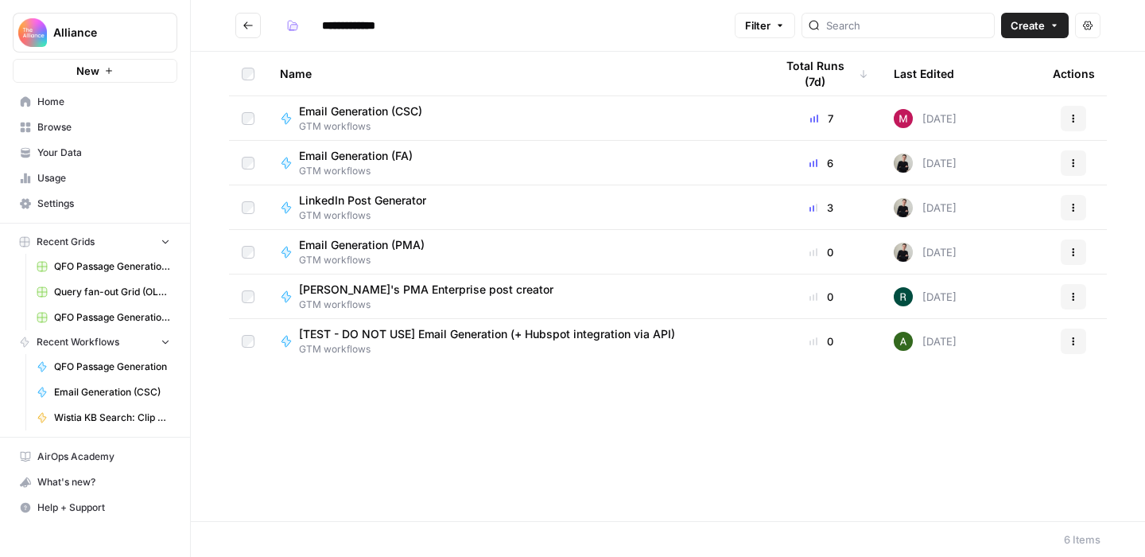
click at [1072, 206] on icon "button" at bounding box center [1074, 208] width 10 height 10
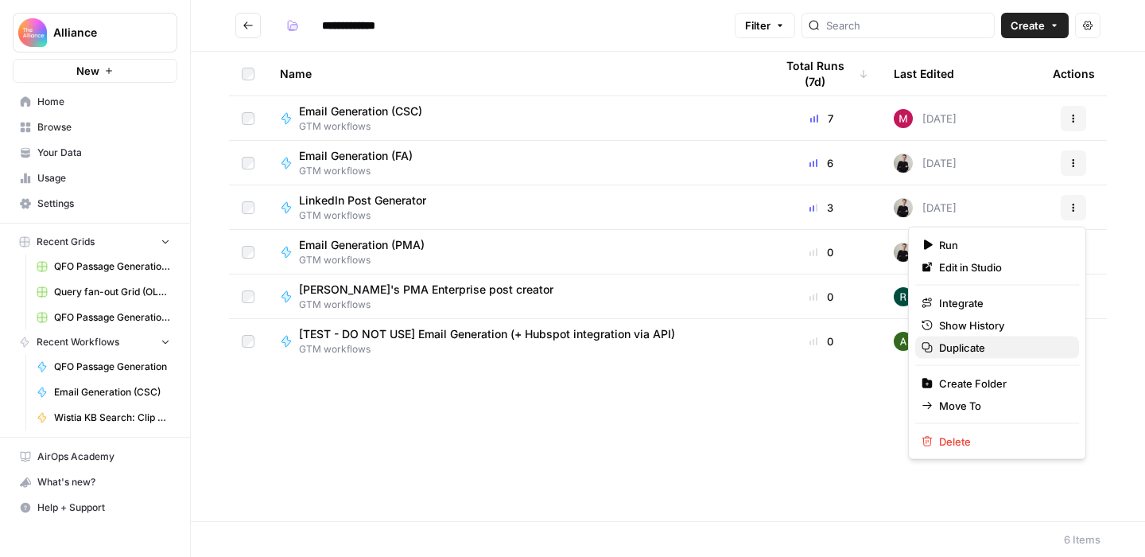
click at [986, 344] on span "Duplicate" at bounding box center [1002, 348] width 127 height 16
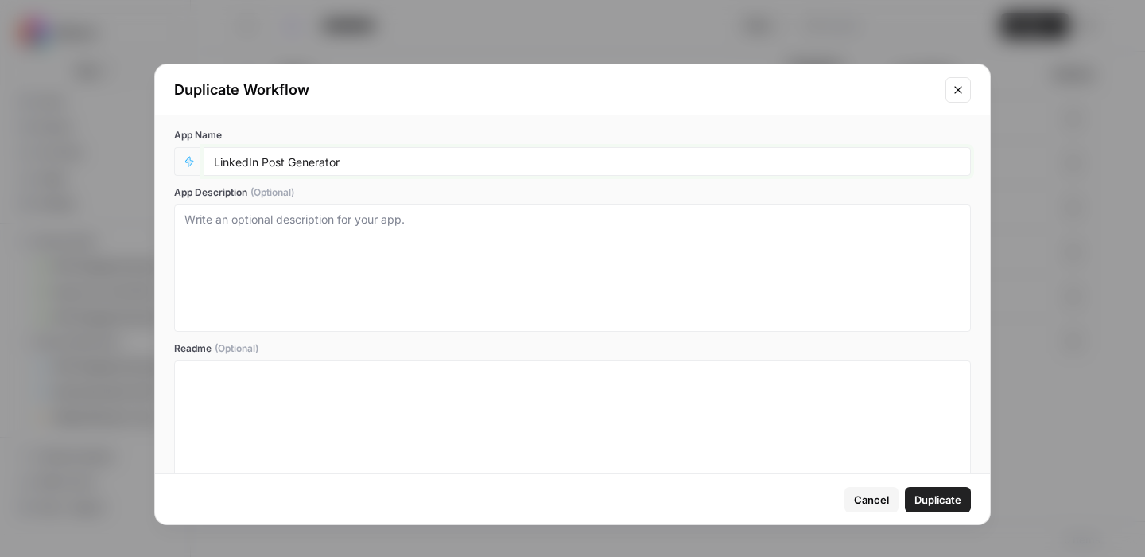
click at [464, 161] on input "LinkedIn Post Generator" at bounding box center [587, 161] width 747 height 14
drag, startPoint x: 361, startPoint y: 162, endPoint x: 205, endPoint y: 161, distance: 155.9
click at [205, 161] on div "LinkedIn Post Generator" at bounding box center [587, 161] width 767 height 29
type input "Multi-purpose LinkedIn Workflow"
click at [939, 498] on span "Duplicate" at bounding box center [938, 499] width 47 height 16
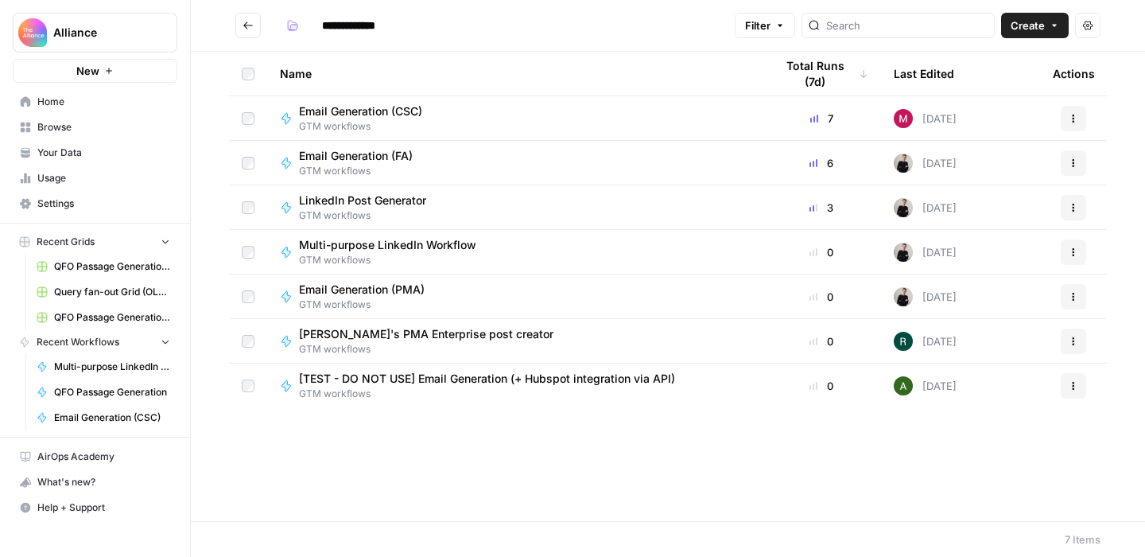
click at [500, 112] on div "Email Generation (CSC) GTM workflows" at bounding box center [514, 118] width 469 height 30
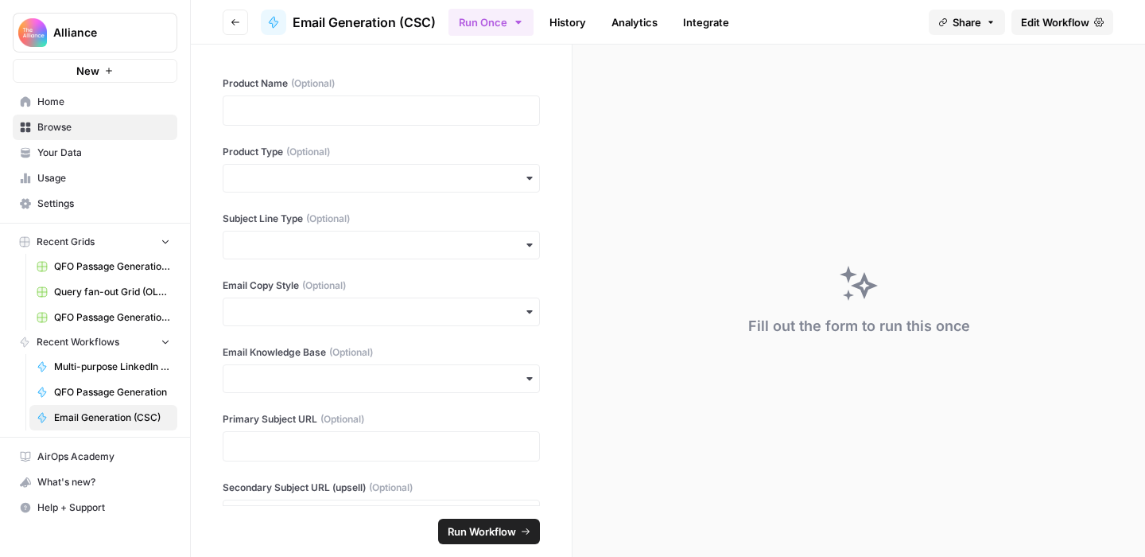
click at [235, 21] on icon "button" at bounding box center [236, 22] width 10 height 10
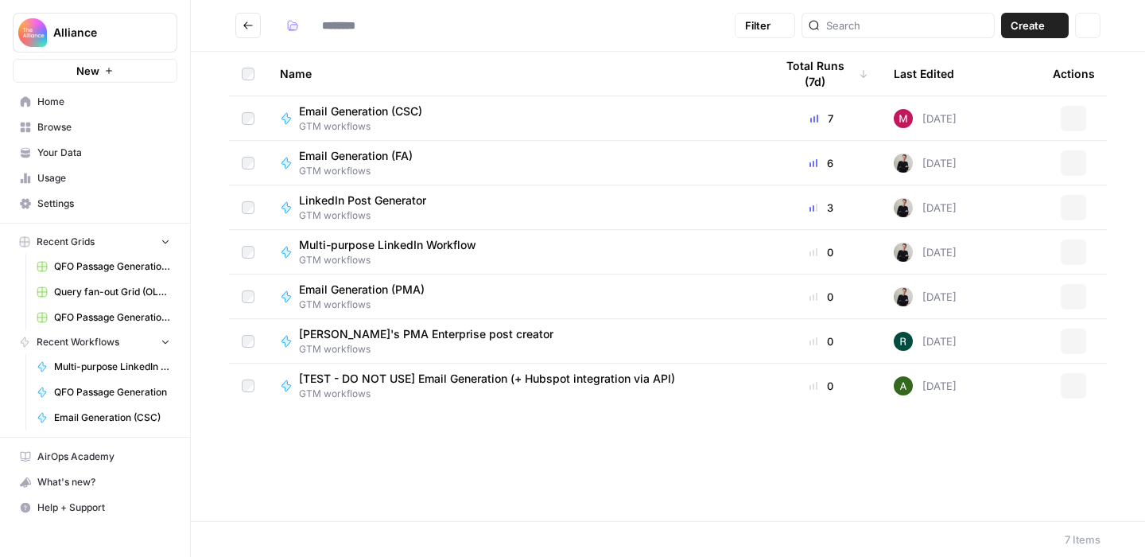
type input "**********"
click at [247, 25] on icon "Go back" at bounding box center [248, 25] width 11 height 11
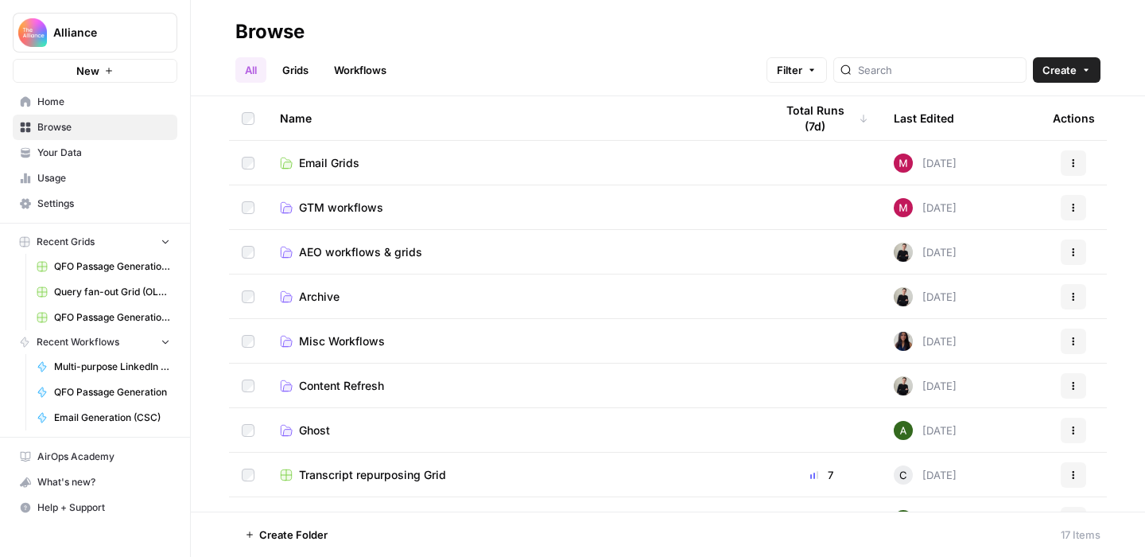
click at [344, 164] on span "Email Grids" at bounding box center [329, 163] width 60 height 16
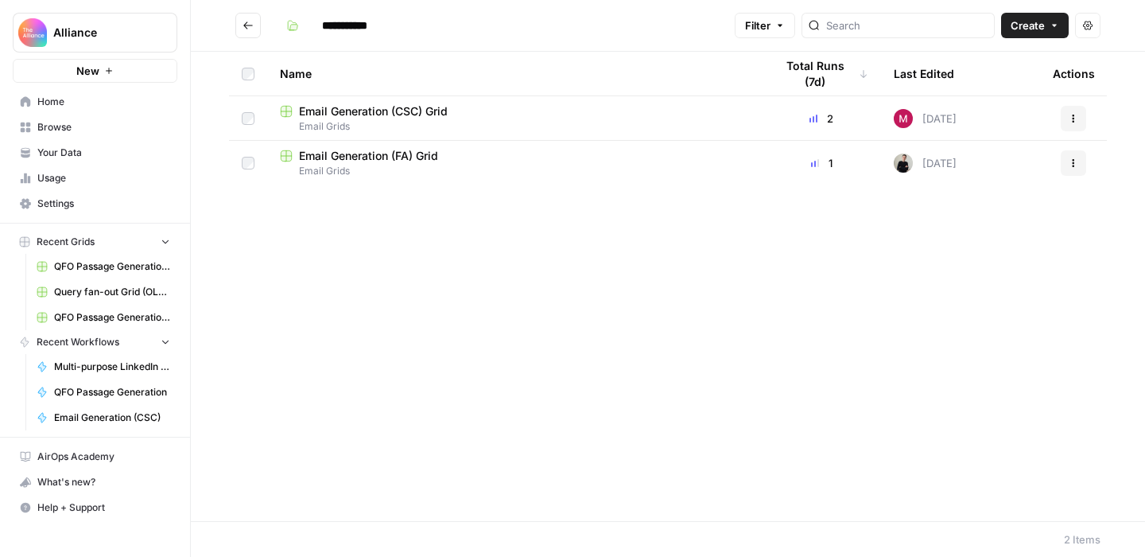
click at [399, 111] on span "Email Generation (CSC) Grid" at bounding box center [373, 111] width 149 height 16
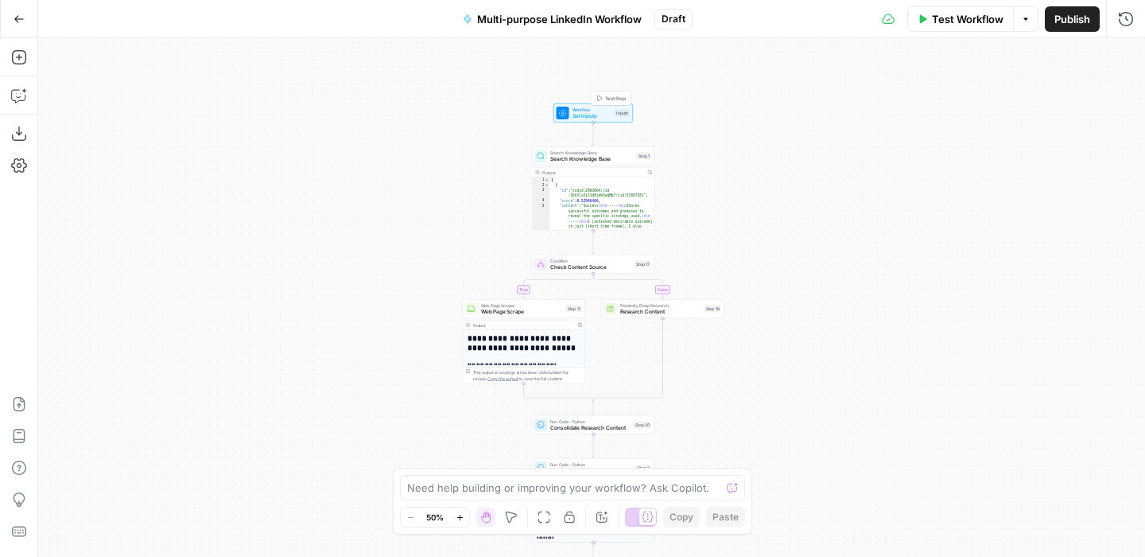
click at [600, 116] on span "Set Inputs" at bounding box center [593, 116] width 40 height 8
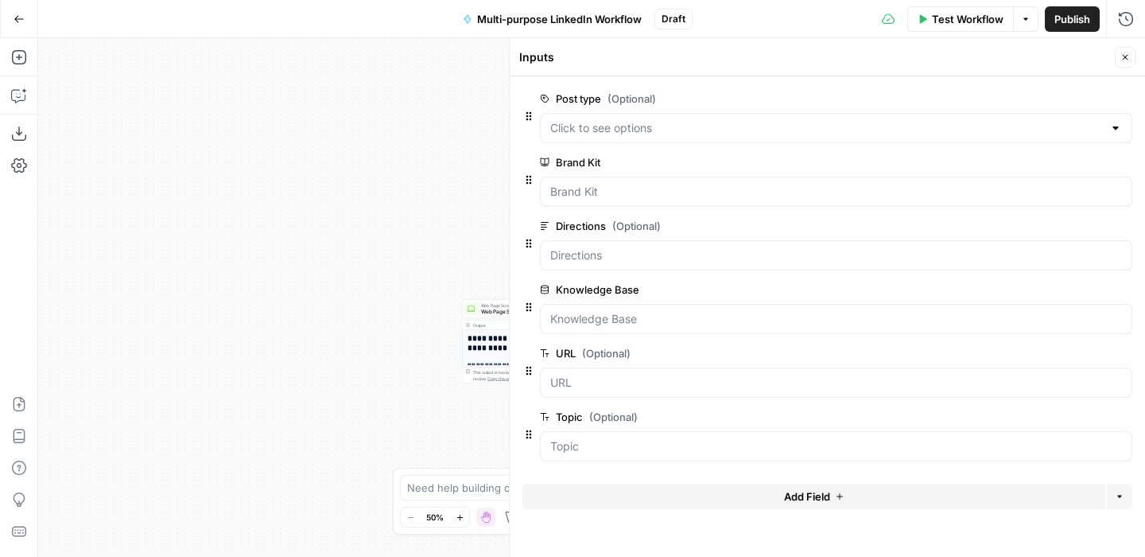
click at [816, 500] on span "Add Field" at bounding box center [807, 496] width 46 height 16
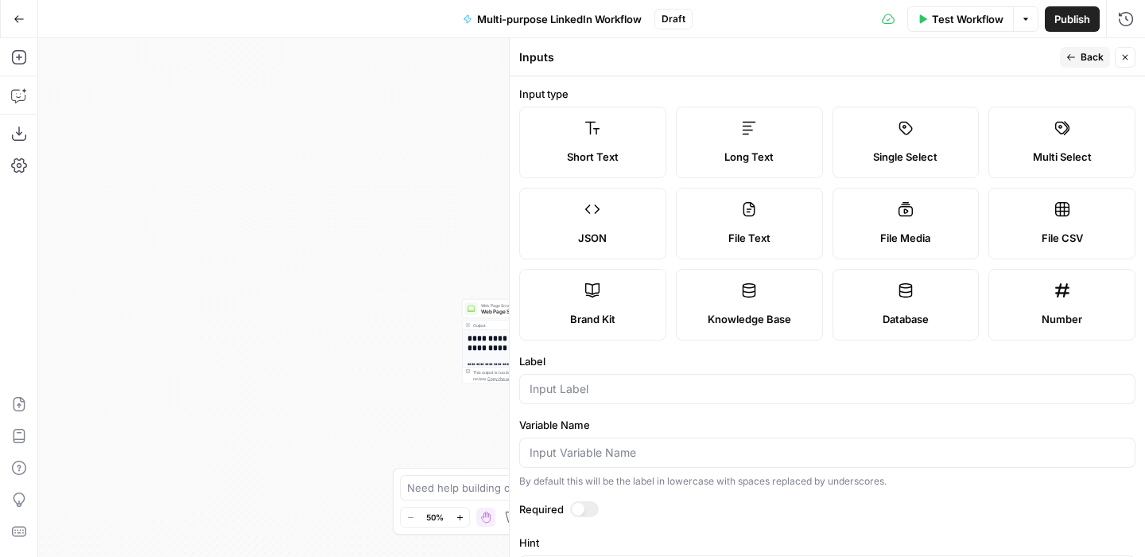
click at [596, 150] on span "Short Text" at bounding box center [593, 157] width 52 height 16
click at [631, 389] on input "Label" at bounding box center [828, 389] width 596 height 16
type input "Product Name"
click at [786, 348] on form "Input type Short Text Long Text Single Select Multi Select JSON File Text File …" at bounding box center [827, 316] width 635 height 480
click at [1075, 56] on icon "button" at bounding box center [1071, 57] width 10 height 10
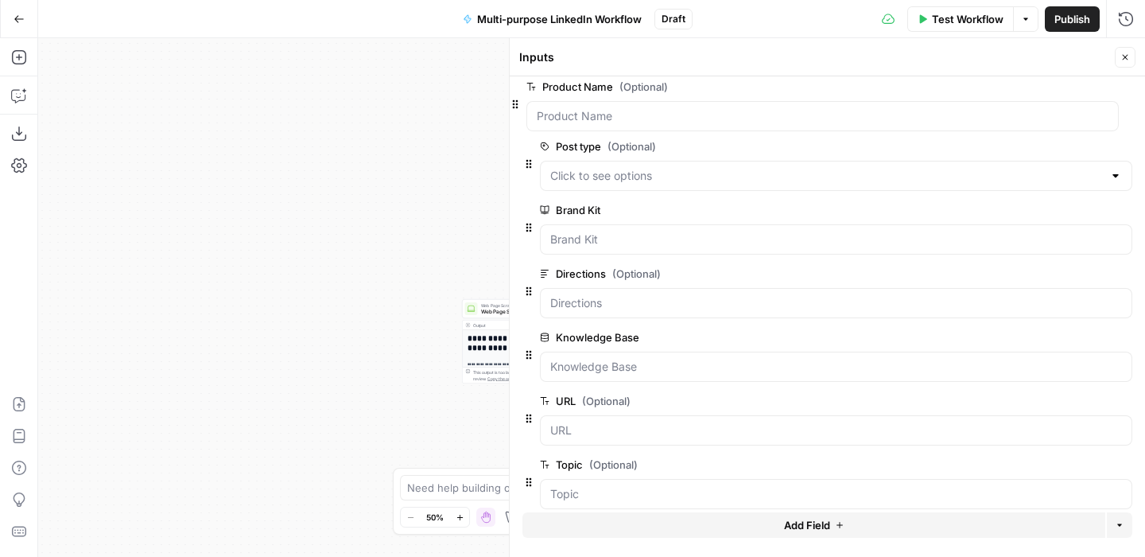
drag, startPoint x: 531, startPoint y: 487, endPoint x: 518, endPoint y: 102, distance: 385.1
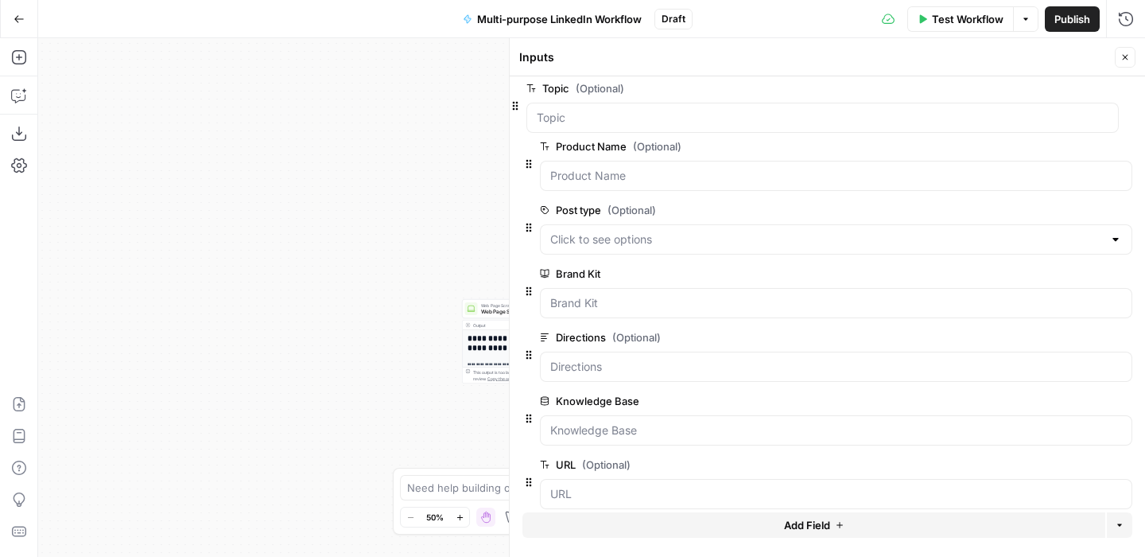
drag, startPoint x: 529, startPoint y: 464, endPoint x: 515, endPoint y: 99, distance: 365.3
